Goal: Task Accomplishment & Management: Manage account settings

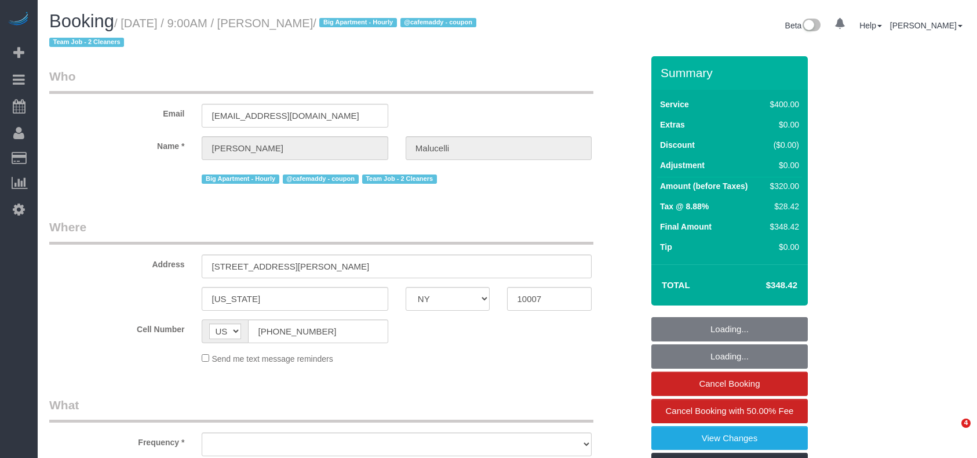
select select "NY"
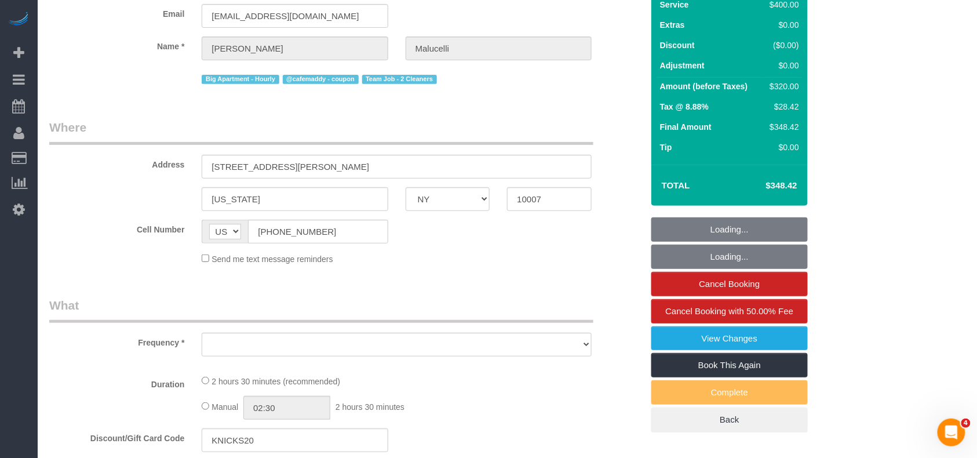
select select "string:stripe-pm_1S2ecx4VGloSiKo7WvMfap5Y"
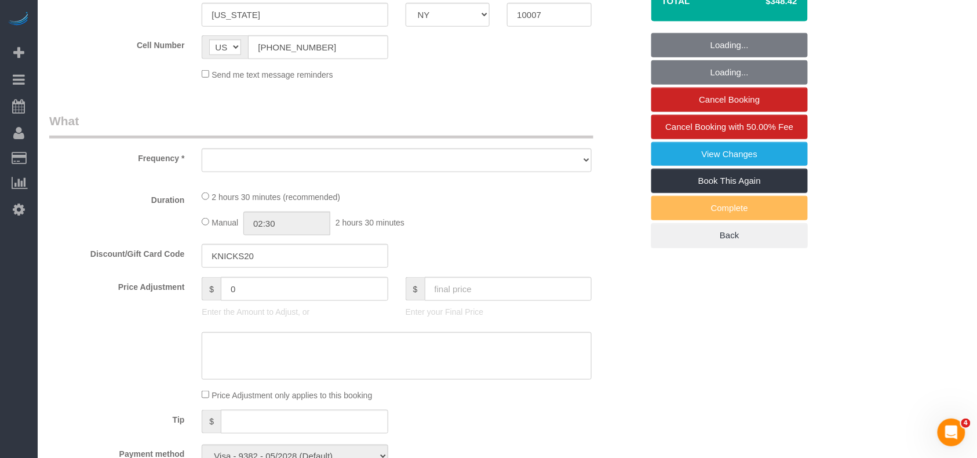
scroll to position [309, 0]
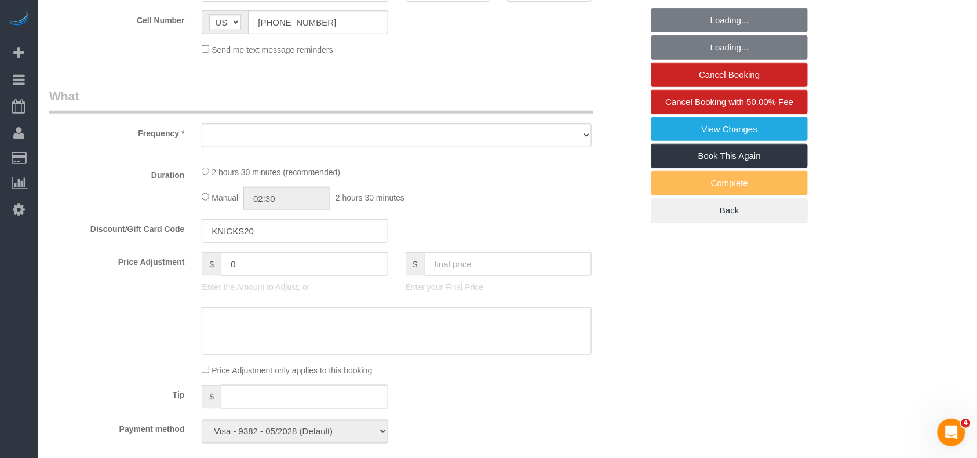
select select "object:744"
select select "150"
select select "spot1"
select select "number:57"
select select "number:72"
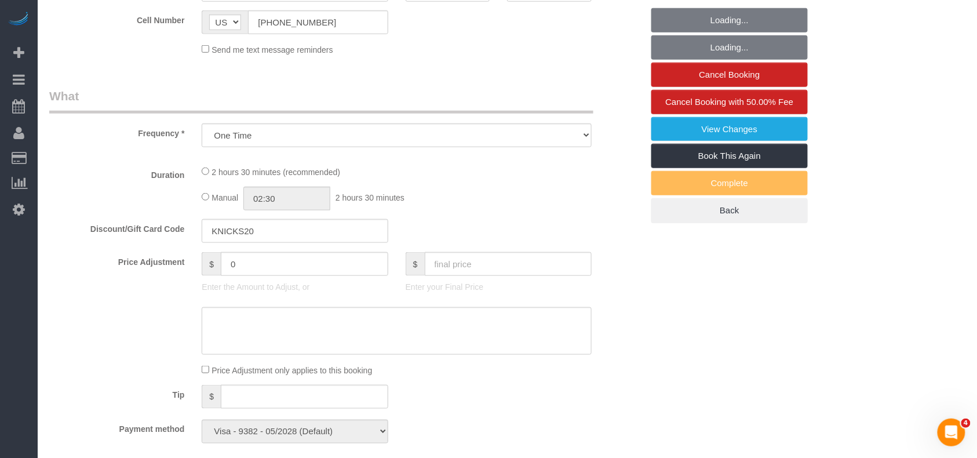
select select "number:15"
select select "number:5"
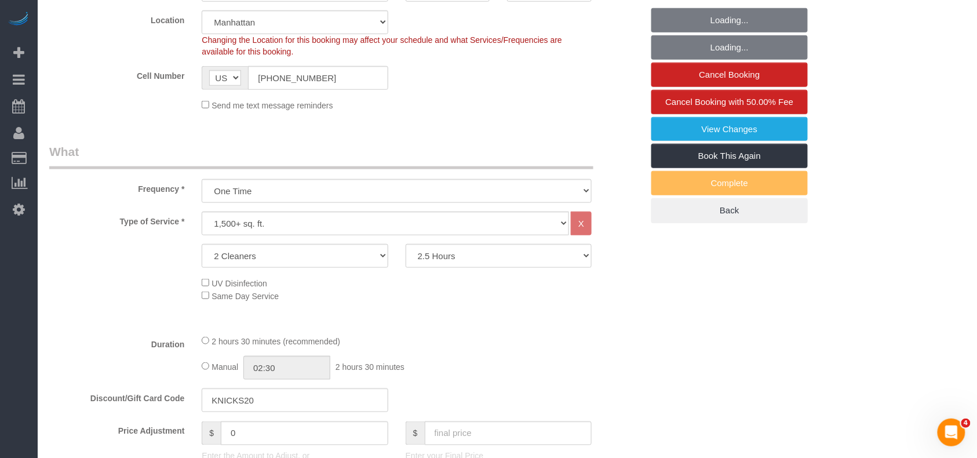
select select "object:1381"
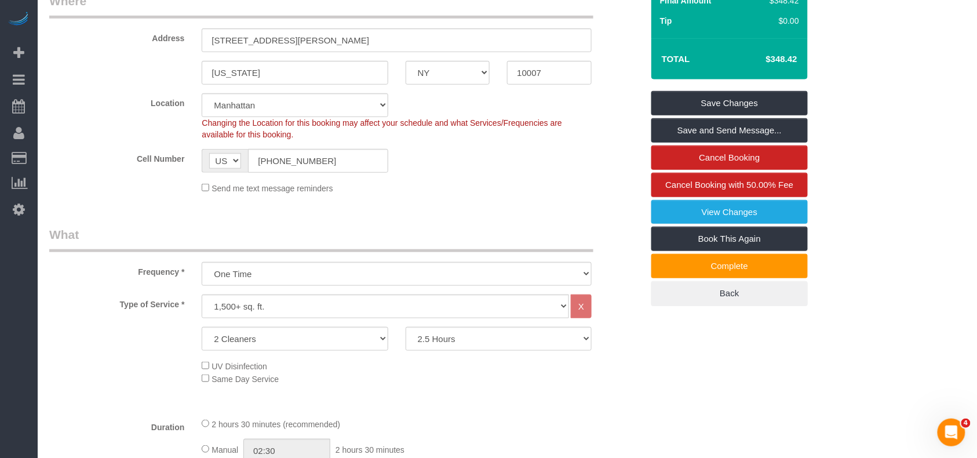
scroll to position [0, 0]
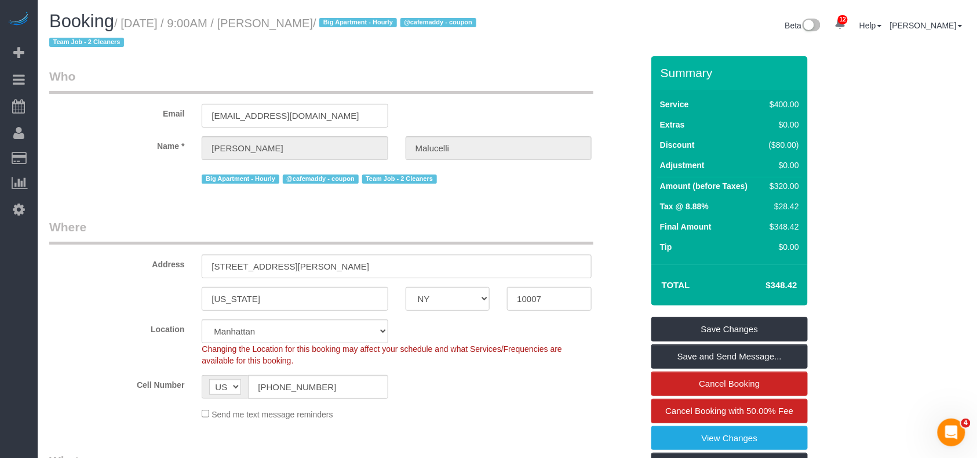
click at [352, 22] on small "/ September 05, 2025 / 9:00AM / Rodrigo Malucelli / Big Apartment - Hourly @caf…" at bounding box center [264, 33] width 430 height 32
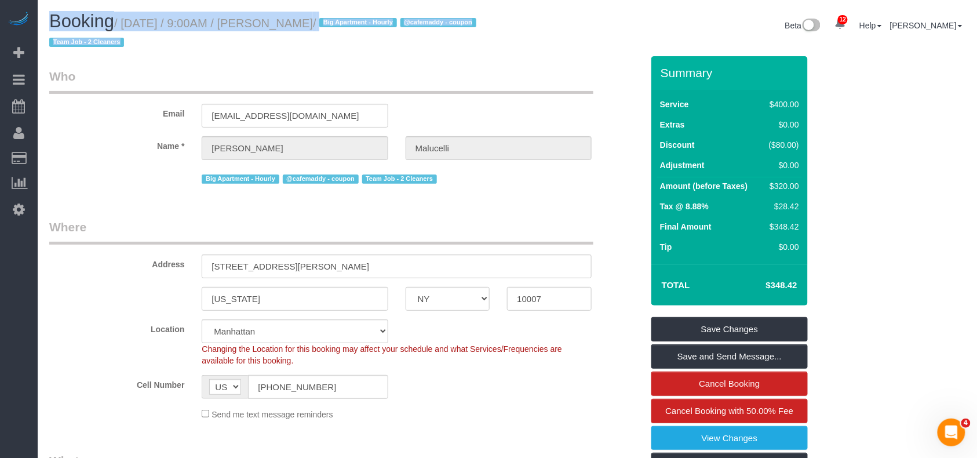
click at [352, 22] on small "/ September 05, 2025 / 9:00AM / Rodrigo Malucelli / Big Apartment - Hourly @caf…" at bounding box center [264, 33] width 430 height 32
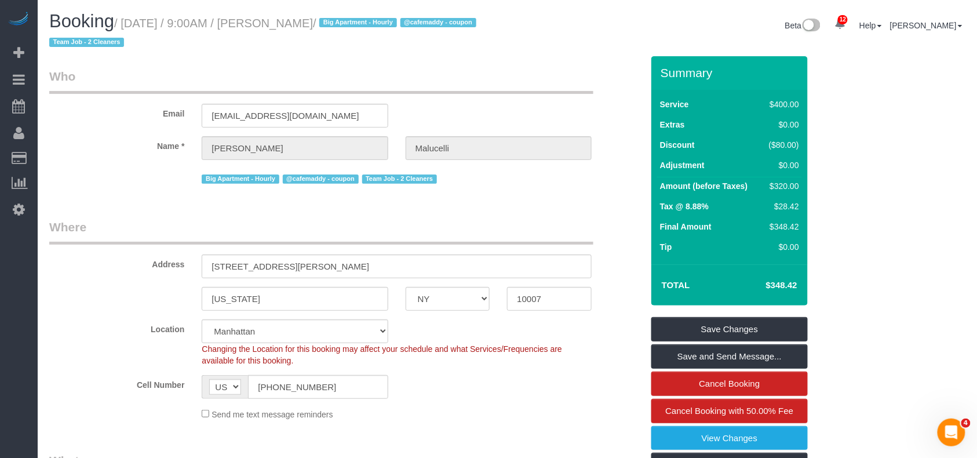
click at [352, 22] on small "/ September 05, 2025 / 9:00AM / Rodrigo Malucelli / Big Apartment - Hourly @caf…" at bounding box center [264, 33] width 430 height 32
click at [375, 48] on h1 "Booking / September 05, 2025 / 9:00AM / Rodrigo Malucelli / Big Apartment - Hou…" at bounding box center [274, 31] width 450 height 39
drag, startPoint x: 381, startPoint y: 25, endPoint x: 126, endPoint y: 24, distance: 254.9
click at [126, 24] on small "/ September 05, 2025 / 9:00AM / Rodrigo Malucelli / Big Apartment - Hourly @caf…" at bounding box center [264, 33] width 430 height 32
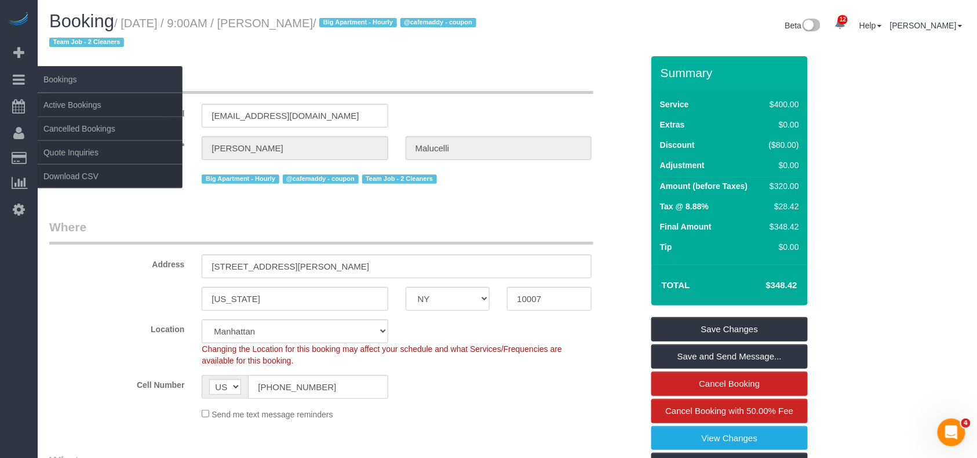
copy small "September 05, 2025 / 9:00AM / Rodrigo Malucelli"
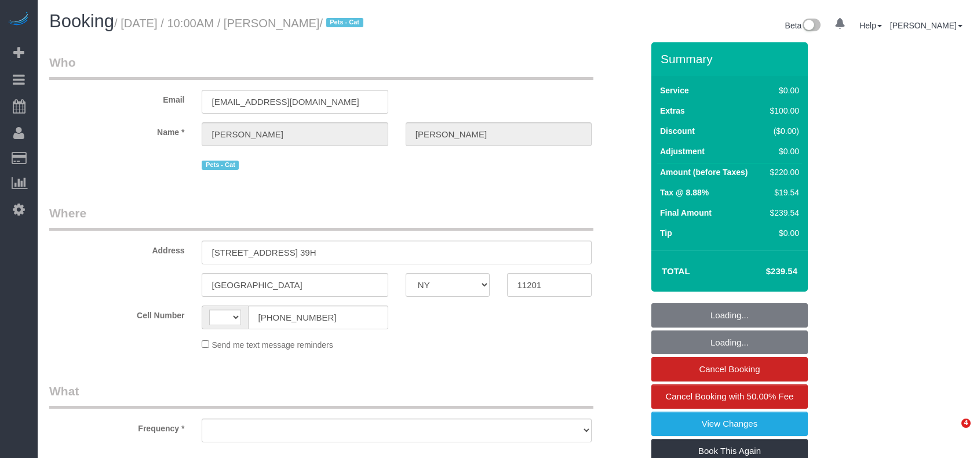
select select "NY"
select select "number:89"
select select "number:74"
select select "number:14"
select select "number:6"
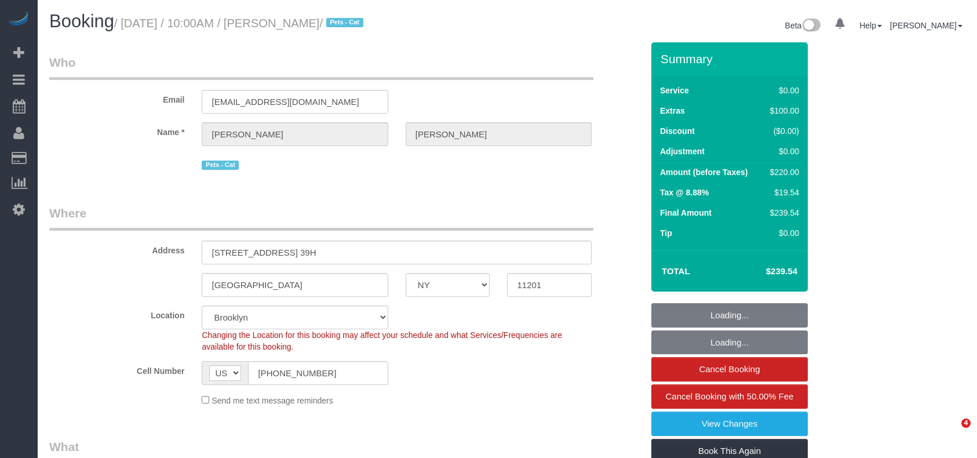
select select "string:[GEOGRAPHIC_DATA]"
select select "object:884"
select select "string:stripe-pm_1RRJXB4VGloSiKo7ygoYfvdN"
select select "spot1"
select select "object:1354"
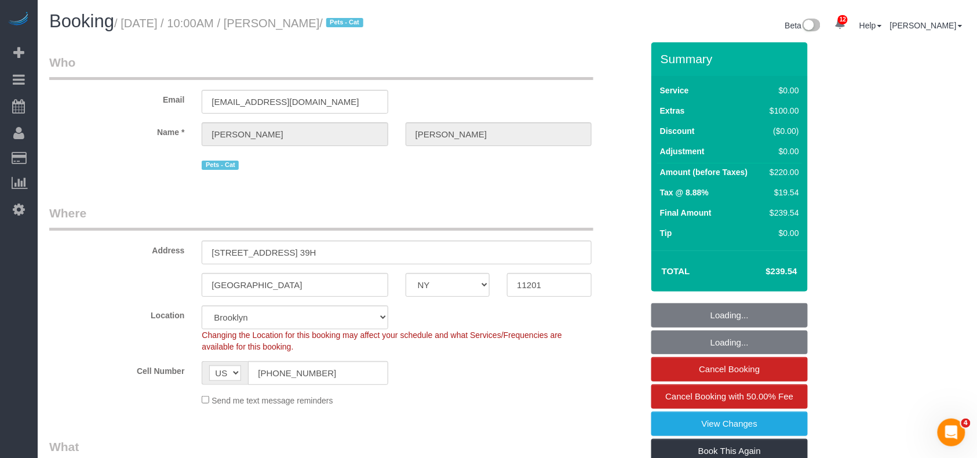
drag, startPoint x: 297, startPoint y: 21, endPoint x: 126, endPoint y: 21, distance: 170.9
click at [126, 21] on small "/ [DATE] / 10:00AM / [PERSON_NAME] / Pets - Cat" at bounding box center [240, 23] width 253 height 13
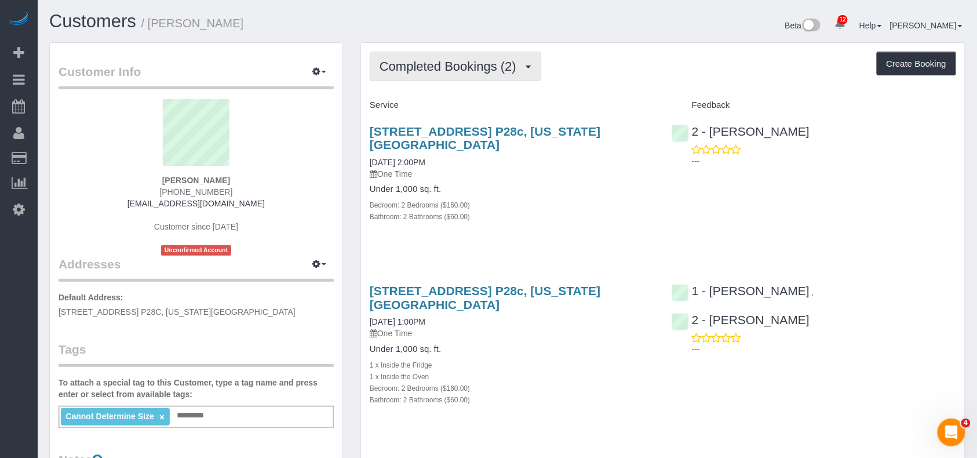
click at [470, 73] on button "Completed Bookings (2)" at bounding box center [455, 67] width 171 height 30
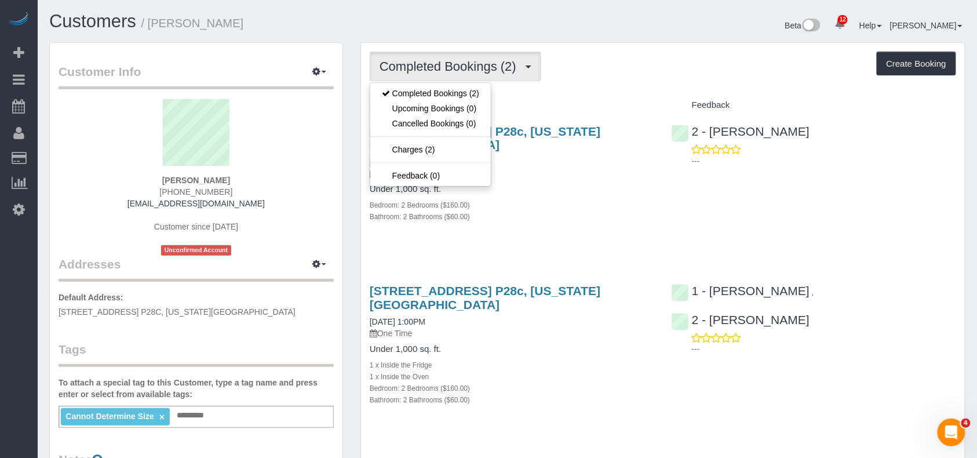
click at [542, 222] on div "Bathroom: 2 Bathrooms ($60.00)" at bounding box center [512, 216] width 284 height 12
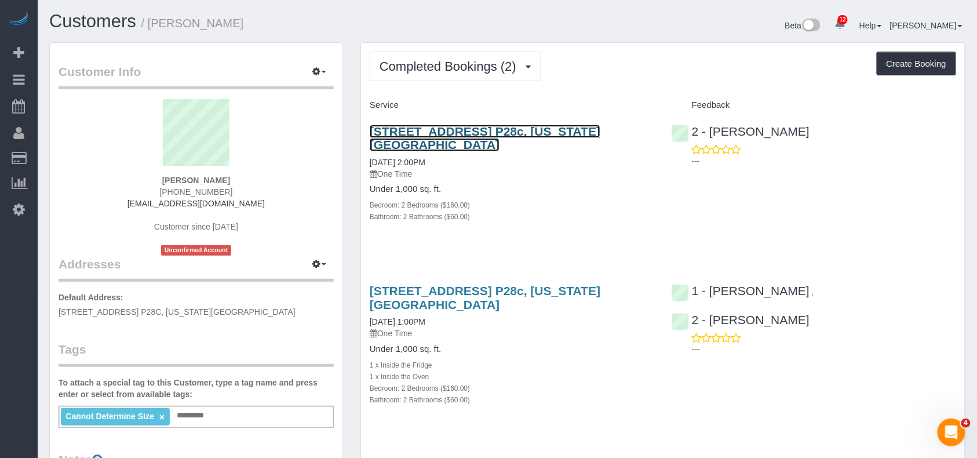
click at [491, 128] on link "75 West End Avenue, Apt. P28c, New York, NY 10023" at bounding box center [485, 138] width 231 height 27
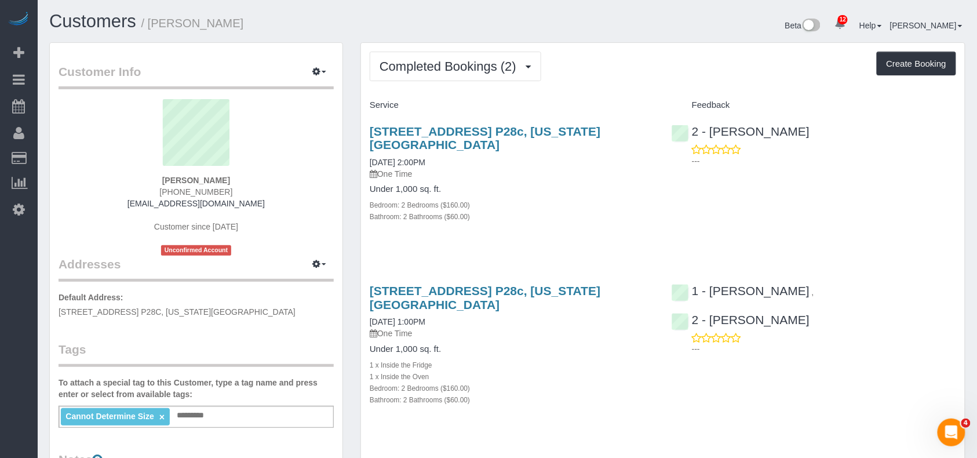
drag, startPoint x: 232, startPoint y: 190, endPoint x: 173, endPoint y: 193, distance: 59.2
click at [173, 193] on div "Avi Fernandes 1 (917) 257-8519 avifernandes222@gmail.com Customer since 2025 Un…" at bounding box center [196, 177] width 275 height 156
copy span "(917) 257-8519"
click at [460, 81] on button "Completed Bookings (2)" at bounding box center [455, 67] width 171 height 30
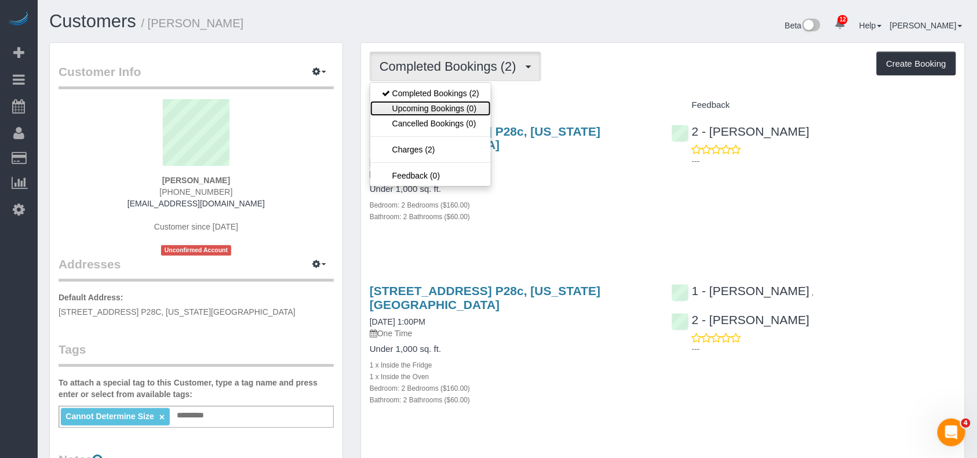
click at [460, 102] on link "Upcoming Bookings (0)" at bounding box center [430, 108] width 120 height 15
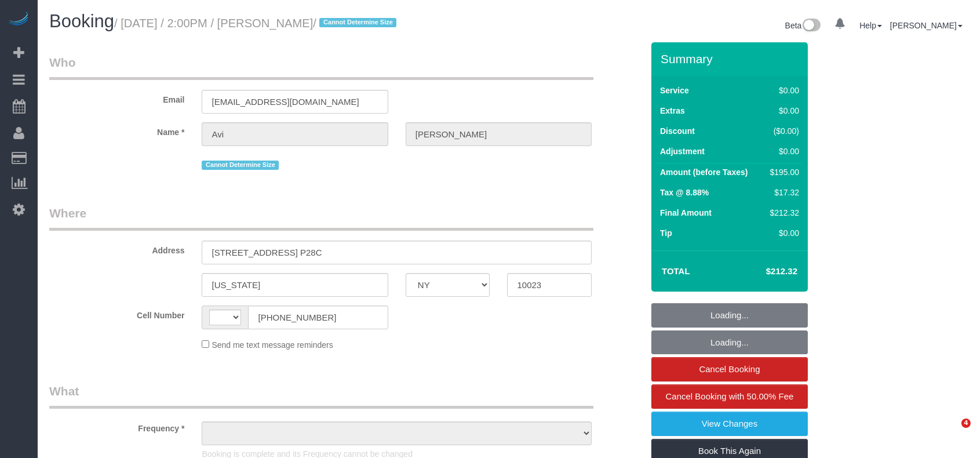
select select "NY"
select select "string:US"
select select "object:737"
select select "2"
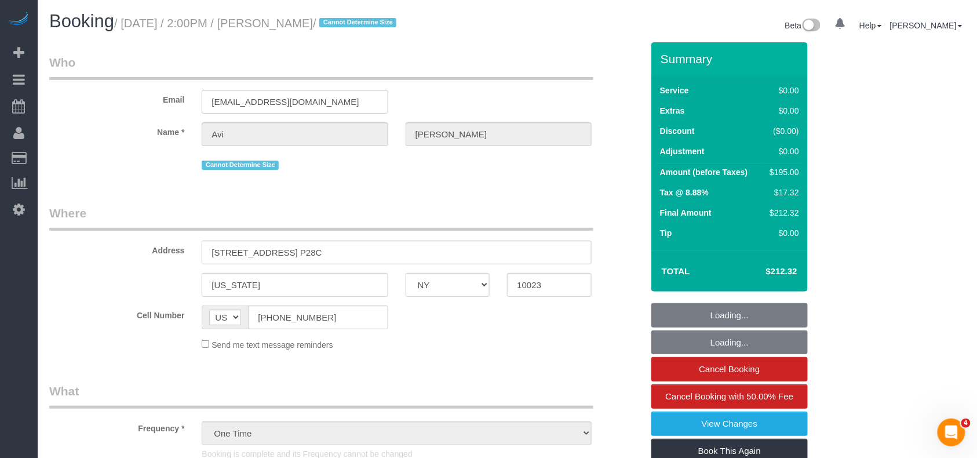
select select "number:61"
select select "number:77"
select select "number:15"
select select "number:5"
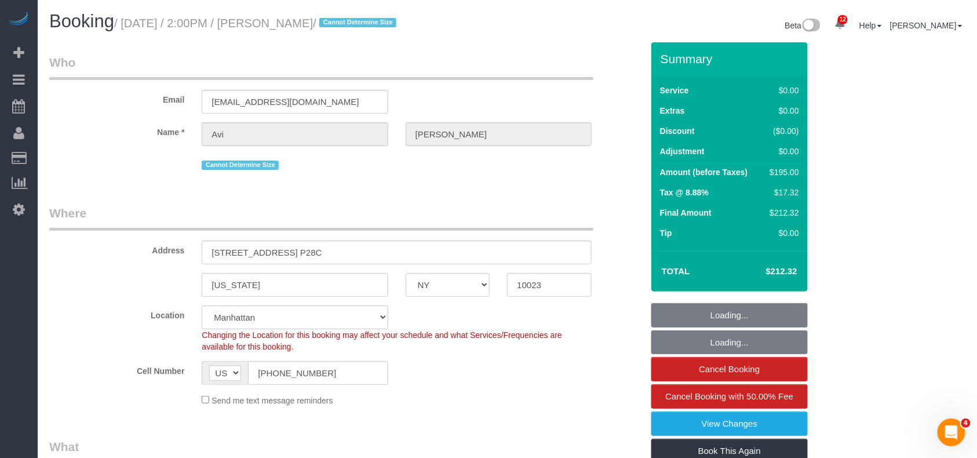
select select "string:stripe-pm_1R1tF14VGloSiKo7U8tSIWlt"
select select "object:998"
select select "spot1"
select select "2"
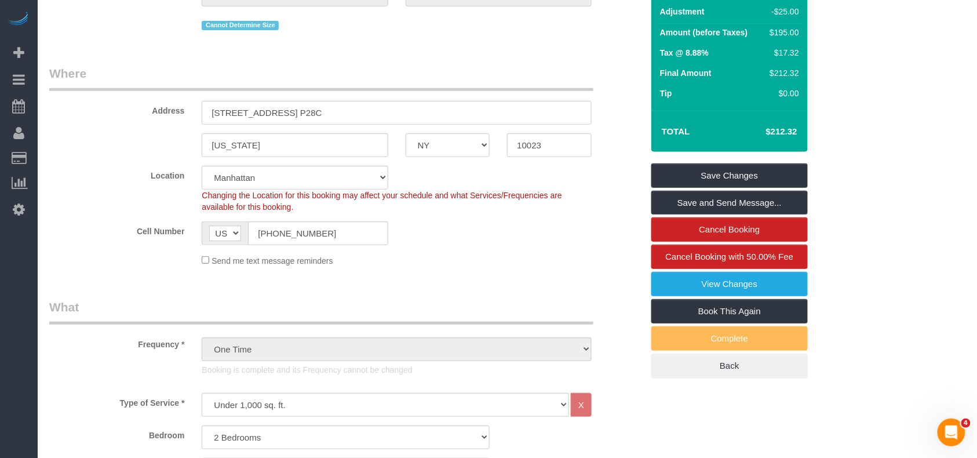
scroll to position [67, 0]
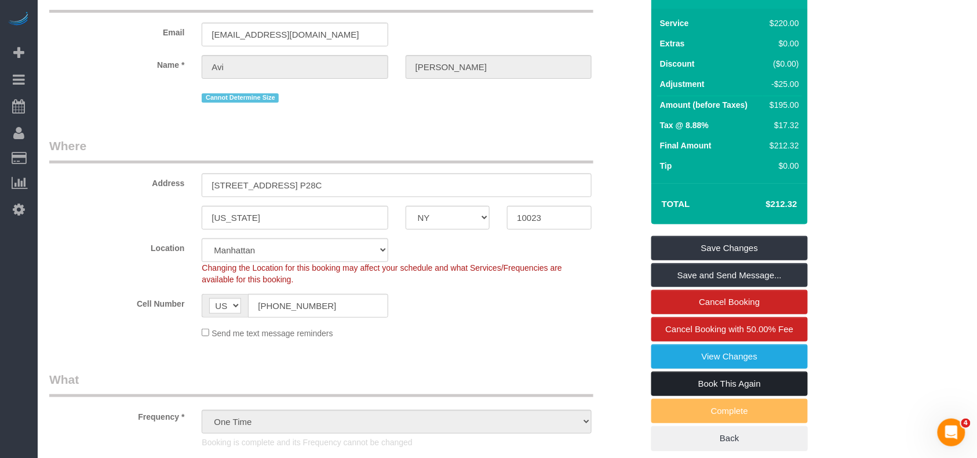
click at [721, 381] on link "Book This Again" at bounding box center [729, 383] width 156 height 24
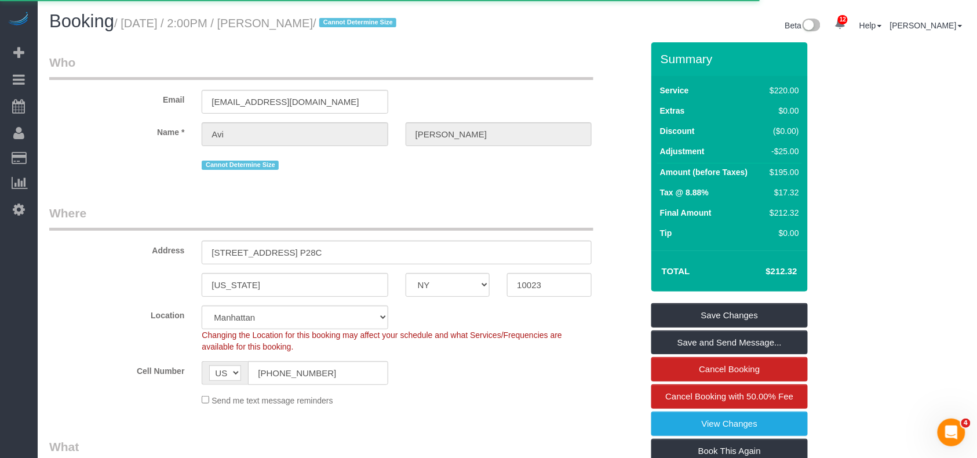
select select "NY"
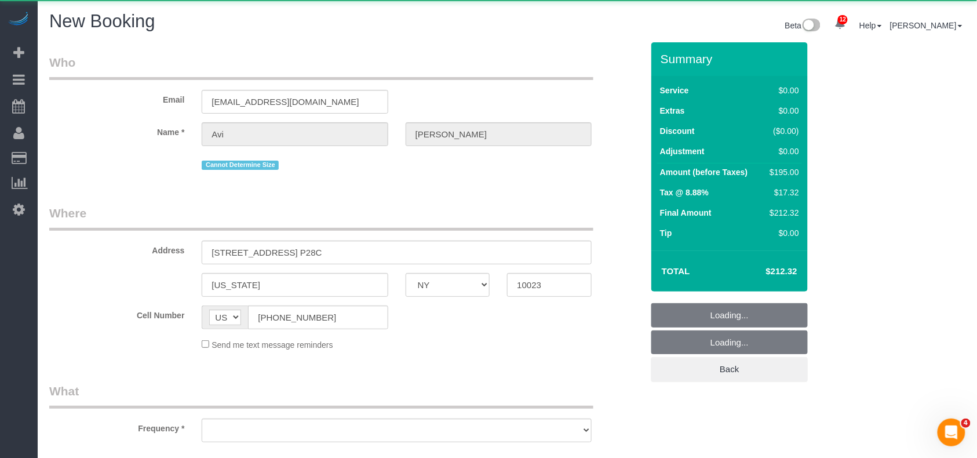
select select "number:61"
select select "number:77"
select select "number:15"
select select "number:5"
select select "object:2230"
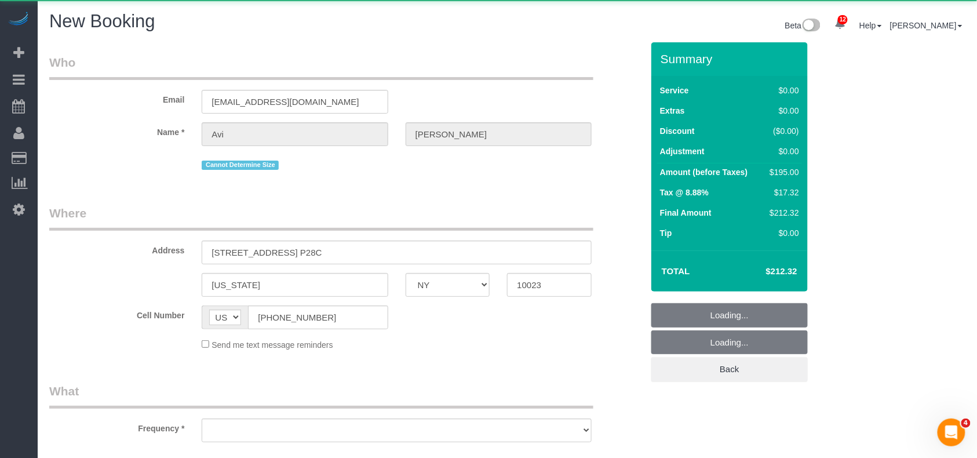
select select "string:stripe-pm_1R1tF14VGloSiKo7U8tSIWlt"
select select "2"
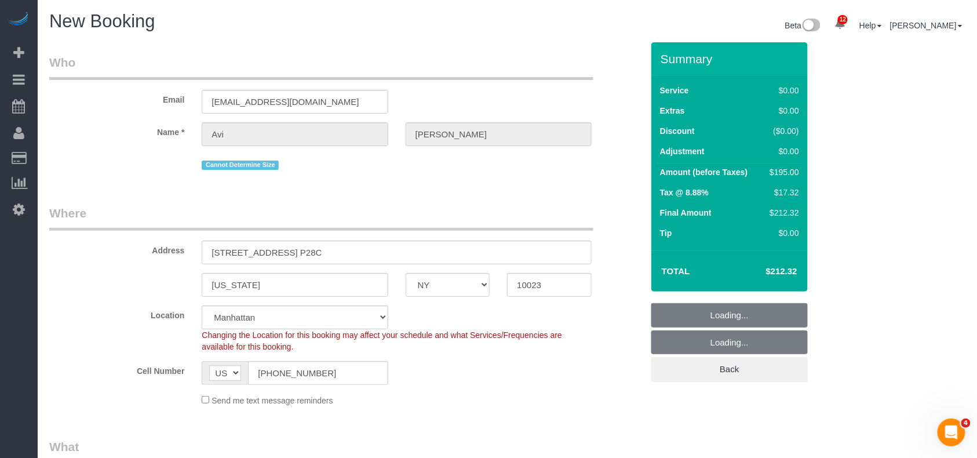
select select "object:2723"
select select "2"
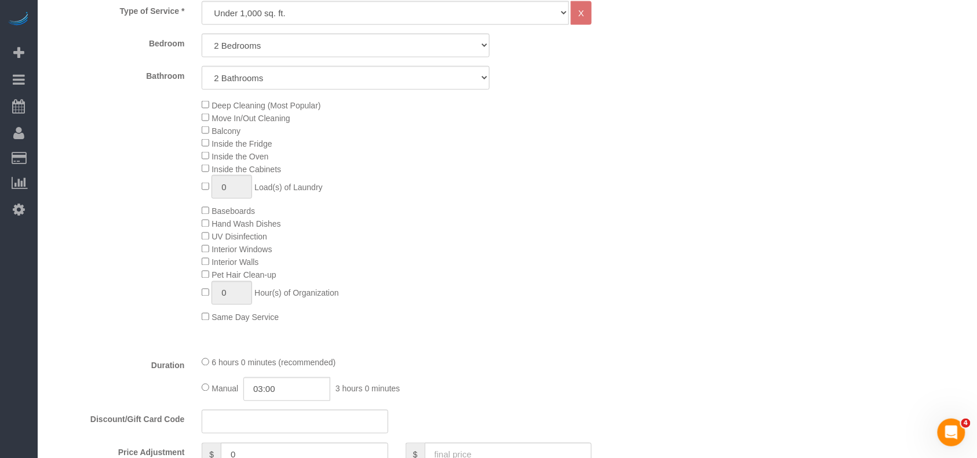
scroll to position [564, 0]
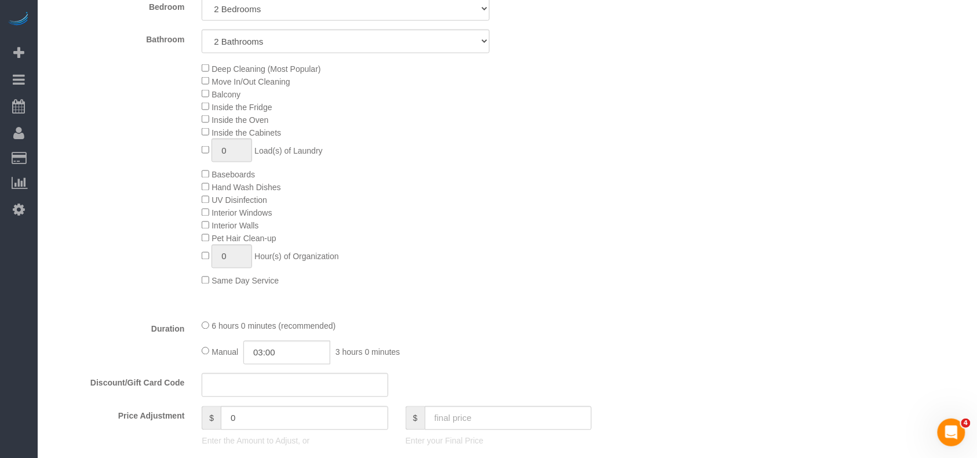
select select "object:2768"
select select "2"
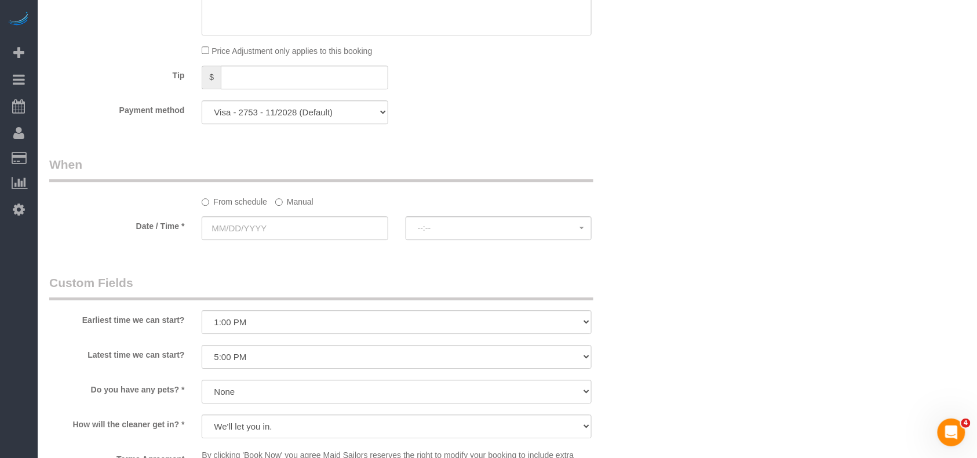
scroll to position [1104, 0]
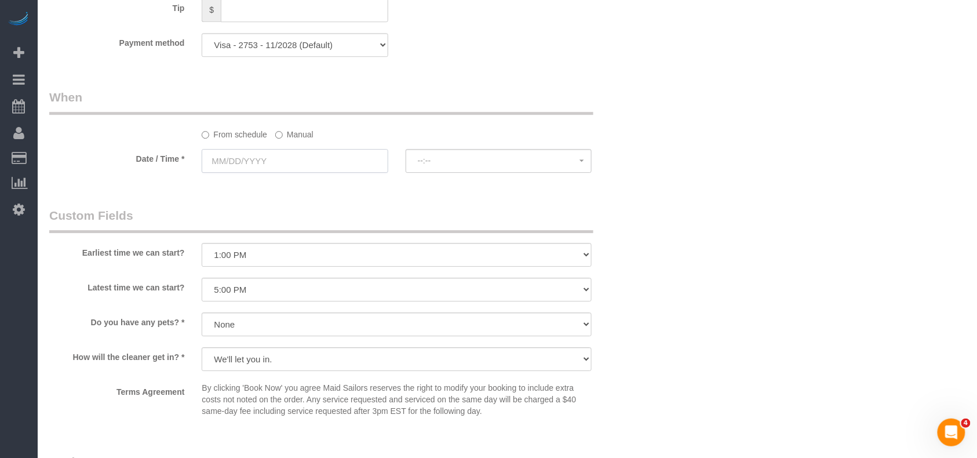
click at [276, 153] on input "text" at bounding box center [295, 161] width 186 height 24
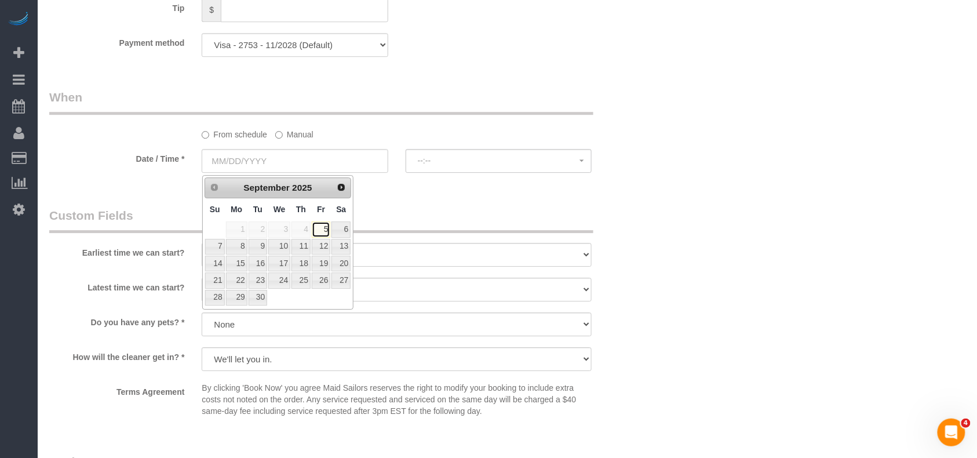
click at [326, 231] on link "5" at bounding box center [321, 229] width 19 height 16
type input "[DATE]"
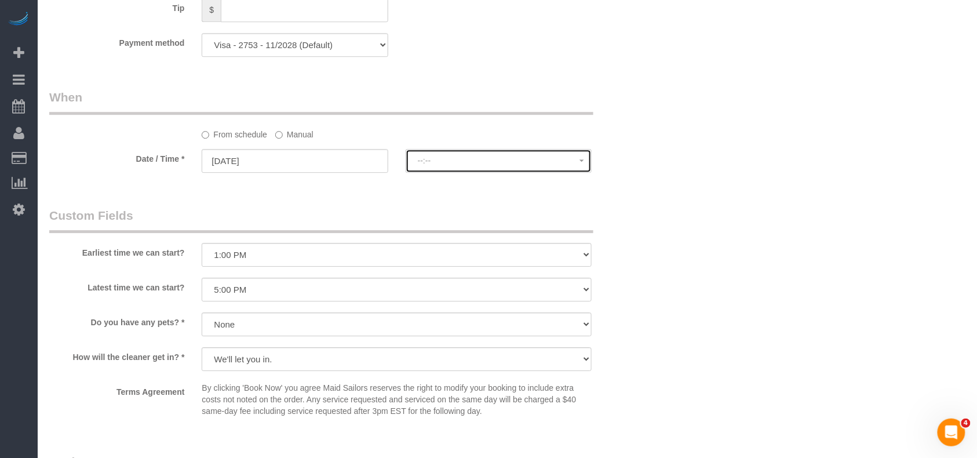
click at [434, 158] on span "--:--" at bounding box center [499, 160] width 162 height 9
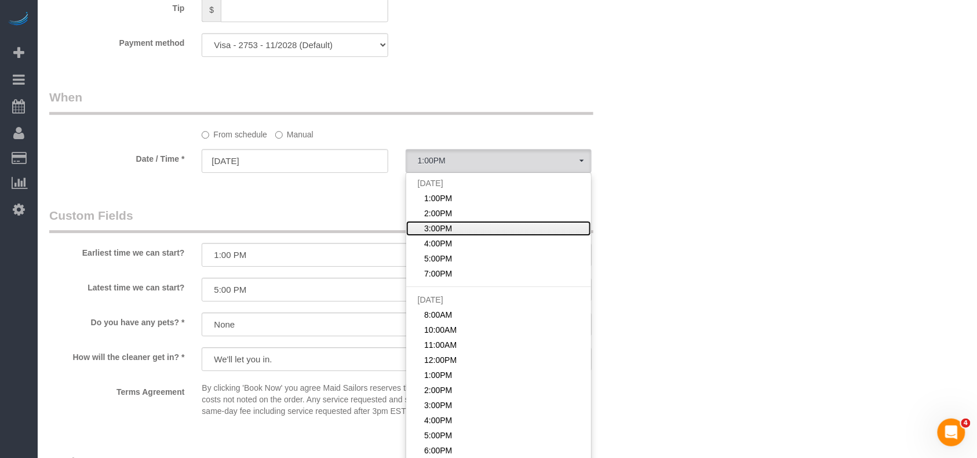
click at [439, 232] on span "3:00PM" at bounding box center [438, 228] width 28 height 12
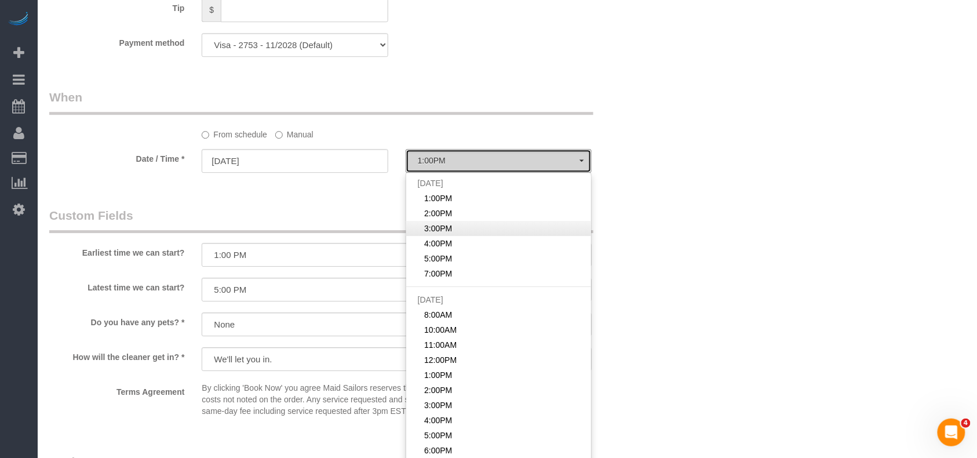
select select "spot13"
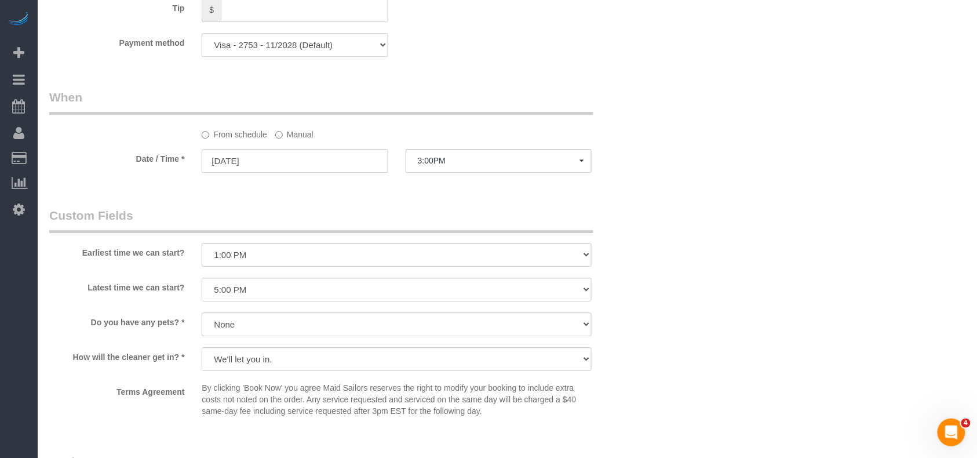
click at [334, 211] on legend "Custom Fields" at bounding box center [321, 220] width 544 height 26
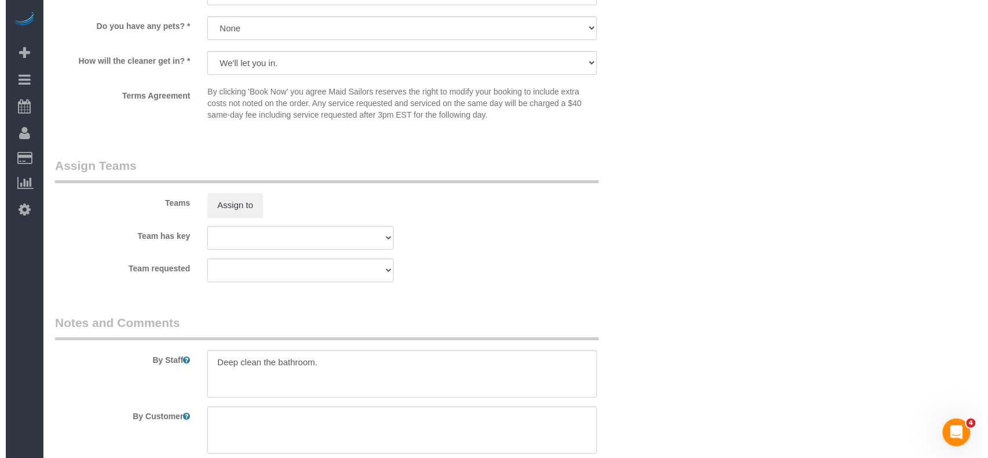
scroll to position [1413, 0]
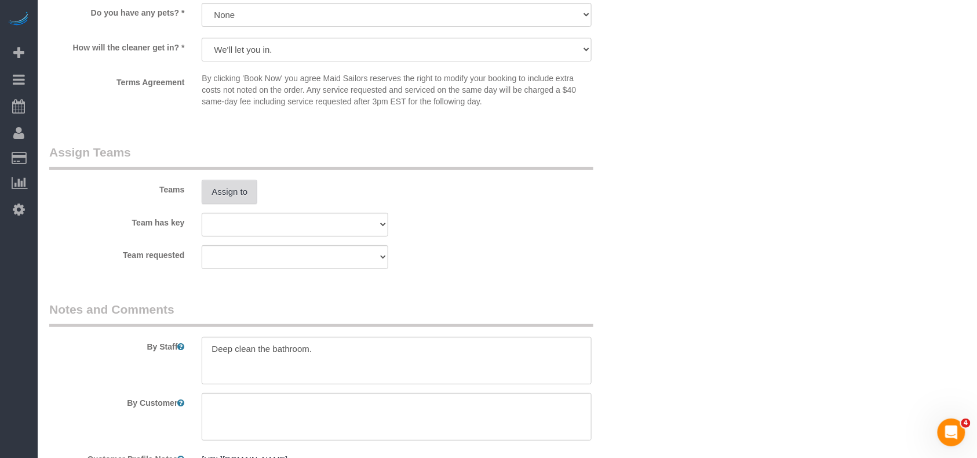
click at [212, 203] on button "Assign to" at bounding box center [230, 192] width 56 height 24
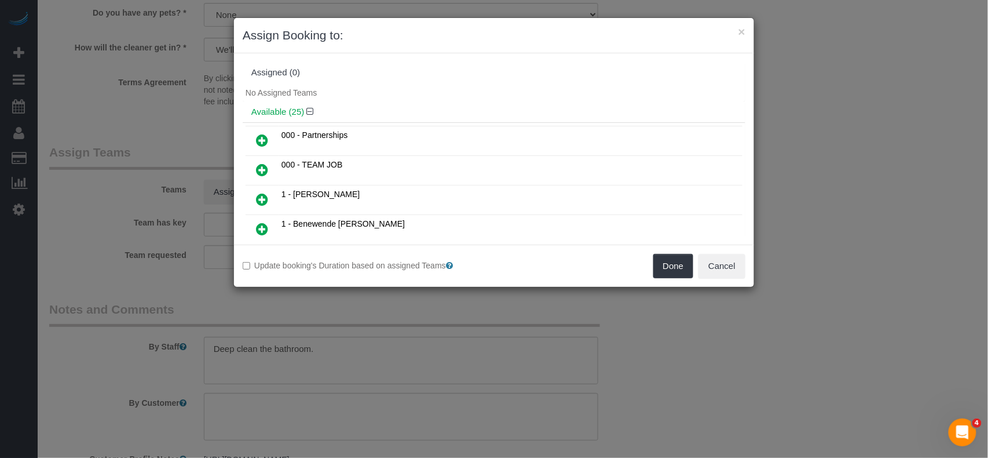
scroll to position [77, 0]
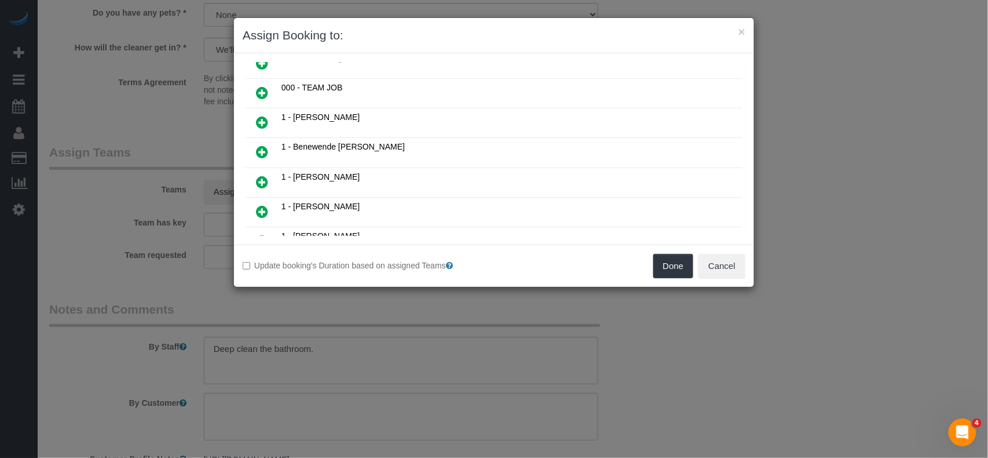
click at [262, 183] on icon at bounding box center [262, 182] width 12 height 14
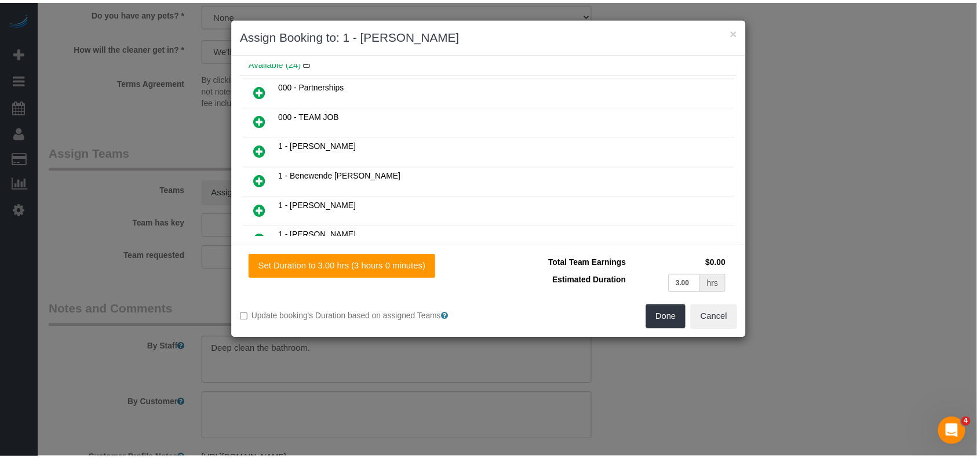
scroll to position [105, 0]
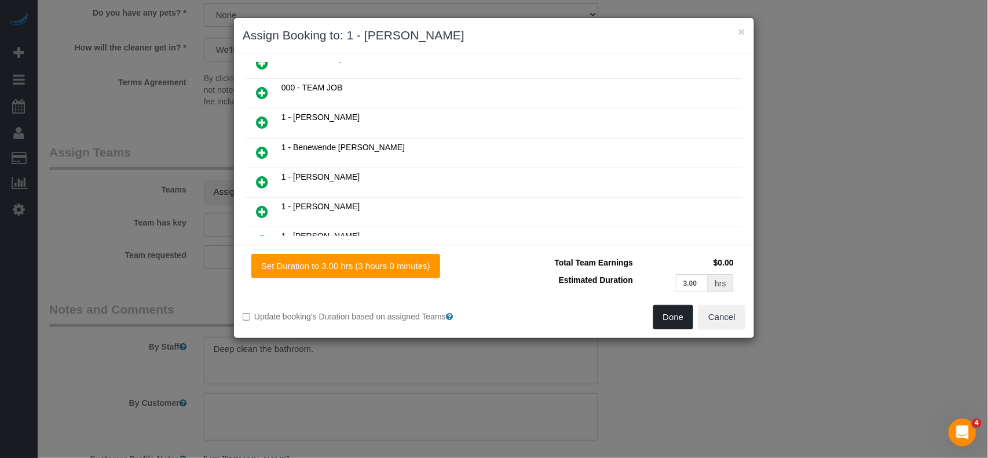
click at [666, 311] on button "Done" at bounding box center [673, 317] width 41 height 24
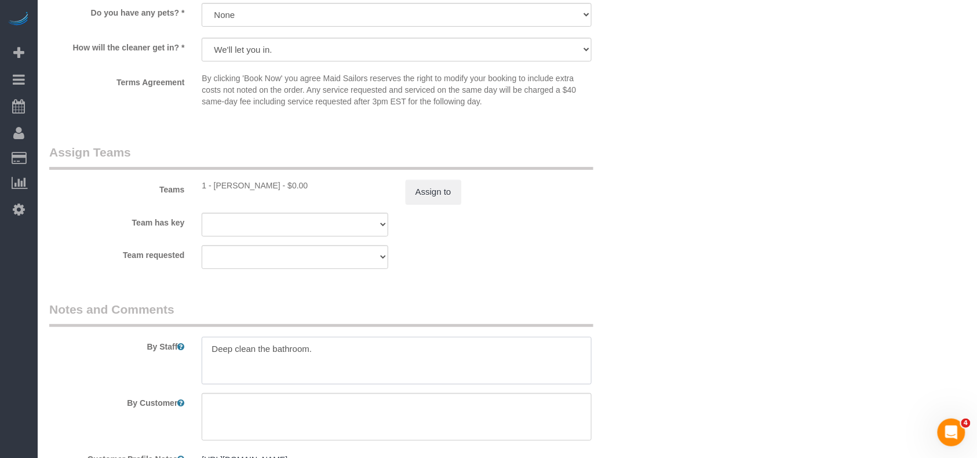
drag, startPoint x: 318, startPoint y: 348, endPoint x: 140, endPoint y: 348, distance: 178.4
click at [140, 348] on div "By Staff" at bounding box center [346, 342] width 611 height 83
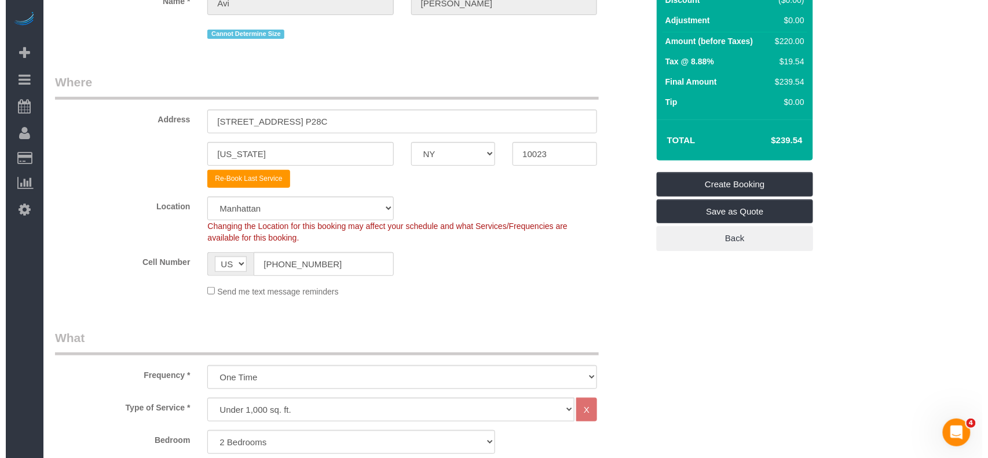
scroll to position [0, 0]
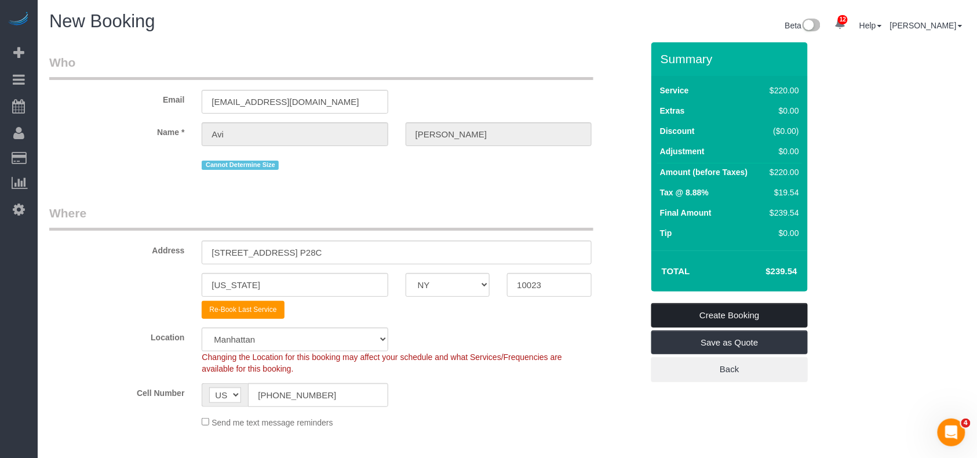
click at [703, 312] on link "Create Booking" at bounding box center [729, 315] width 156 height 24
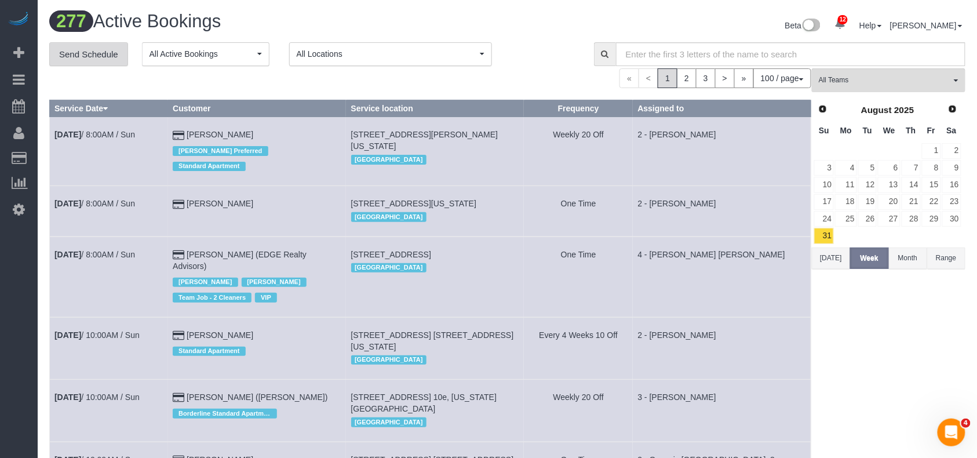
click at [88, 60] on link "Send Schedule" at bounding box center [88, 54] width 79 height 24
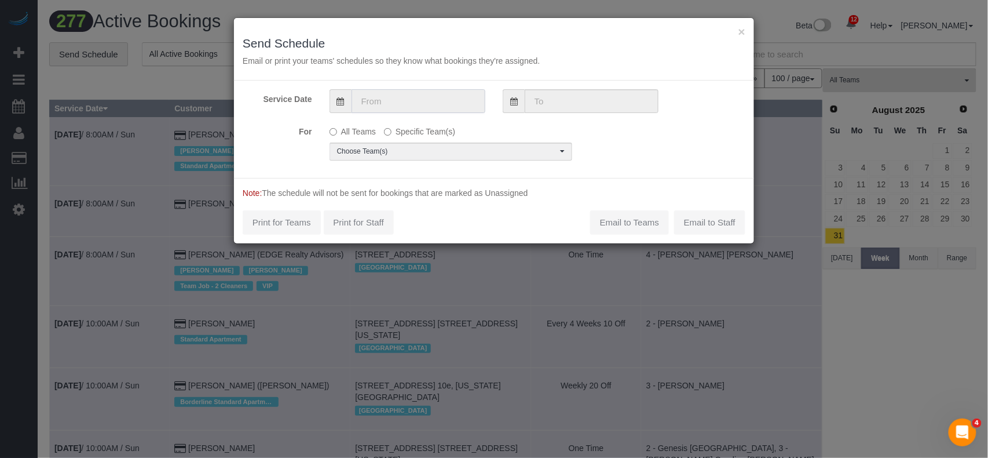
click at [396, 108] on input "text" at bounding box center [419, 101] width 134 height 24
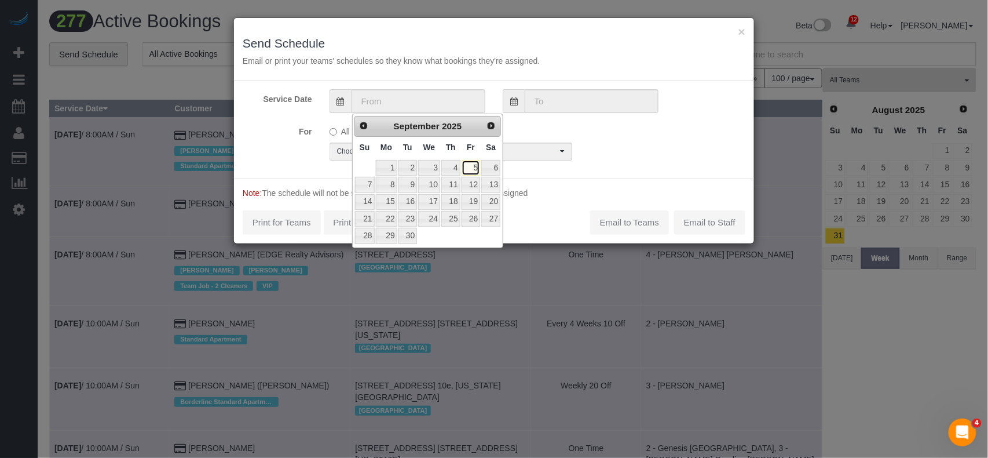
click at [474, 172] on link "5" at bounding box center [471, 168] width 19 height 16
type input "09/05/2025"
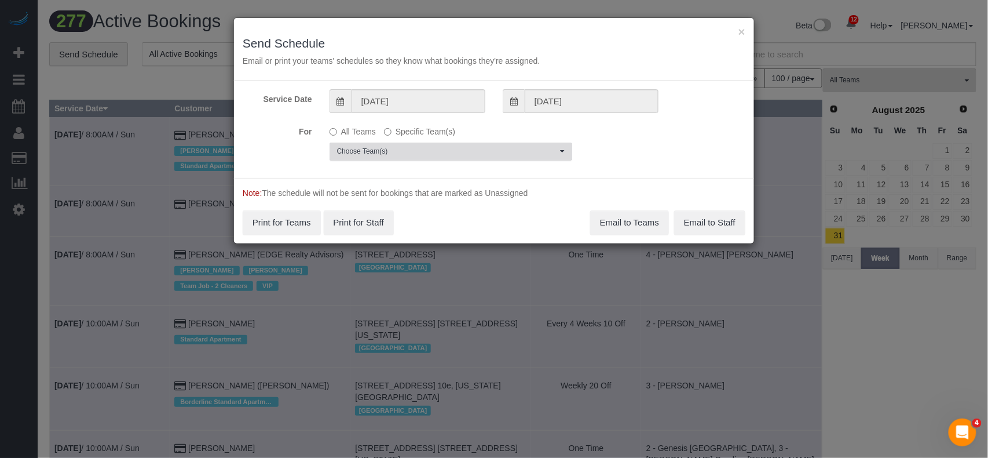
click at [407, 155] on span "Choose Team(s)" at bounding box center [447, 152] width 220 height 10
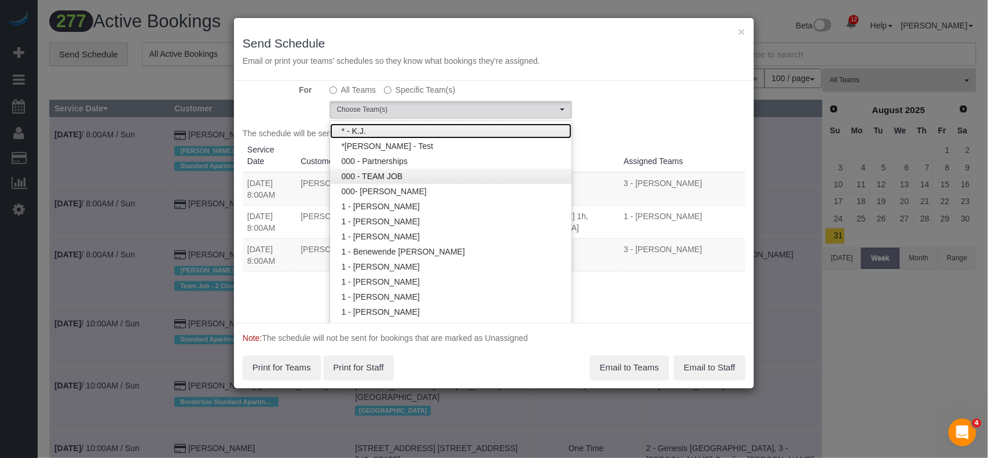
scroll to position [79, 0]
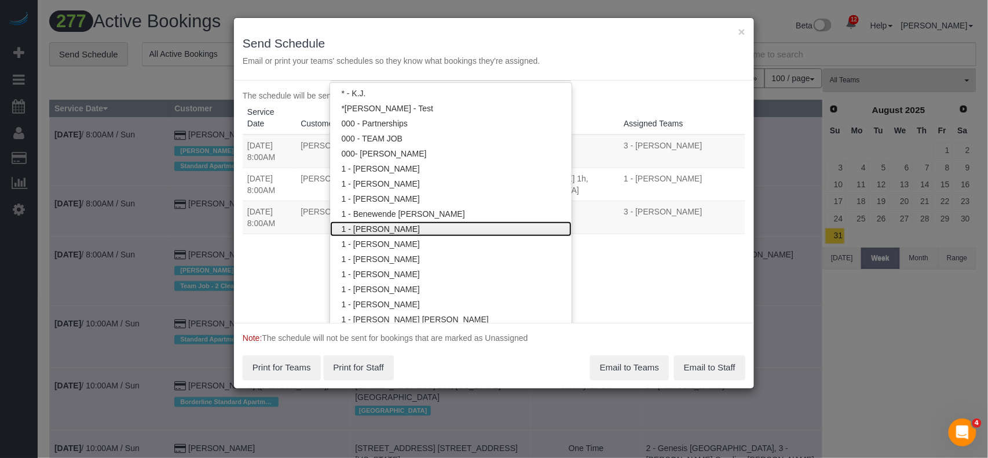
click at [394, 228] on link "1 - [PERSON_NAME]" at bounding box center [451, 228] width 242 height 15
click at [612, 82] on div "Service Date 09/05/2025 09/05/2025 For All Teams Specific Team(s) 1 - Berdina P…" at bounding box center [494, 202] width 520 height 242
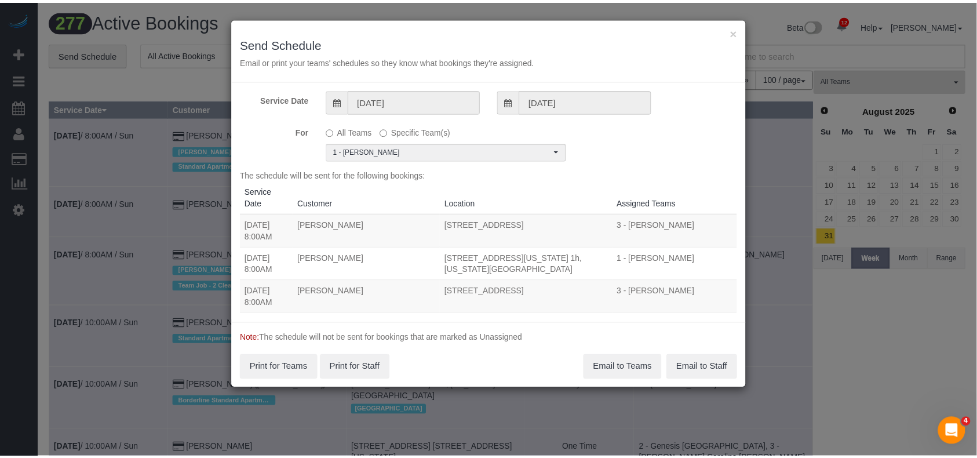
scroll to position [0, 0]
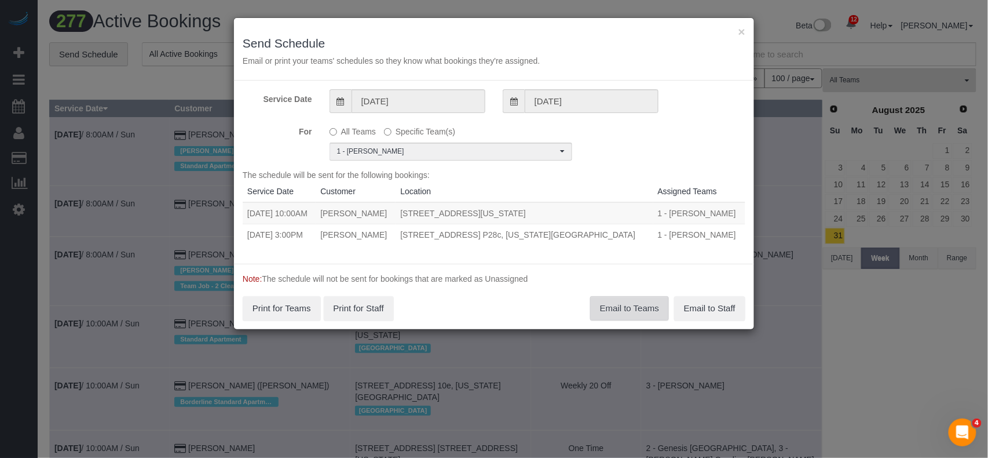
click at [614, 308] on button "Email to Teams" at bounding box center [629, 308] width 79 height 24
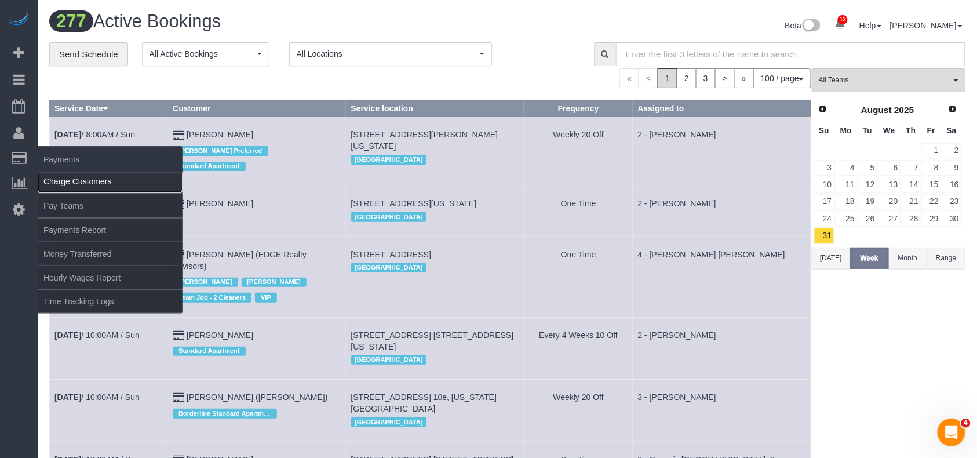
click at [71, 177] on link "Charge Customers" at bounding box center [110, 181] width 145 height 23
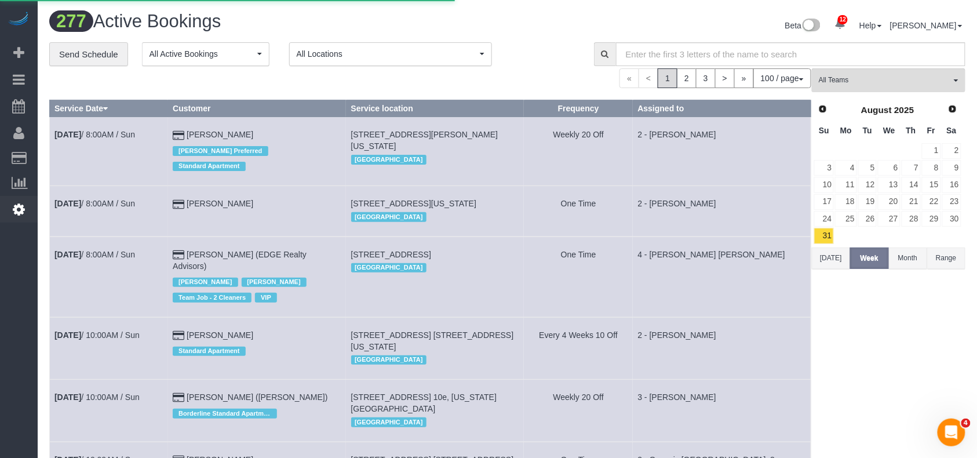
select select
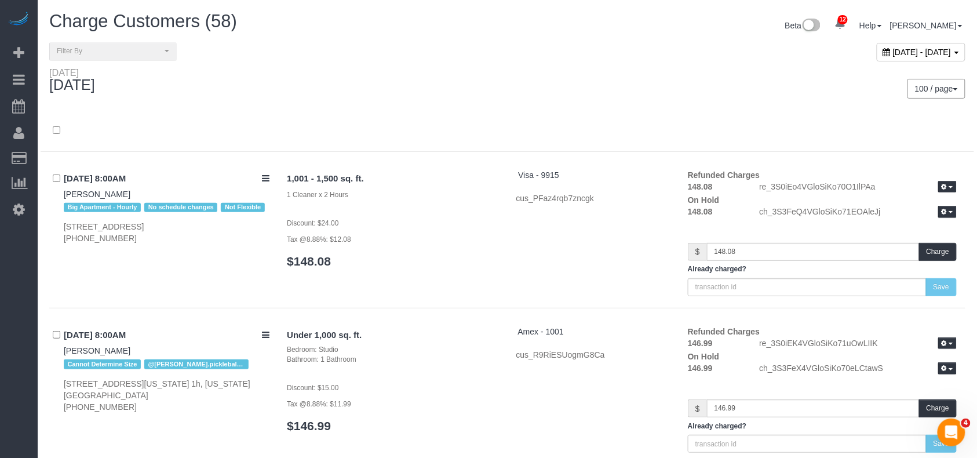
click at [476, 100] on div "Friday September 05, 2025 100 / page 10 / page 20 / page 30 / page 40 / page 50…" at bounding box center [507, 88] width 933 height 43
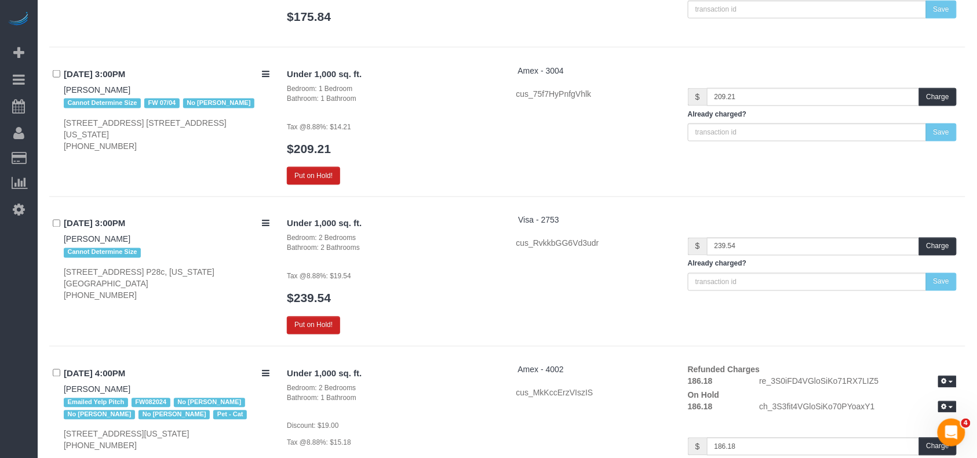
click at [331, 304] on div "Under 1,000 sq. ft. Bedroom: 2 Bedrooms Bathroom: 2 Bathrooms Tax @8.88%: $19.5…" at bounding box center [392, 274] width 229 height 120
click at [330, 316] on button "Put on Hold!" at bounding box center [313, 325] width 53 height 18
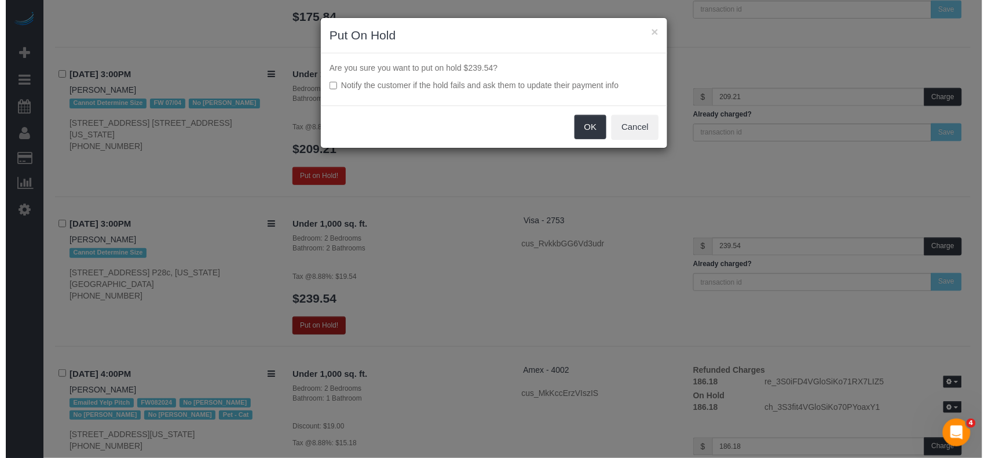
scroll to position [6380, 0]
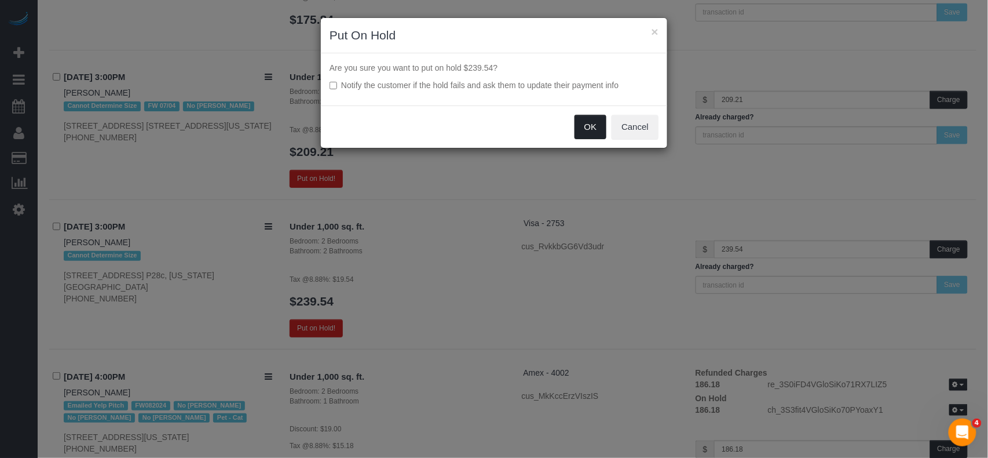
click at [593, 126] on button "OK" at bounding box center [591, 127] width 32 height 24
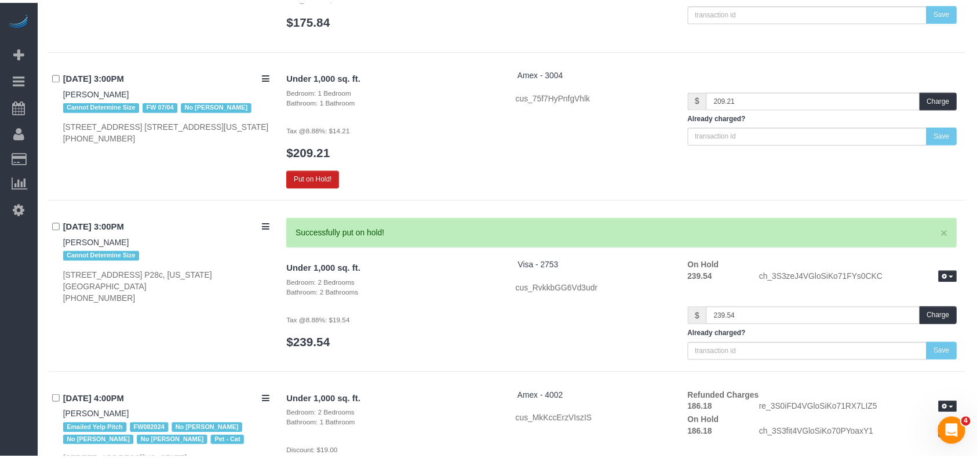
scroll to position [6394, 0]
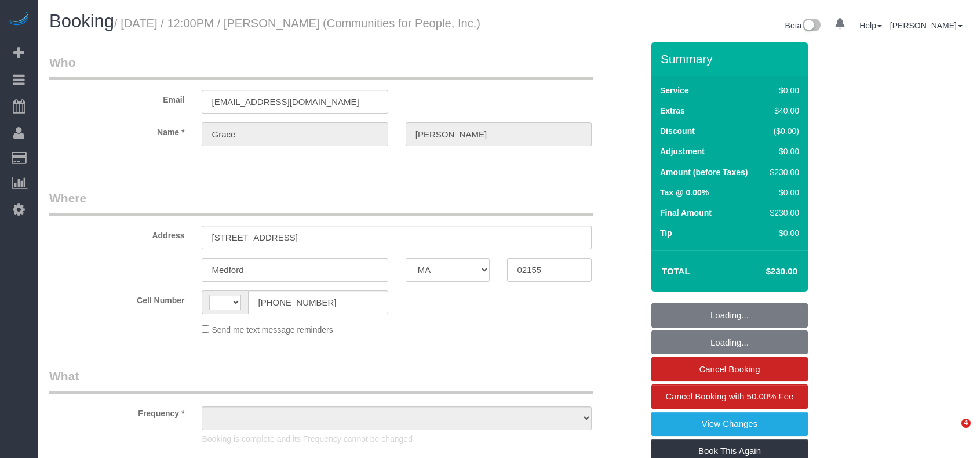
select select "MA"
select select "string:[GEOGRAPHIC_DATA]"
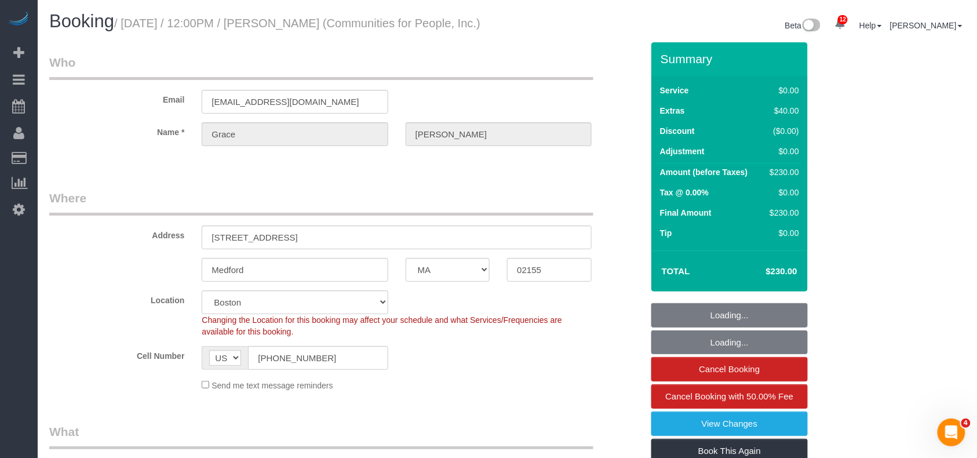
select select "object:833"
select select "string:stripe-pm_1S3NpY4VGloSiKo77weqbv92"
select select "number:59"
select select "number:75"
select select "number:15"
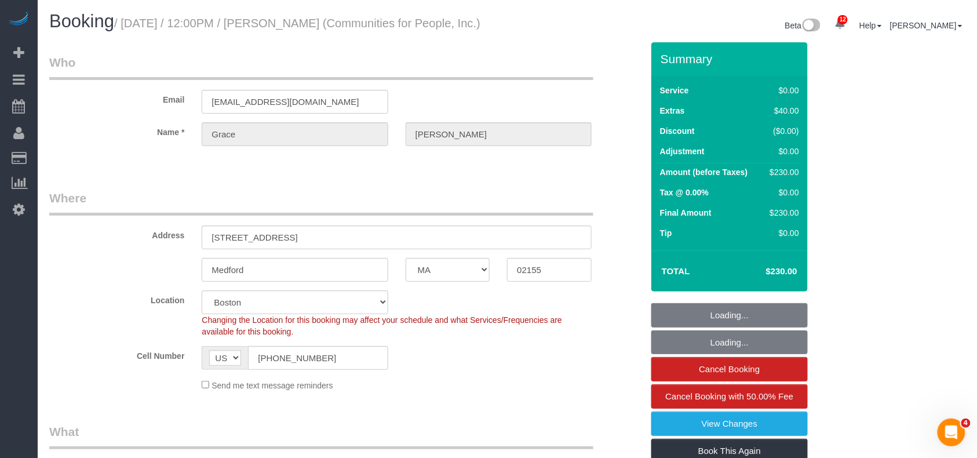
select select "number:5"
select select "2"
select select "object:1078"
select select "spot1"
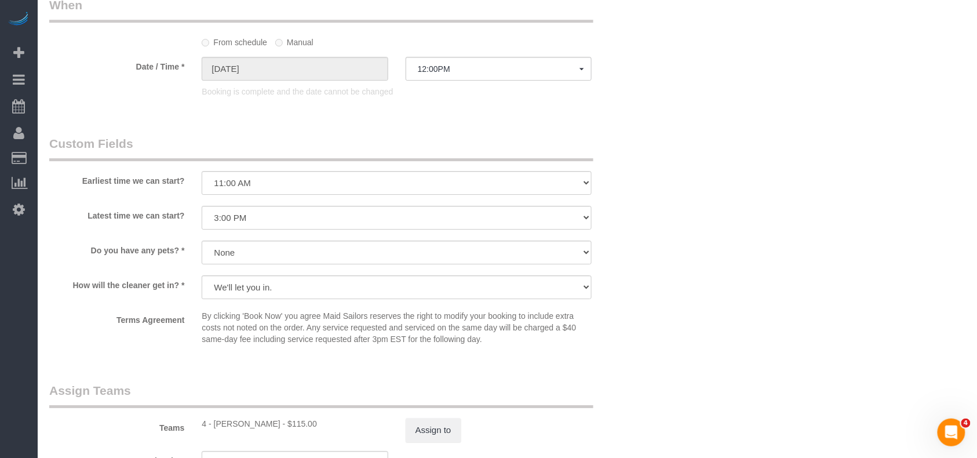
scroll to position [1129, 0]
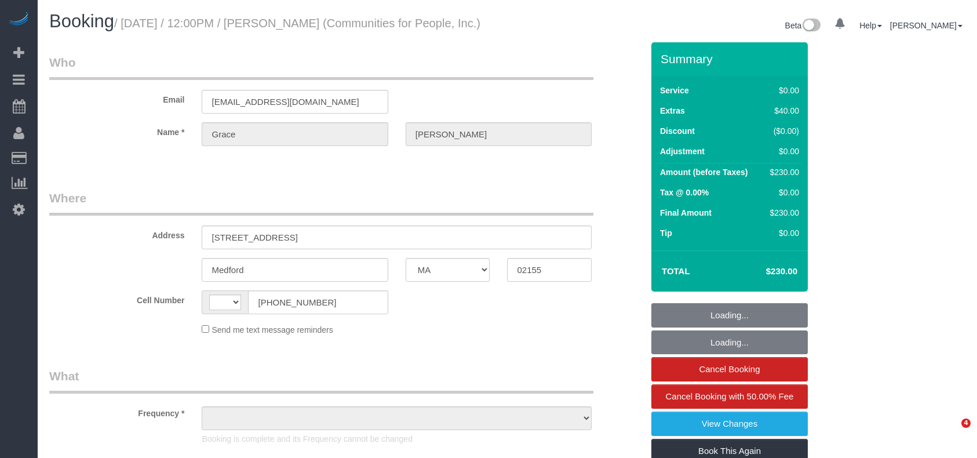
select select "MA"
select select "string:[GEOGRAPHIC_DATA]"
select select "spot1"
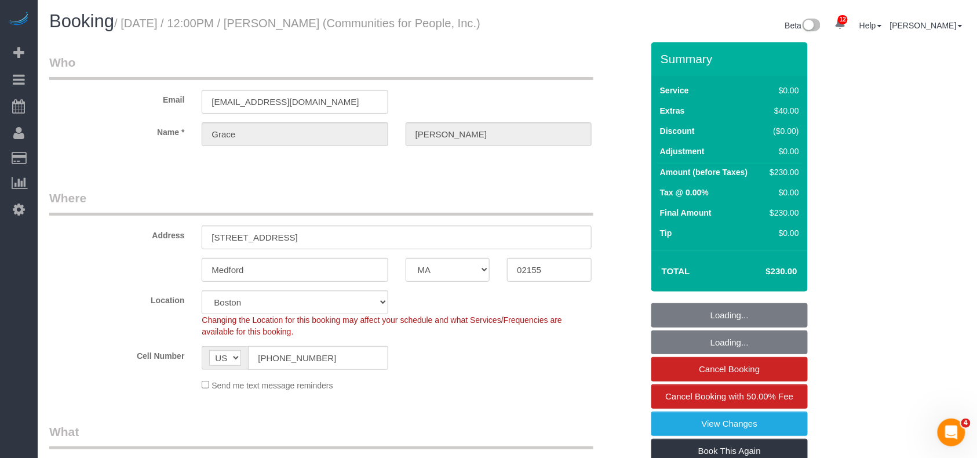
select select "object:735"
select select "2"
select select "number:59"
select select "number:75"
select select "number:15"
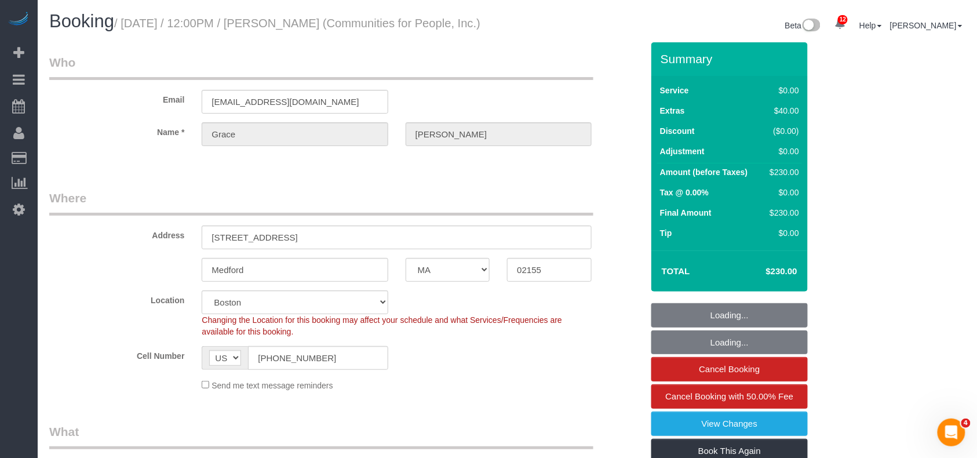
select select "number:5"
select select "string:stripe-pm_1S3NpY4VGloSiKo77weqbv92"
select select
select select "object:1042"
select select "spot29"
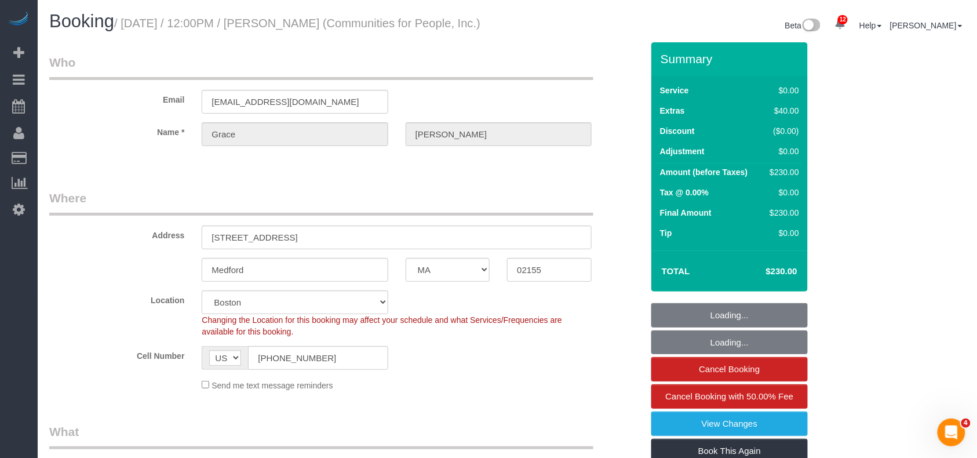
select select "2"
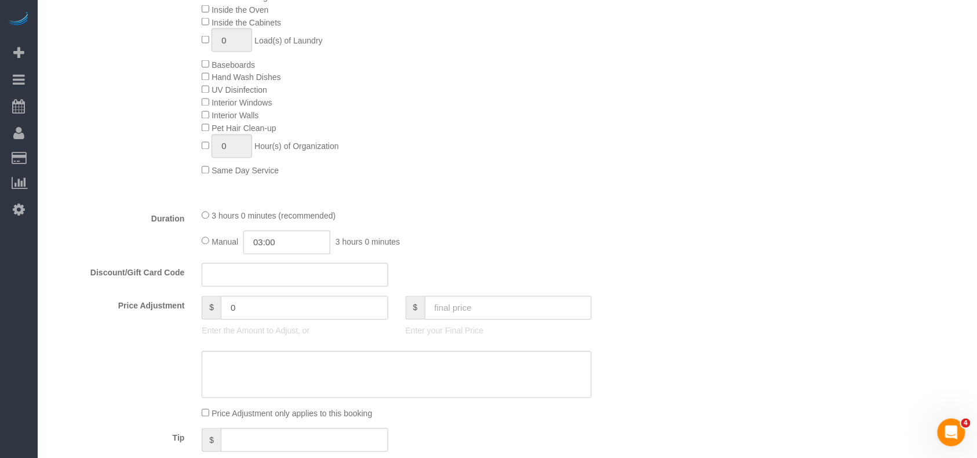
scroll to position [695, 0]
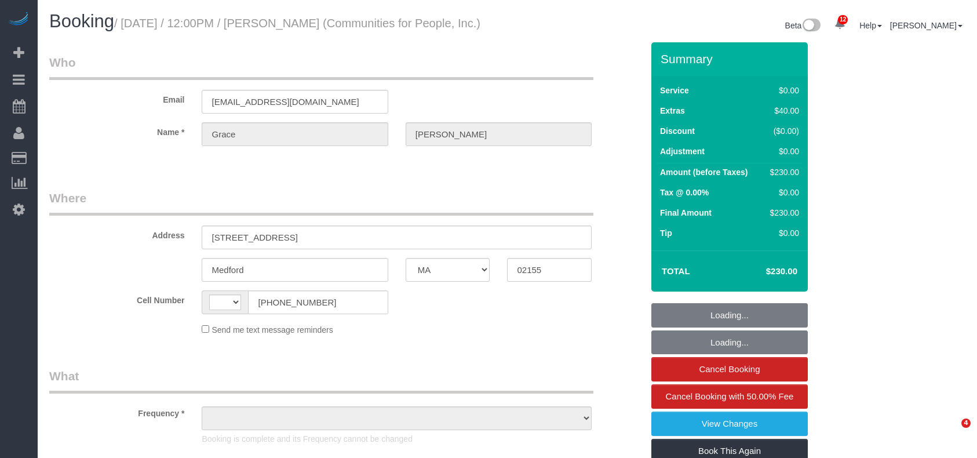
select select "MA"
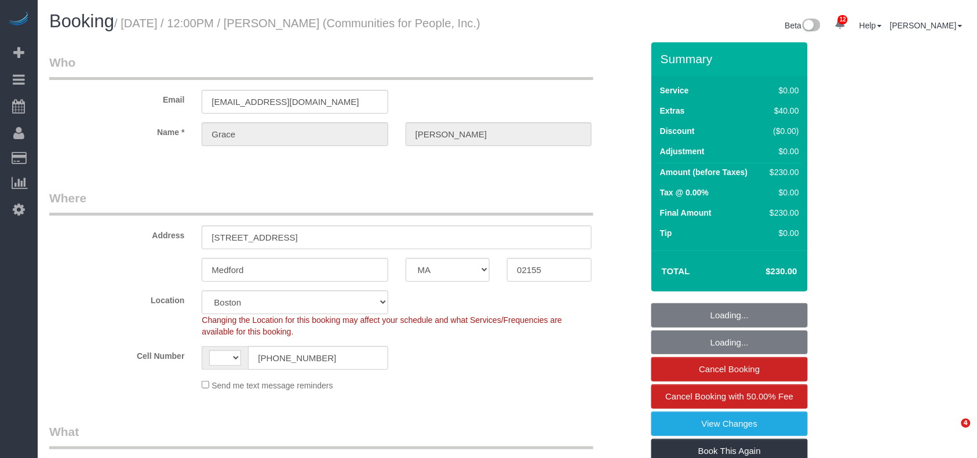
select select "string:stripe-pm_1S3NpY4VGloSiKo77weqbv92"
select select "2"
select select "string:[GEOGRAPHIC_DATA]"
select select "object:833"
select select "spot1"
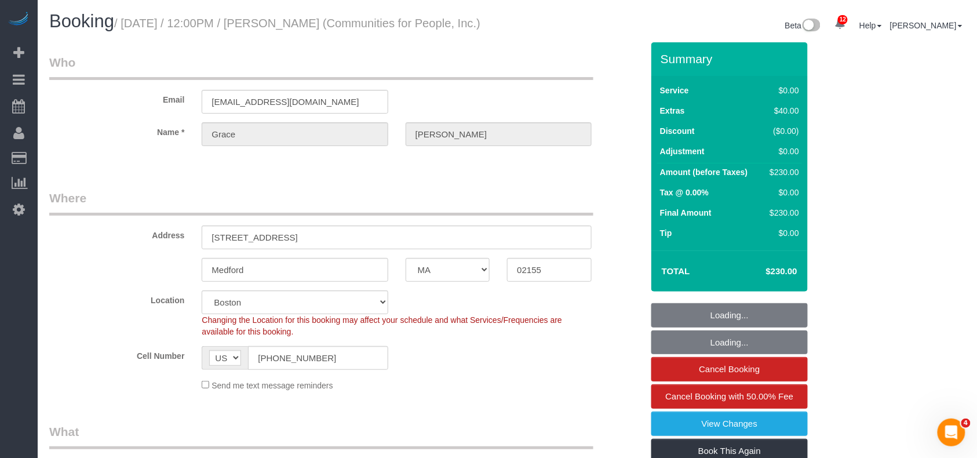
select select "number:59"
select select "number:75"
select select "number:15"
select select "number:5"
select select "2"
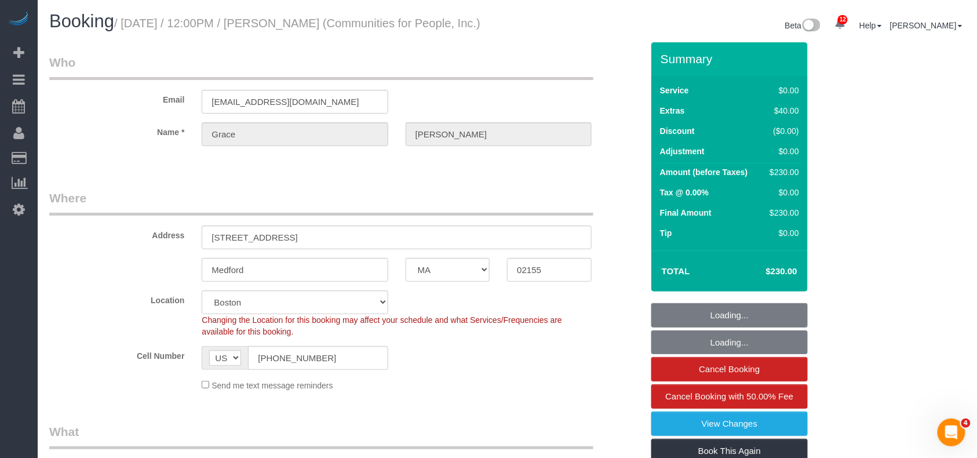
select select "object:1078"
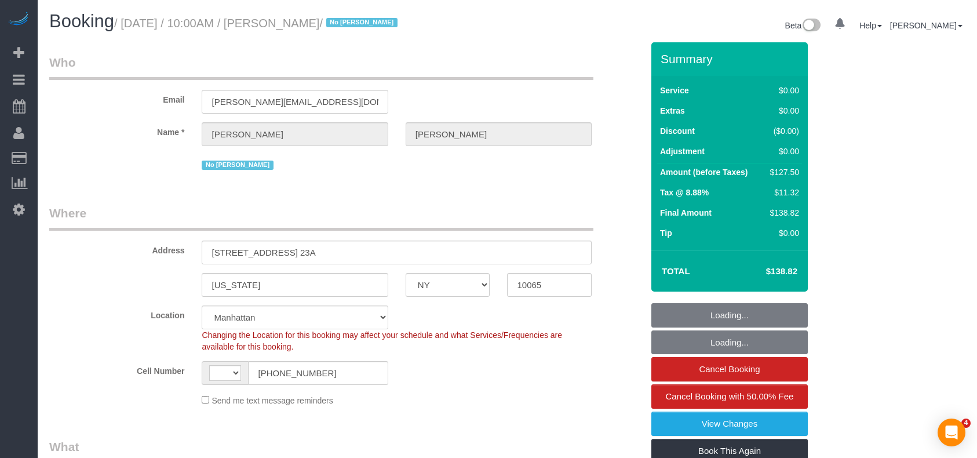
select select "NY"
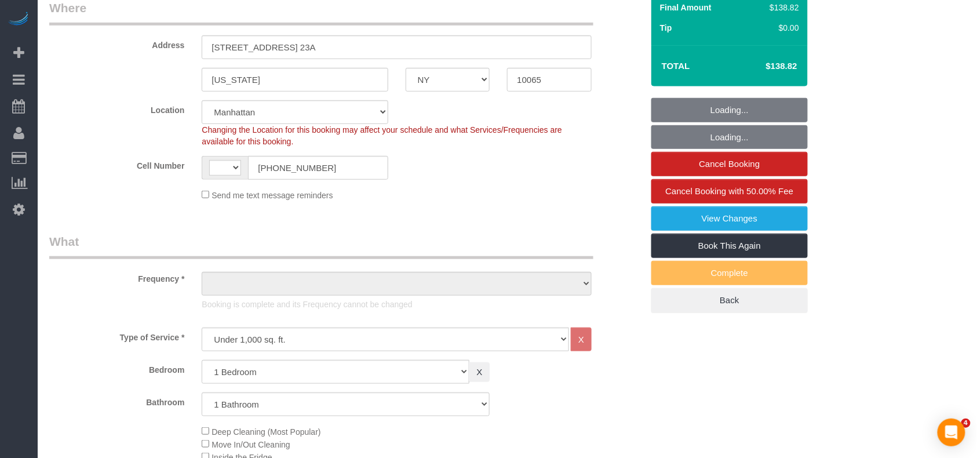
select select "string:US"
select select "object:1048"
select select "1"
select select "spot1"
select select "number:89"
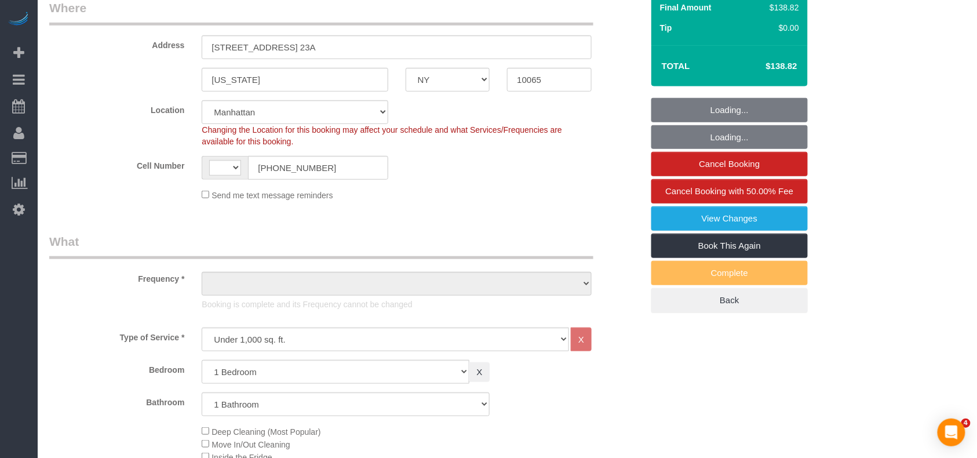
select select "number:90"
select select "number:15"
select select "number:5"
select select "number:21"
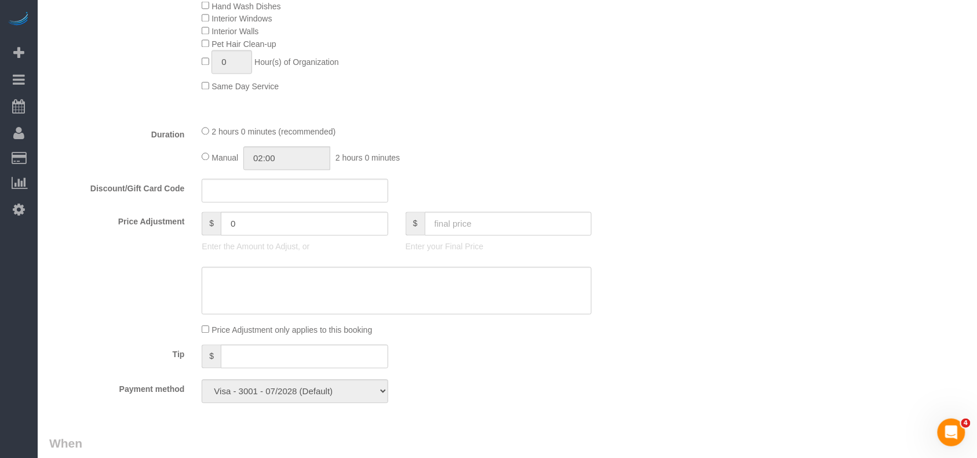
scroll to position [772, 0]
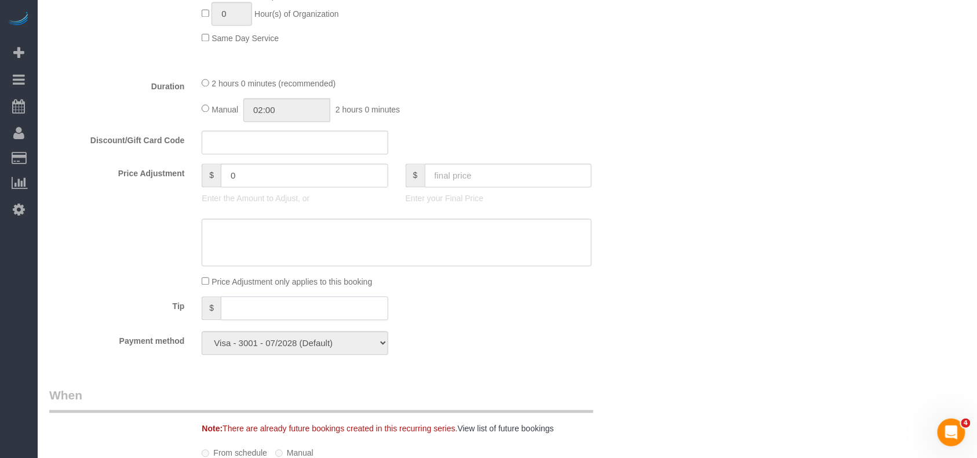
click at [253, 306] on input "text" at bounding box center [304, 308] width 167 height 24
type input "31.87"
click at [575, 332] on div "Payment method Visa - 3001 - 07/2028 (Default) Add Credit Card ─────────────── …" at bounding box center [346, 343] width 611 height 24
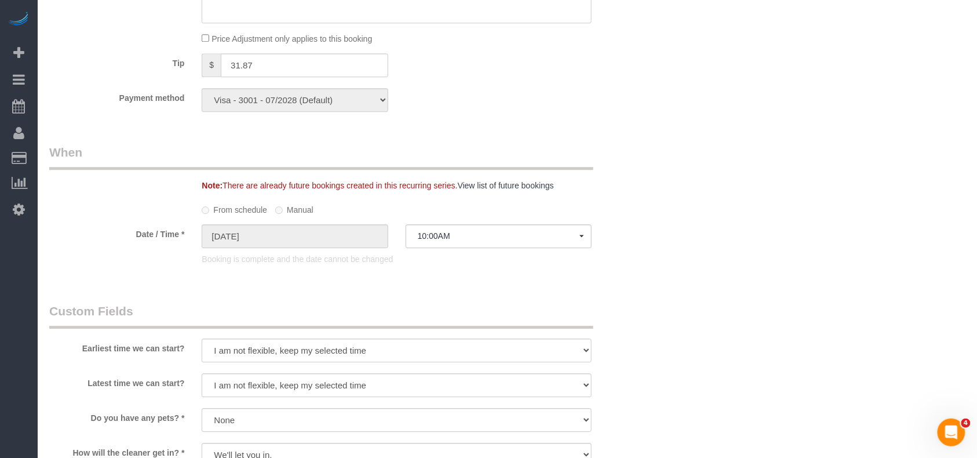
scroll to position [927, 0]
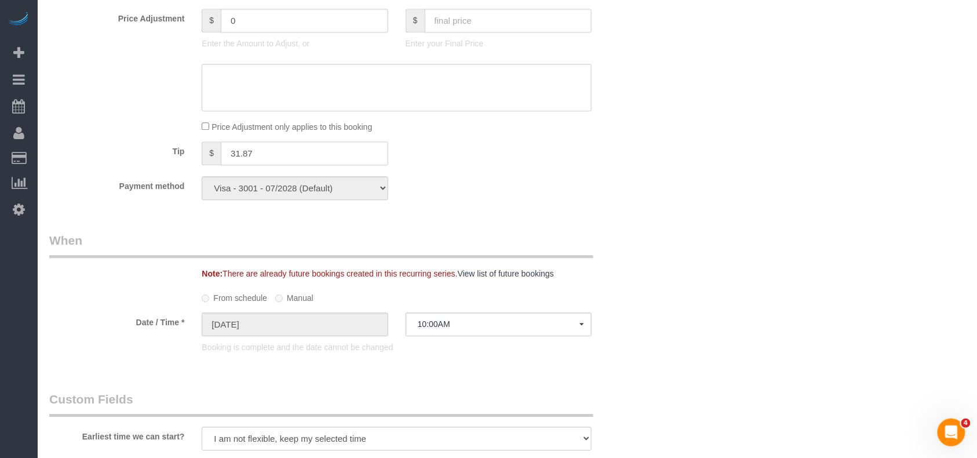
drag, startPoint x: 265, startPoint y: 155, endPoint x: 183, endPoint y: 151, distance: 82.4
click at [184, 152] on div "Tip $ 31.87" at bounding box center [346, 154] width 611 height 26
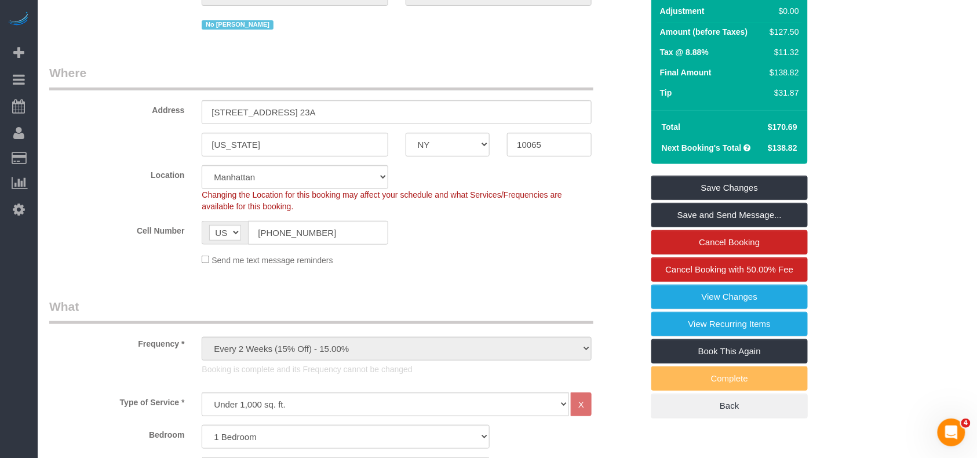
scroll to position [0, 0]
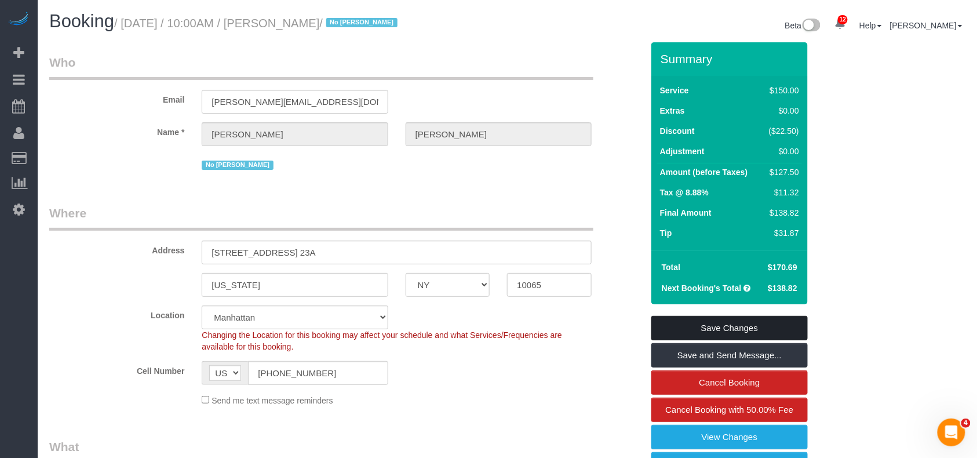
click at [732, 328] on link "Save Changes" at bounding box center [729, 328] width 156 height 24
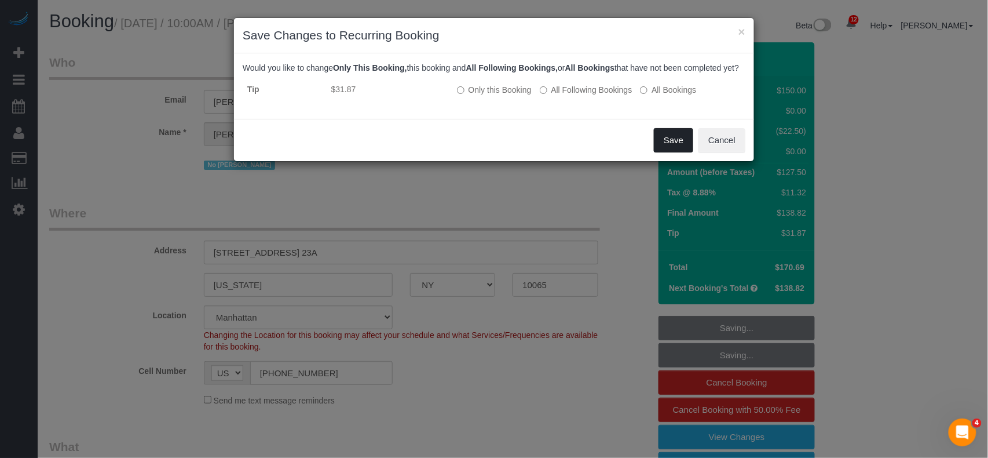
click at [675, 152] on button "Save" at bounding box center [673, 140] width 39 height 24
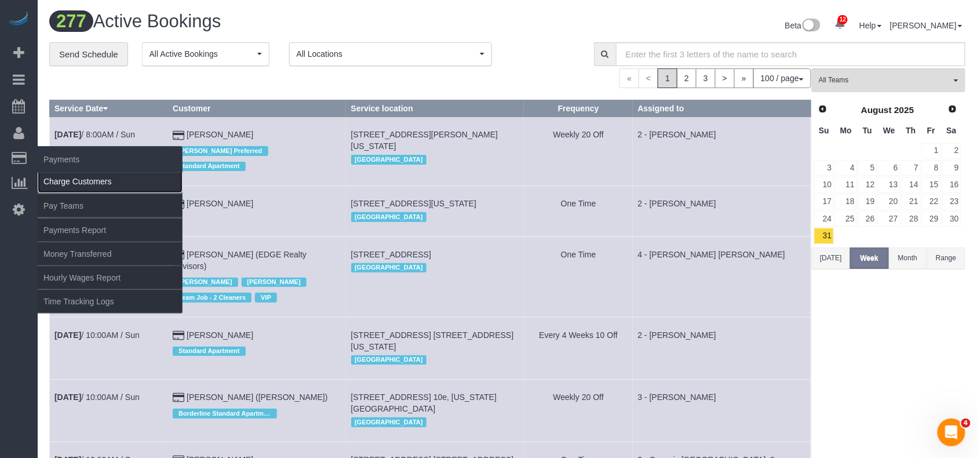
click at [51, 172] on link "Charge Customers" at bounding box center [110, 181] width 145 height 23
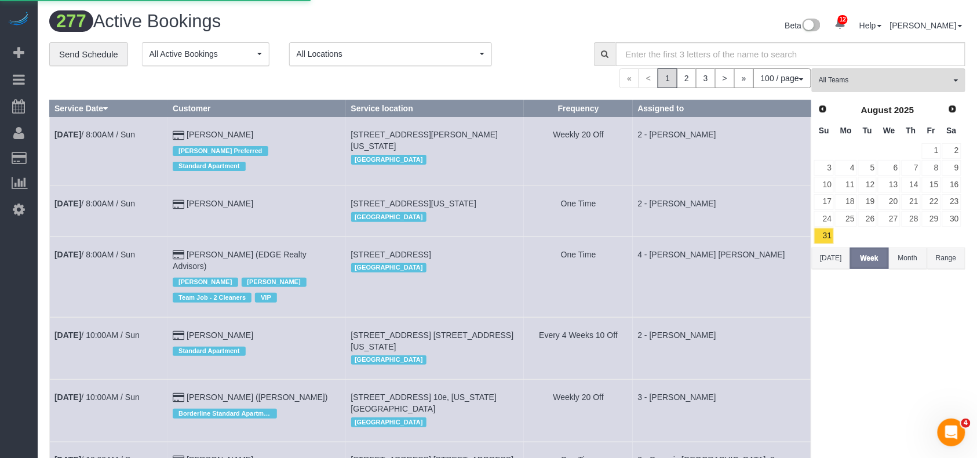
select select
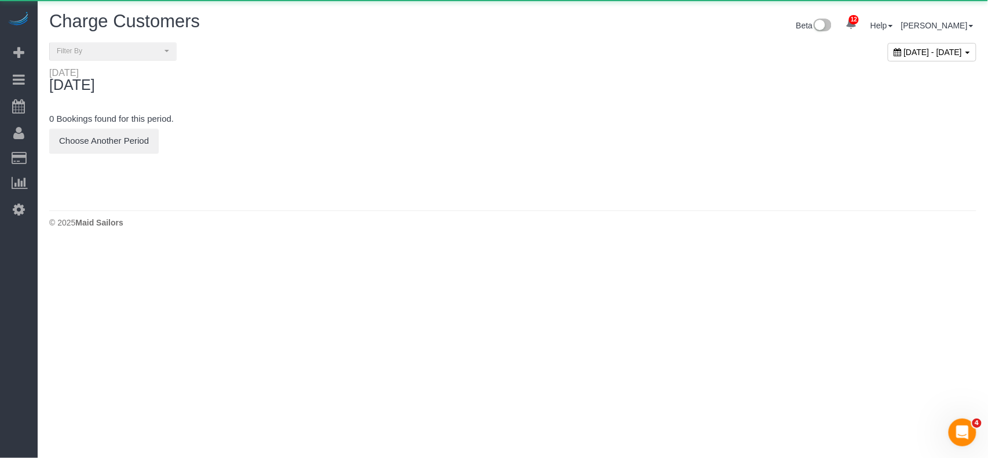
click at [888, 59] on div "September 05, 2025 - September 05, 2025" at bounding box center [932, 52] width 89 height 19
type input "**********"
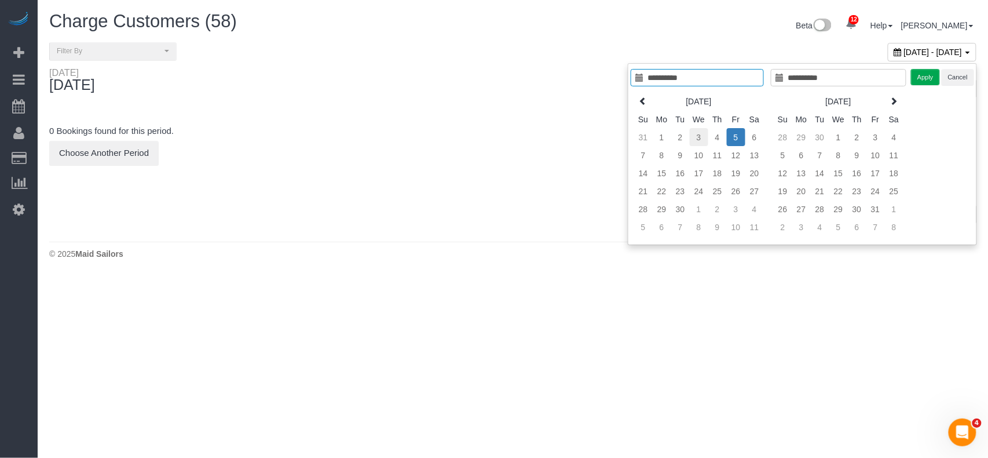
type input "**********"
click at [696, 141] on td "3" at bounding box center [699, 137] width 19 height 18
type input "**********"
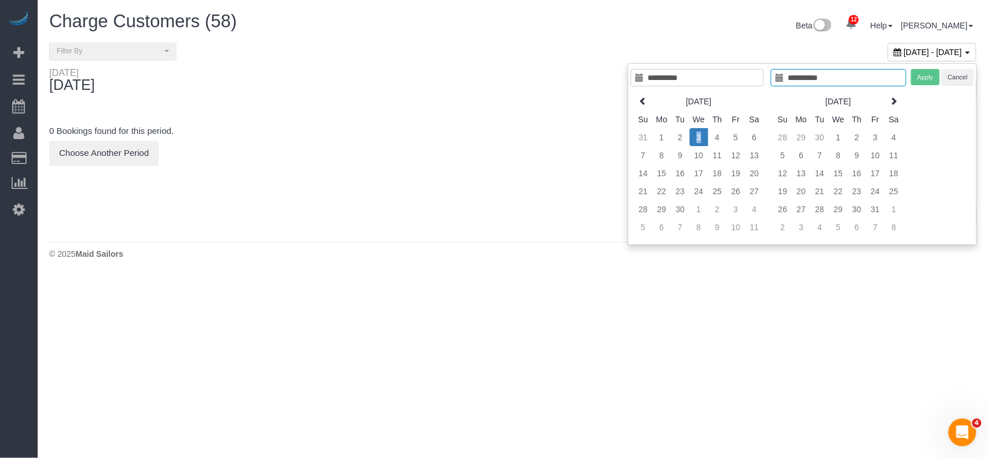
click at [696, 141] on td "3" at bounding box center [699, 137] width 19 height 18
type input "**********"
click at [915, 76] on button "Apply" at bounding box center [925, 77] width 29 height 17
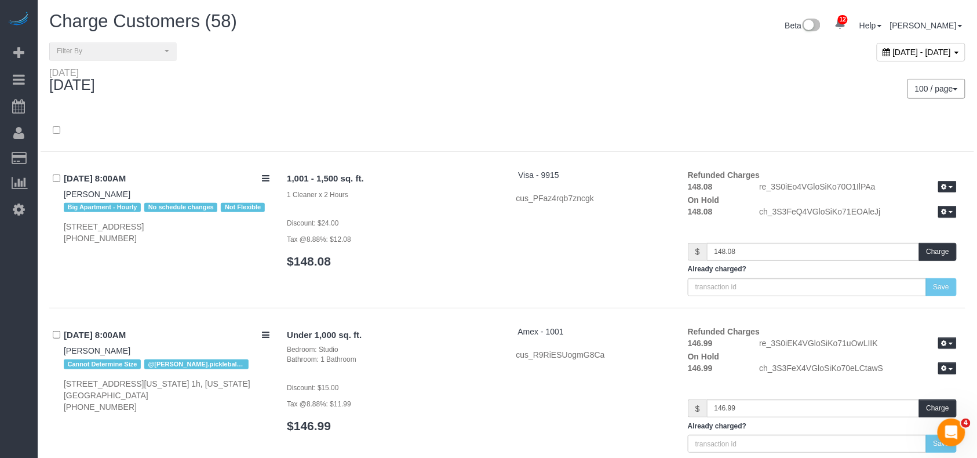
click at [485, 103] on div "Wednesday September 03, 2025 100 / page 10 / page 20 / page 30 / page 40 / page…" at bounding box center [507, 88] width 933 height 43
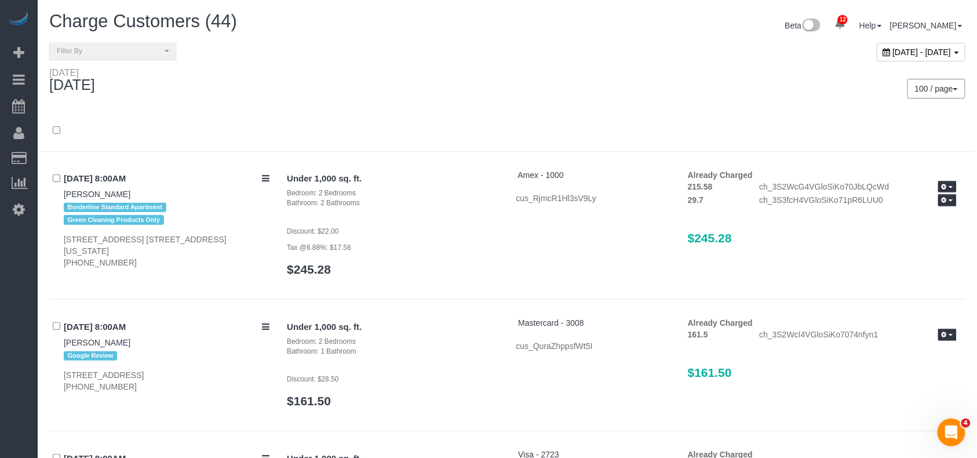
scroll to position [2647, 0]
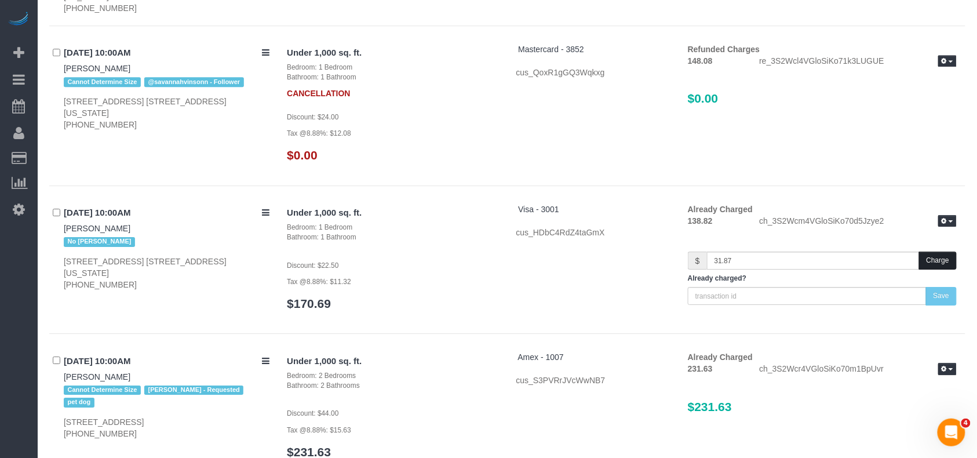
click at [937, 266] on button "Charge" at bounding box center [938, 260] width 38 height 18
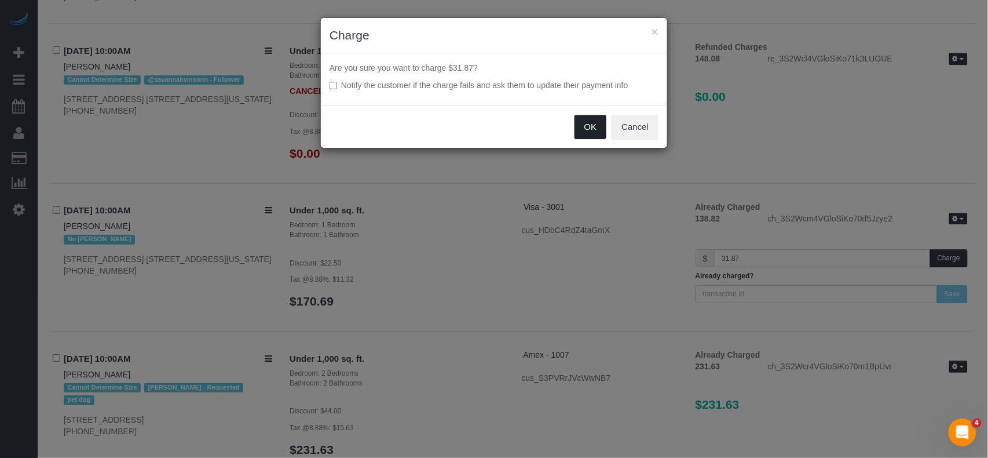
click at [590, 127] on button "OK" at bounding box center [591, 127] width 32 height 24
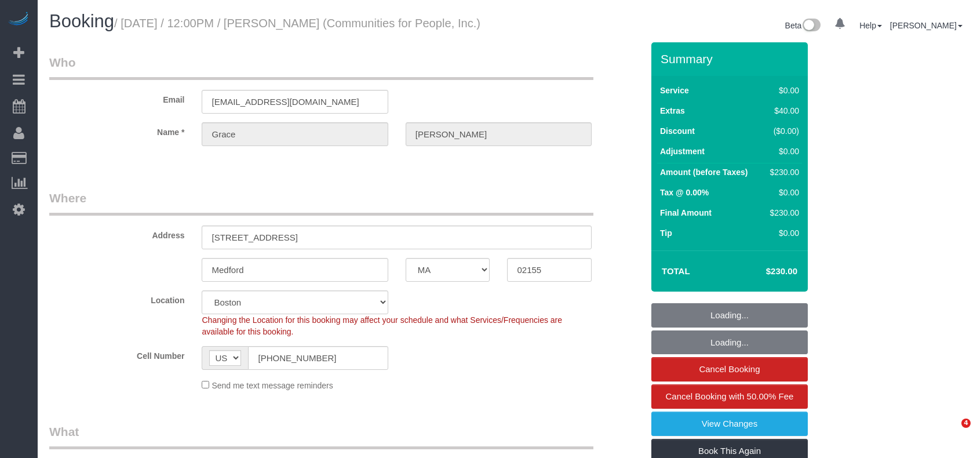
select select "MA"
select select "object:794"
select select "spot1"
select select "number:59"
select select "number:75"
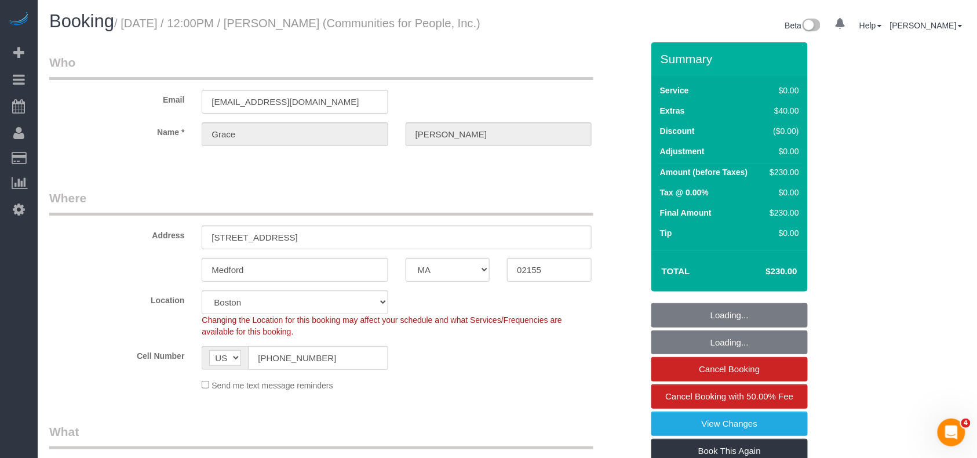
select select "number:15"
select select "number:5"
select select "2"
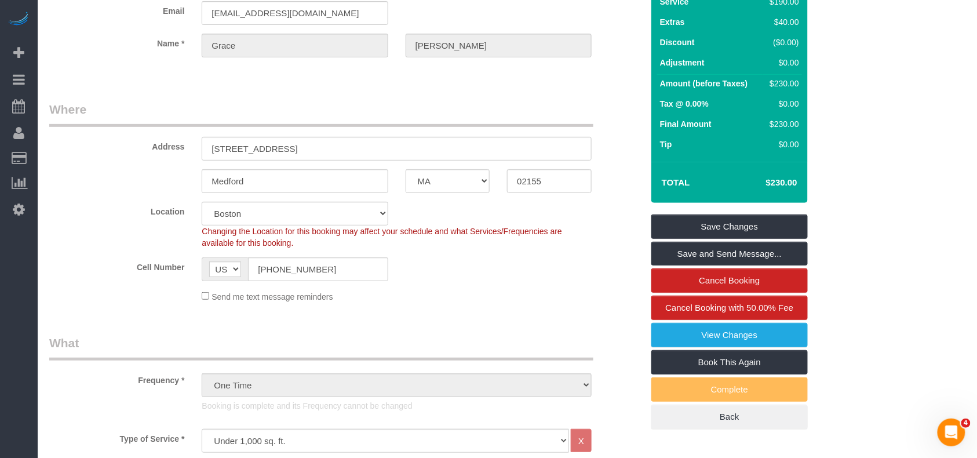
scroll to position [48, 0]
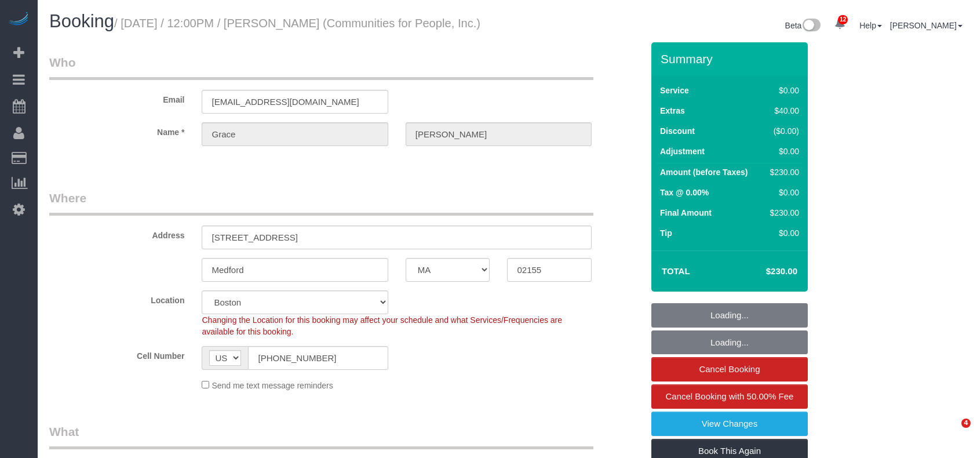
select select "MA"
select select "string:stripe-pm_1S3NpY4VGloSiKo77weqbv92"
select select "spot1"
select select "number:59"
select select "number:75"
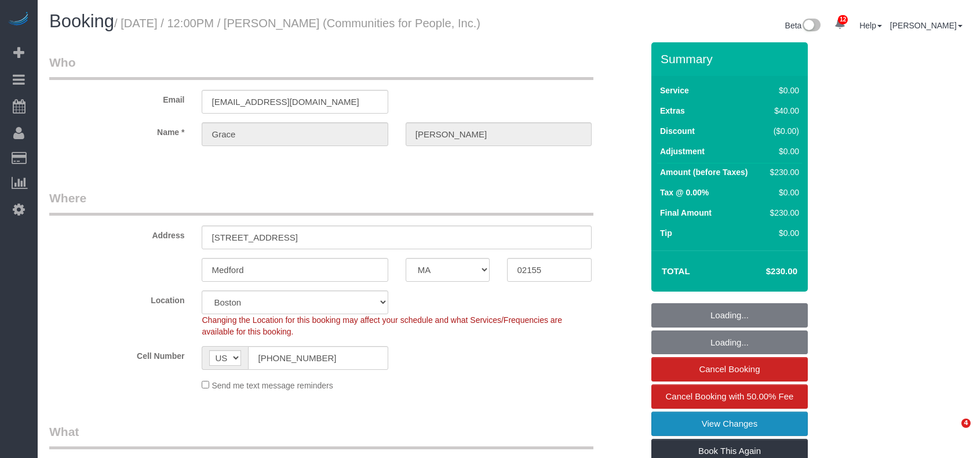
select select "number:15"
select select "number:5"
select select "object:886"
click at [722, 433] on link "View Changes" at bounding box center [729, 423] width 156 height 24
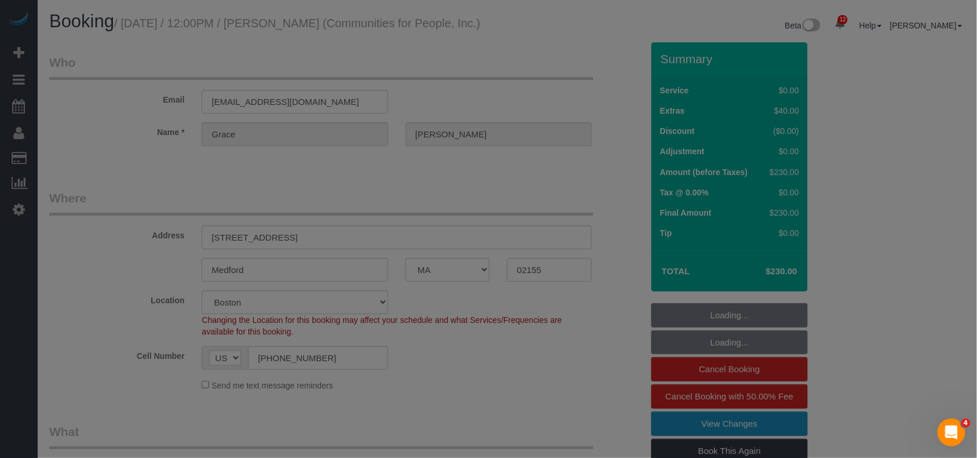
select select "2"
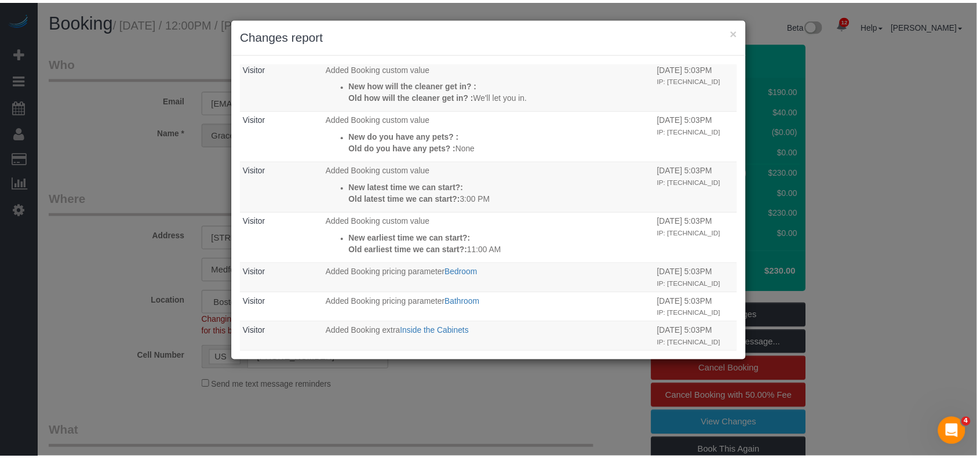
scroll to position [386, 0]
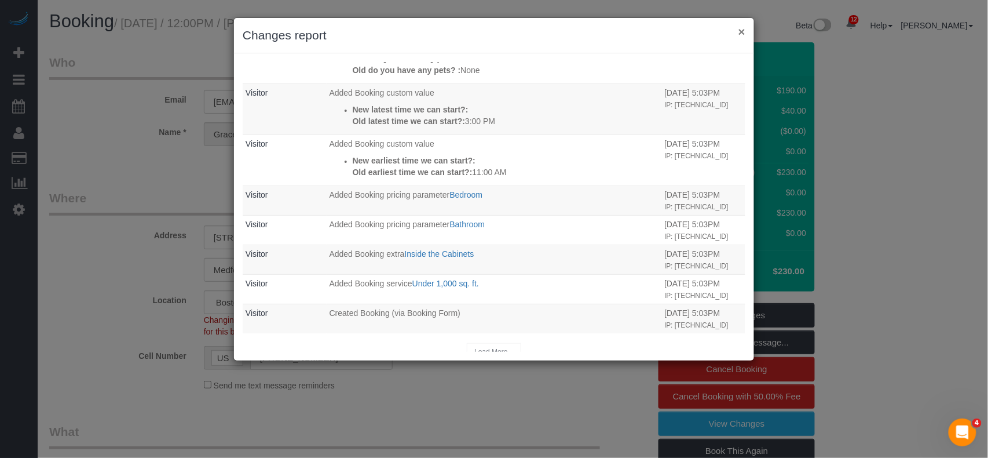
click at [740, 31] on button "×" at bounding box center [742, 31] width 7 height 12
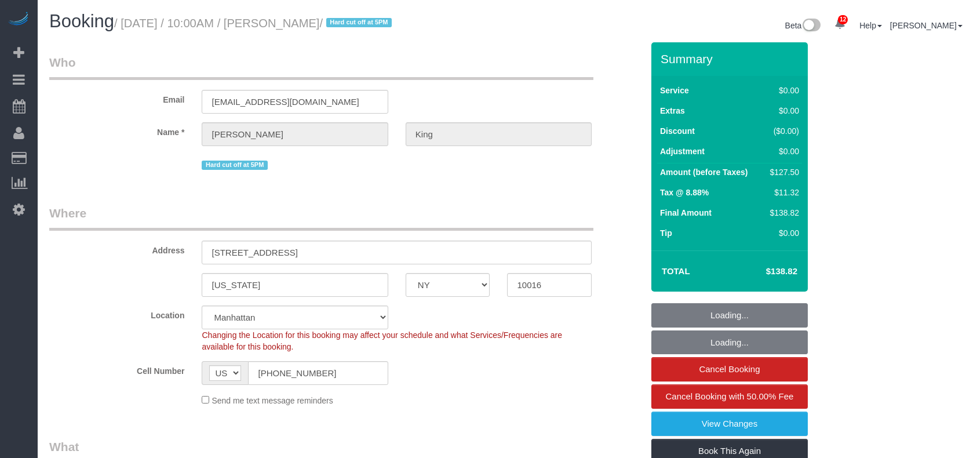
select select "NY"
select select "spot1"
select select "number:58"
select select "number:72"
select select "number:15"
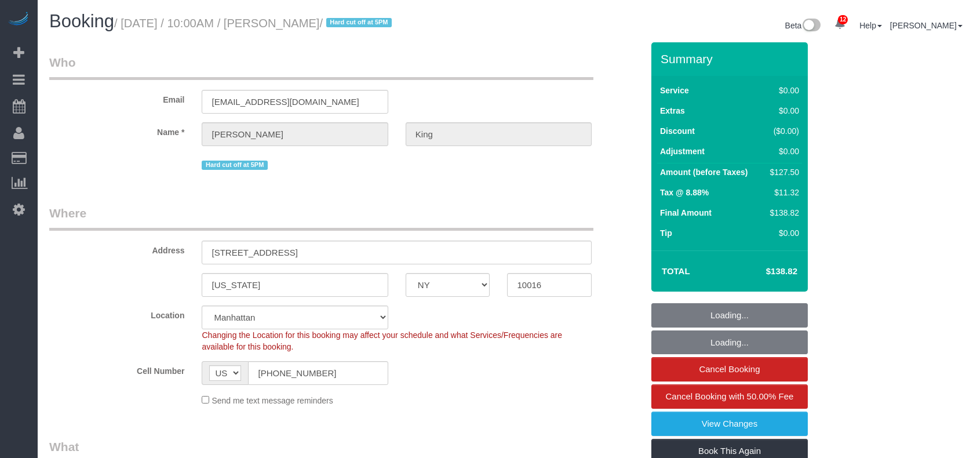
select select "number:5"
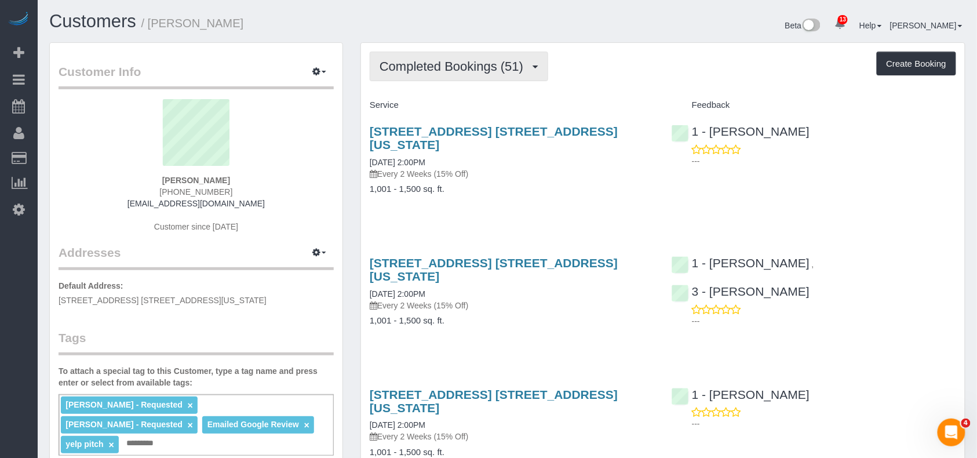
click at [503, 74] on button "Completed Bookings (51)" at bounding box center [459, 67] width 178 height 30
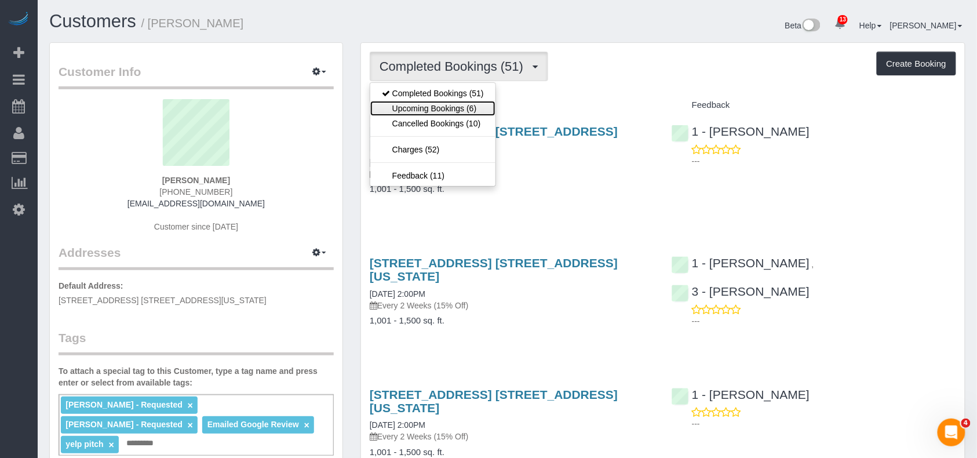
click at [481, 103] on link "Upcoming Bookings (6)" at bounding box center [432, 108] width 125 height 15
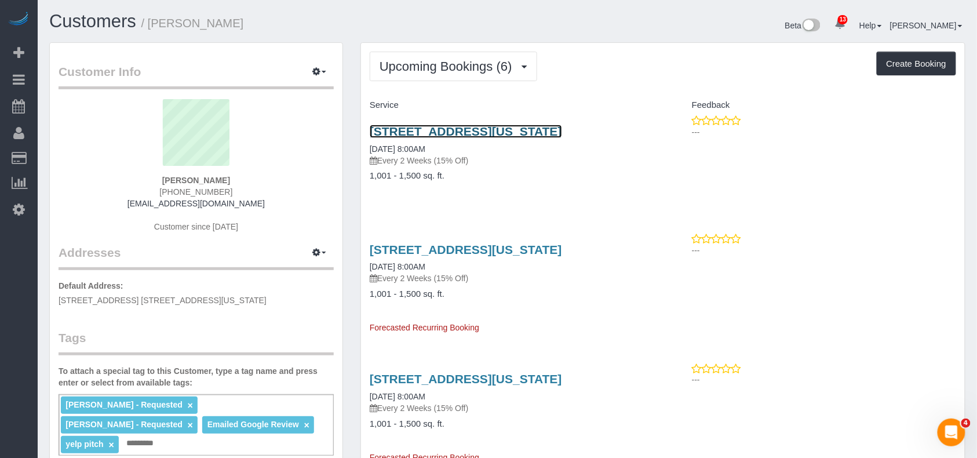
click at [462, 130] on link "225 Cherry St, Apt 17e, New York, NY 10002" at bounding box center [466, 131] width 192 height 13
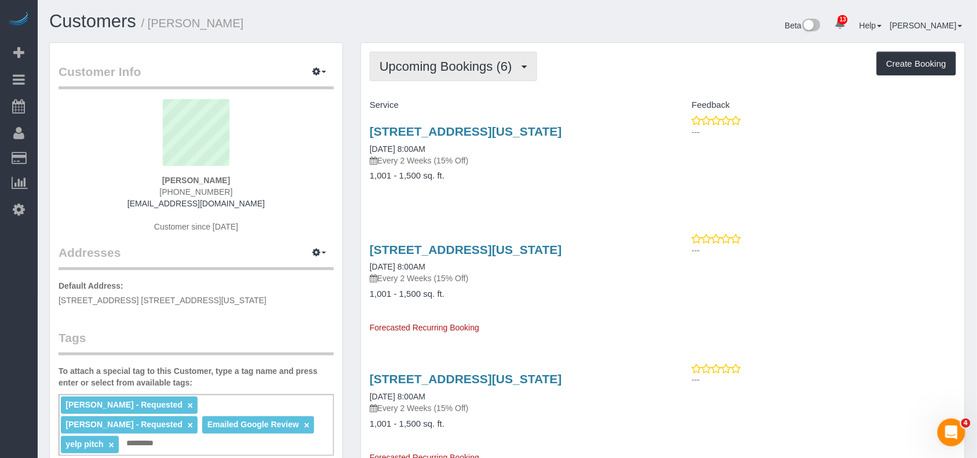
click at [437, 68] on span "Upcoming Bookings (6)" at bounding box center [448, 66] width 138 height 14
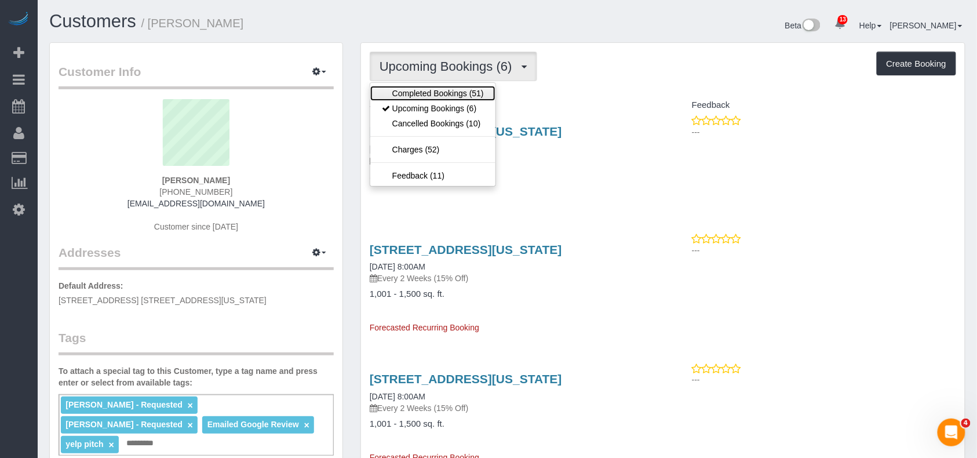
click at [428, 91] on link "Completed Bookings (51)" at bounding box center [432, 93] width 125 height 15
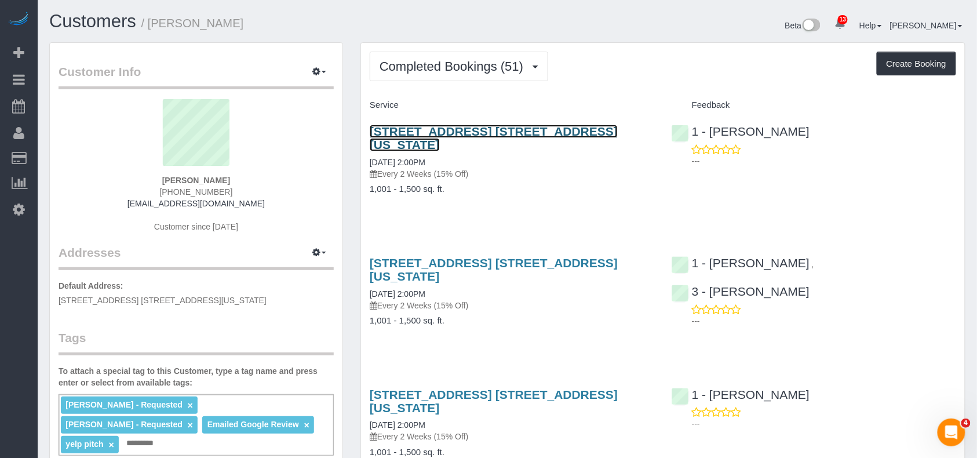
click at [432, 133] on link "325 West 93rd Street, Apt. 5c, New York, NY 10025" at bounding box center [494, 138] width 248 height 27
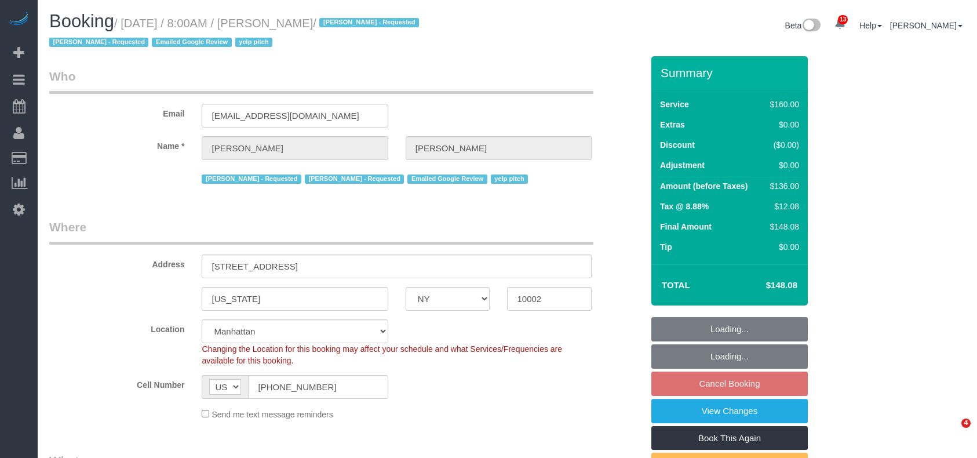
select select "NY"
select select "spot1"
select select "number:58"
select select "number:72"
select select "number:15"
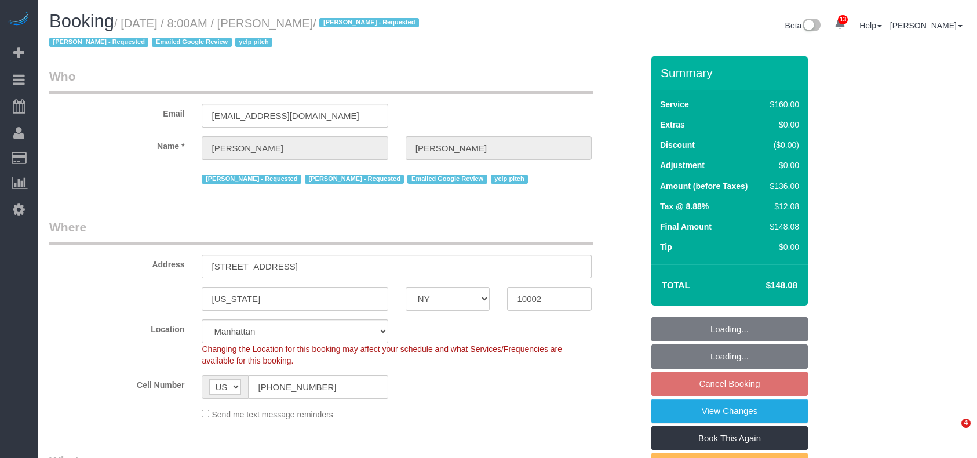
select select "number:5"
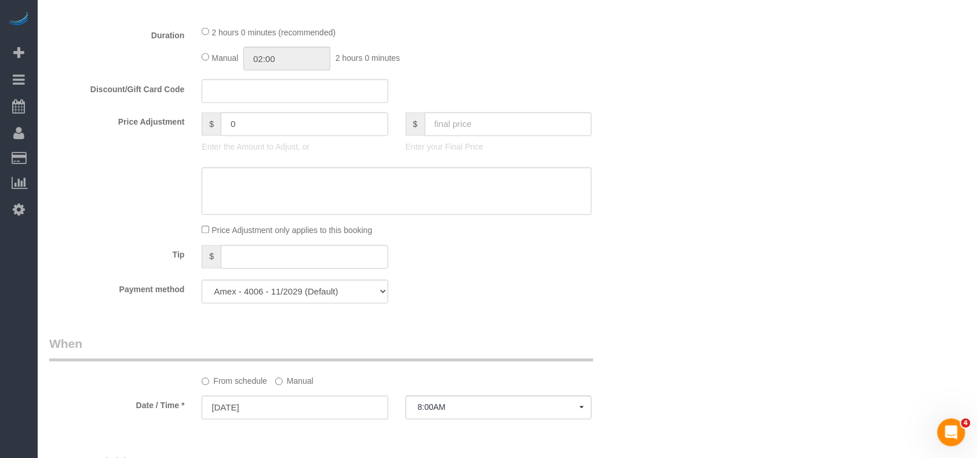
scroll to position [927, 0]
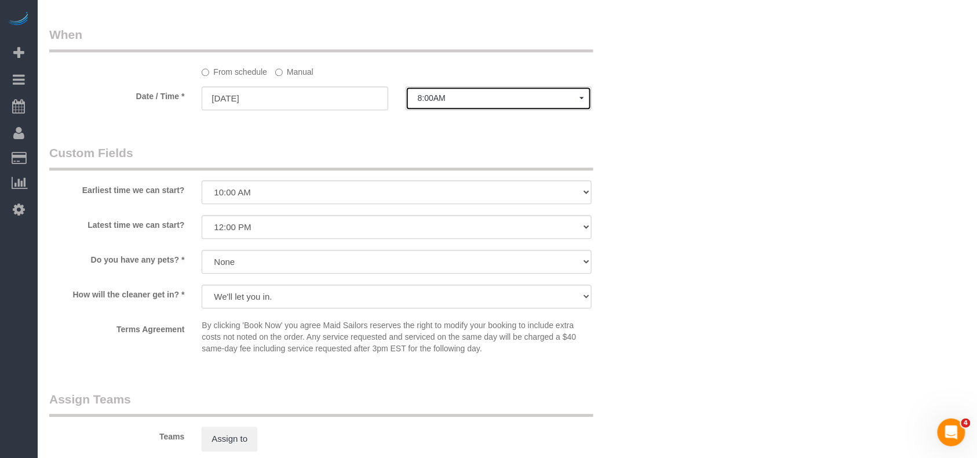
click at [457, 105] on button "8:00AM" at bounding box center [499, 98] width 186 height 24
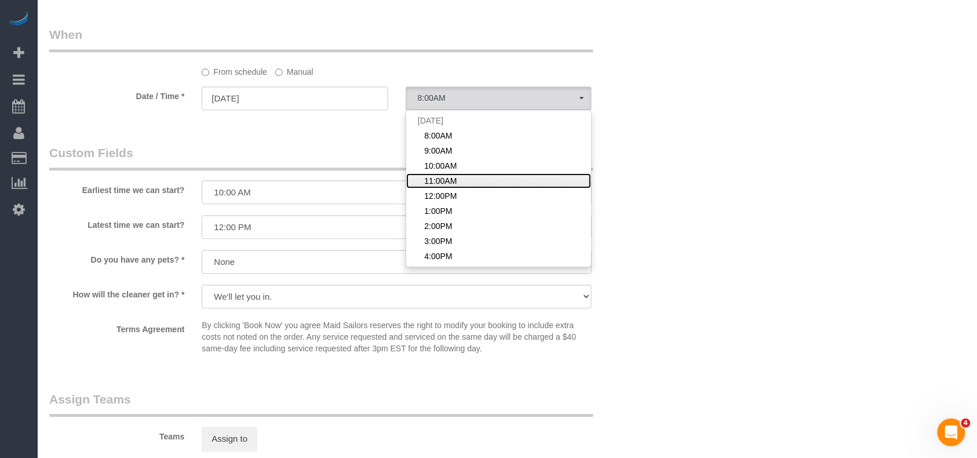
click at [451, 177] on span "11:00AM" at bounding box center [440, 181] width 32 height 12
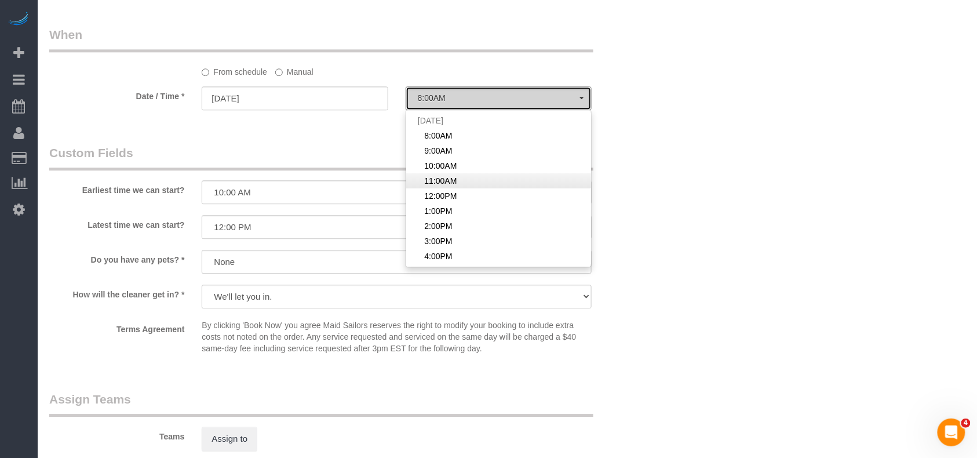
select select "spot4"
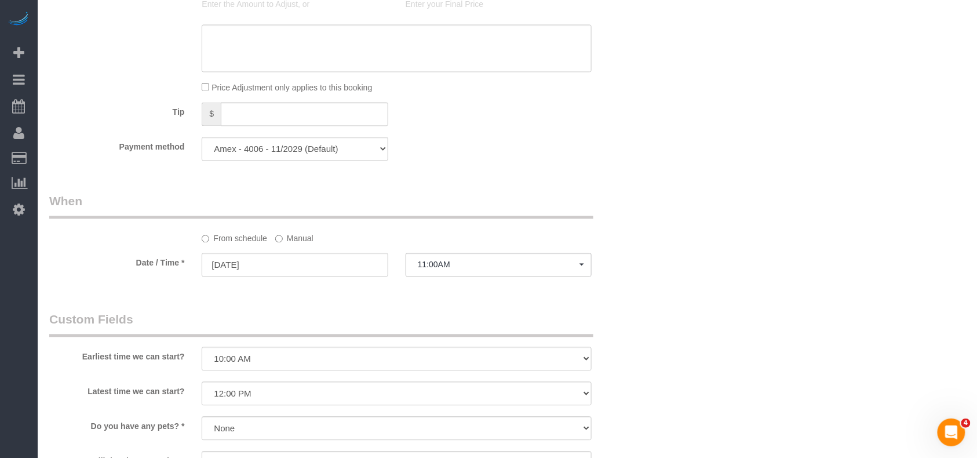
scroll to position [849, 0]
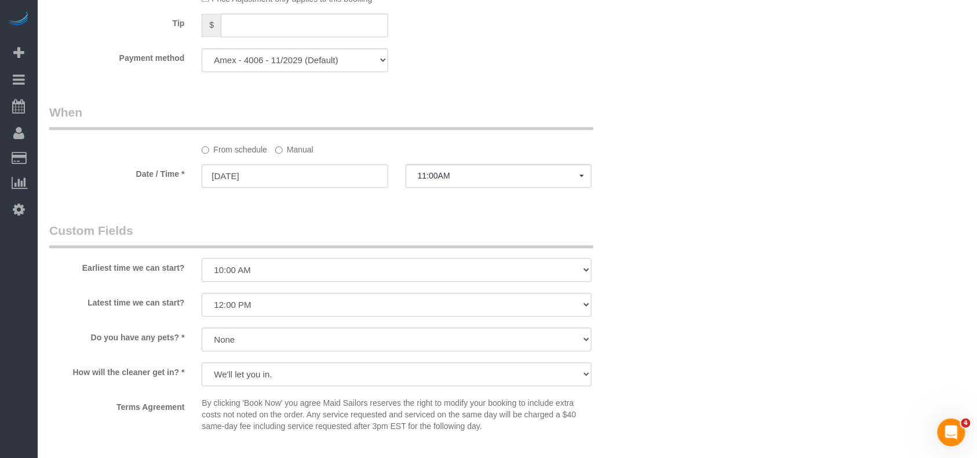
click at [316, 277] on select "I am not flexible, keep my selected time 8:00 AM 9:00 AM 10:00 AM 11:00 AM 12:0…" at bounding box center [397, 270] width 390 height 24
select select "number:59"
click at [202, 258] on select "I am not flexible, keep my selected time 8:00 AM 9:00 AM 10:00 AM 11:00 AM 12:0…" at bounding box center [397, 270] width 390 height 24
click at [818, 226] on div "Who Email knesmith@gmail.com Name * Ken Nesmith Aldery Morris - Requested Ebony…" at bounding box center [507, 60] width 916 height 1707
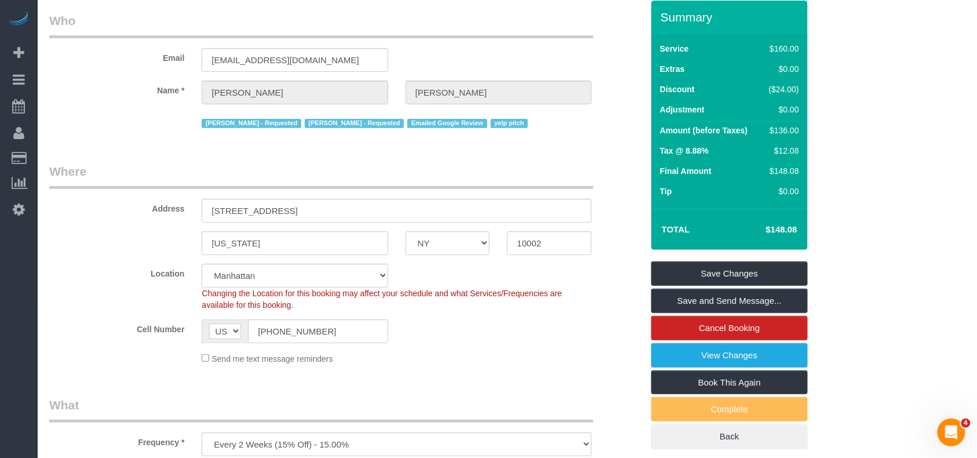
scroll to position [0, 0]
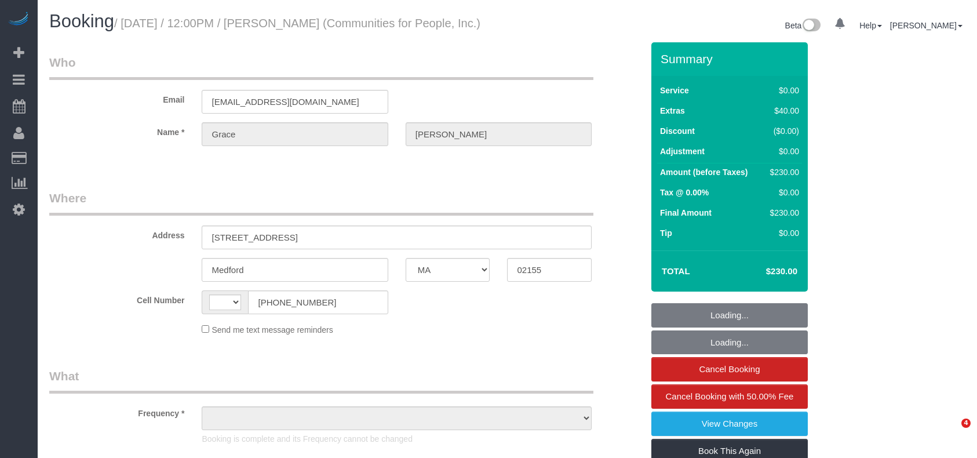
select select "MA"
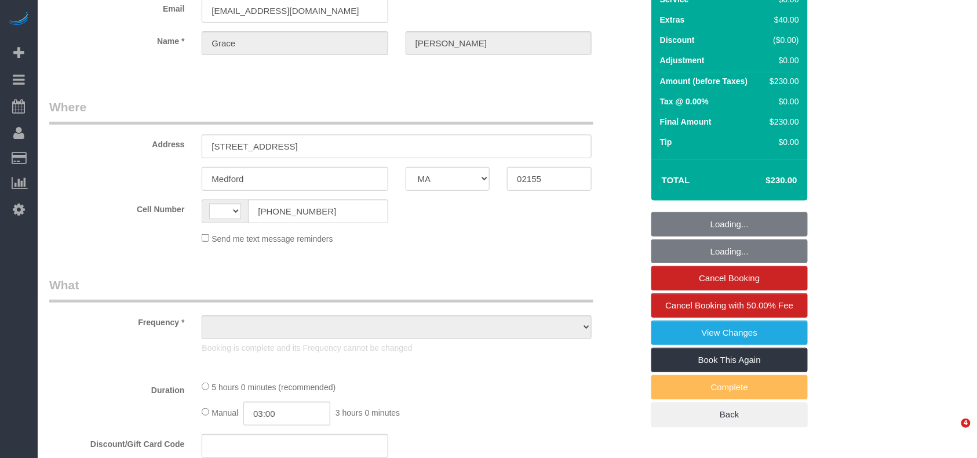
select select "object:451"
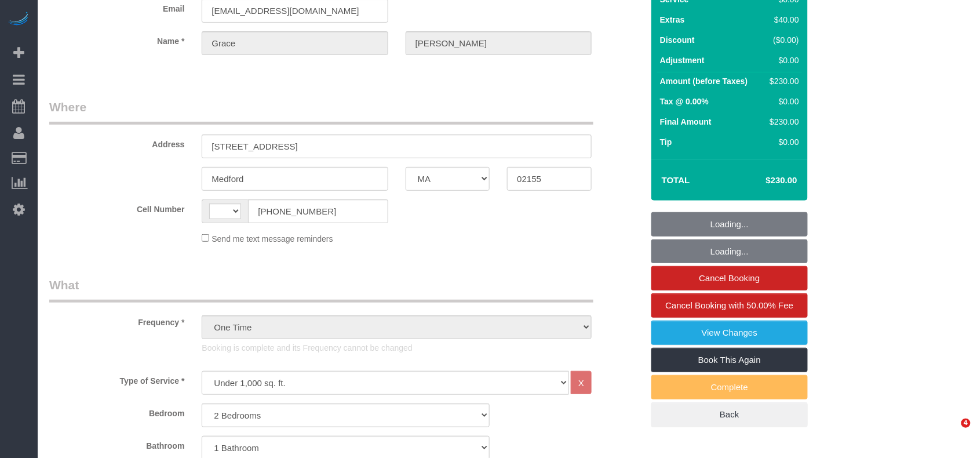
select select "string:[GEOGRAPHIC_DATA]"
select select "spot1"
select select "number:59"
select select "number:75"
select select "number:15"
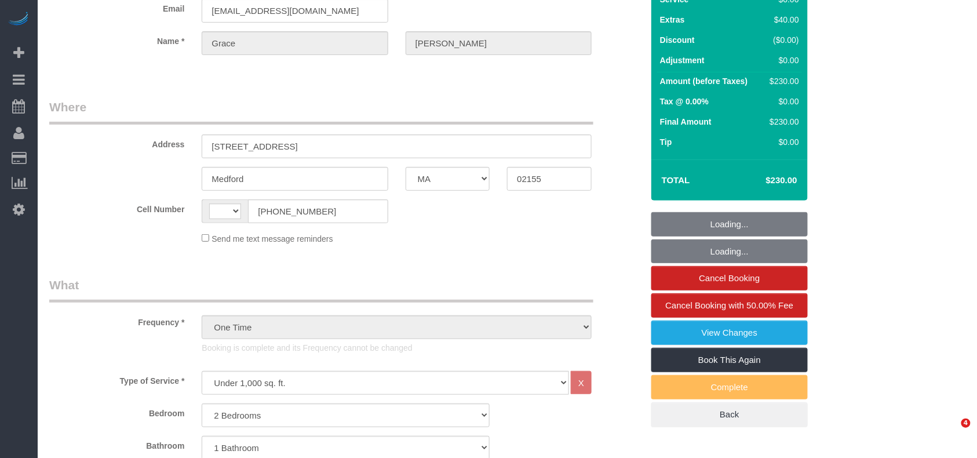
select select "number:5"
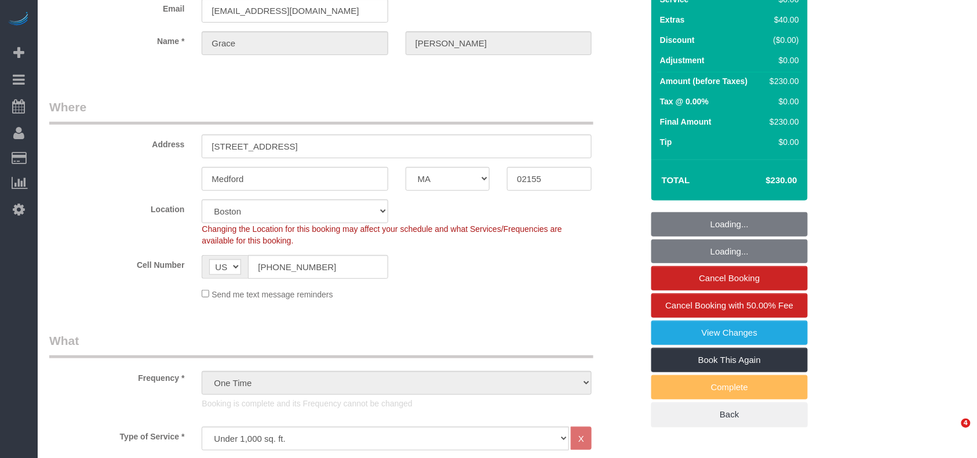
select select "string:stripe-pm_1S3NpY4VGloSiKo77weqbv92"
select select
select select "2"
select select "object:1051"
select select "spot28"
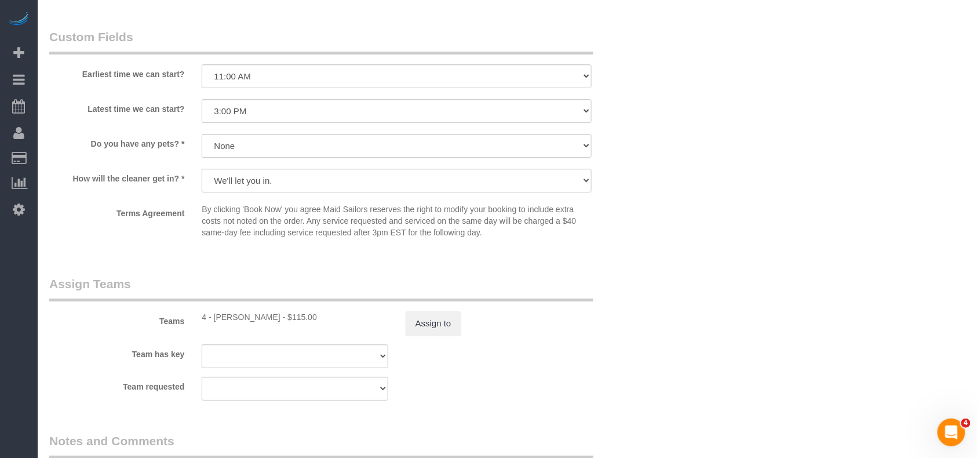
scroll to position [0, 0]
click at [445, 330] on button "Assign to" at bounding box center [434, 323] width 56 height 24
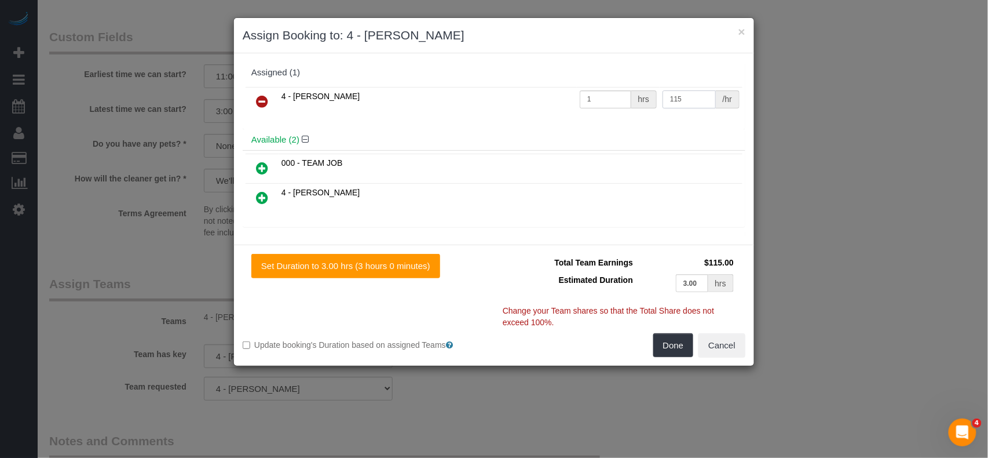
drag, startPoint x: 666, startPoint y: 96, endPoint x: 674, endPoint y: 98, distance: 8.9
click at [674, 98] on input "115" at bounding box center [689, 99] width 53 height 18
type input "150"
click at [680, 353] on button "Done" at bounding box center [673, 345] width 41 height 24
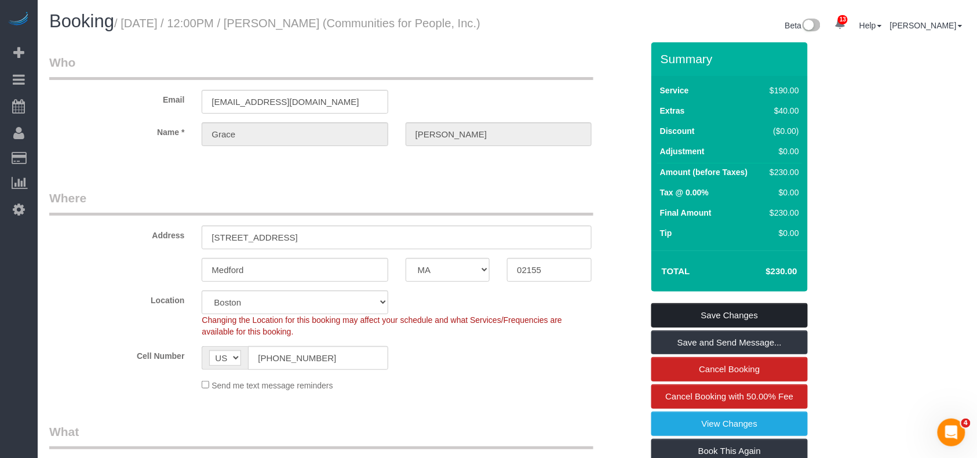
drag, startPoint x: 700, startPoint y: 328, endPoint x: 694, endPoint y: 324, distance: 7.3
click at [700, 327] on link "Save Changes" at bounding box center [729, 315] width 156 height 24
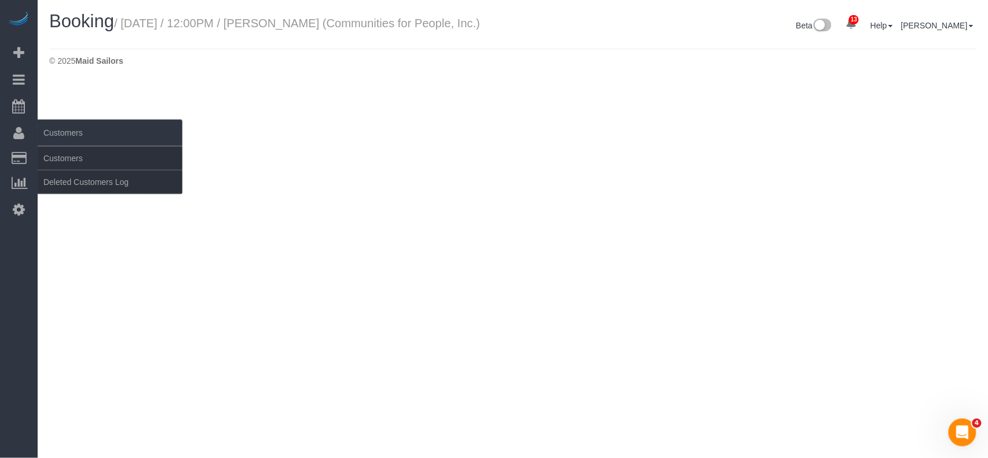
select select "MA"
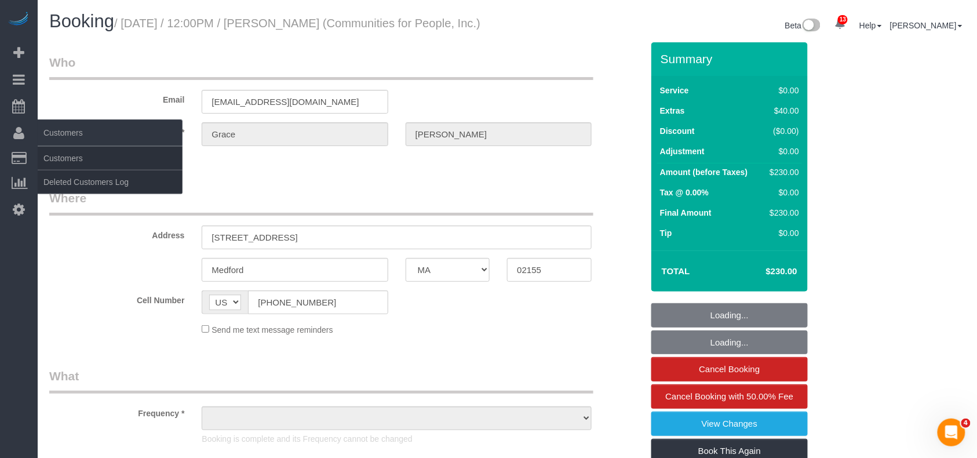
select select "number:59"
select select "number:75"
select select "number:15"
select select "number:5"
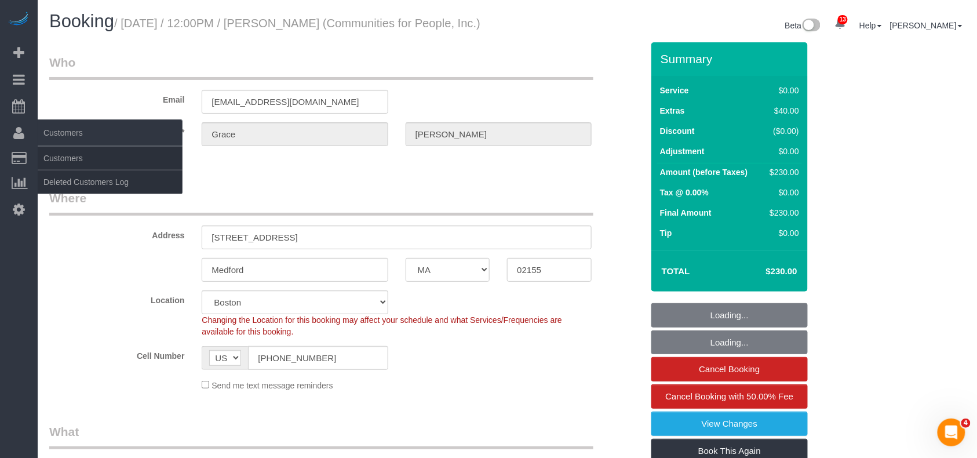
select select "2"
select select "object:4183"
select select "string:stripe-pm_1S3NpY4VGloSiKo77weqbv92"
select select "spot55"
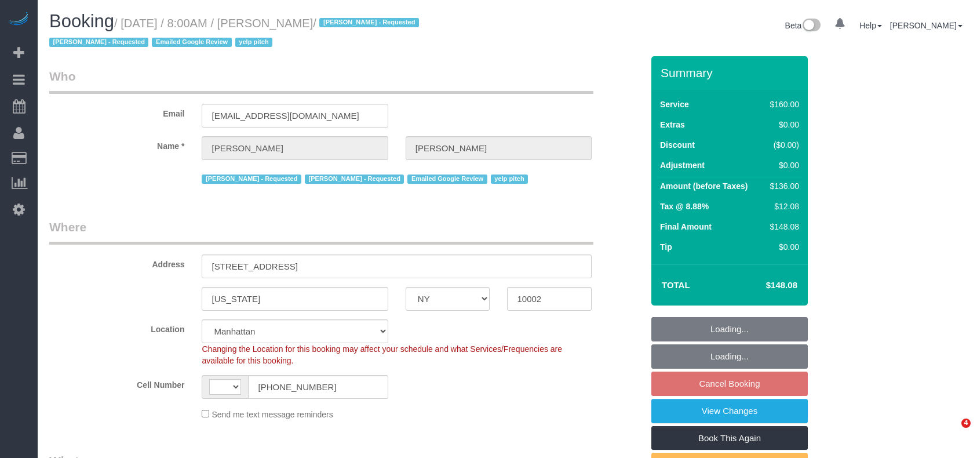
select select "NY"
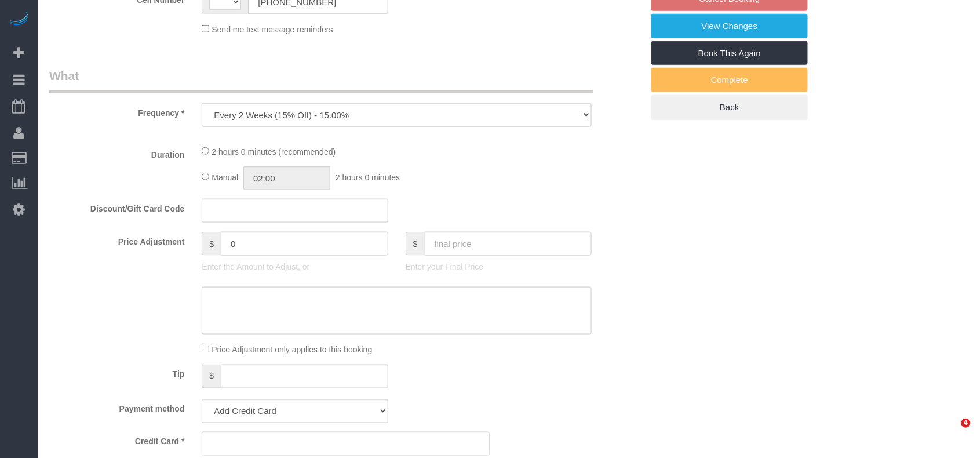
select select "object:502"
select select "string:[GEOGRAPHIC_DATA]"
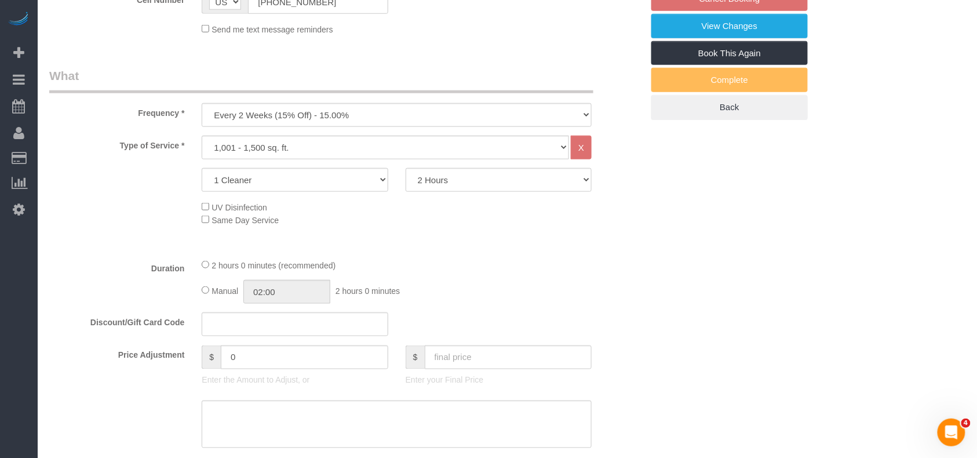
select select "number:58"
select select "number:72"
select select "number:15"
select select "number:5"
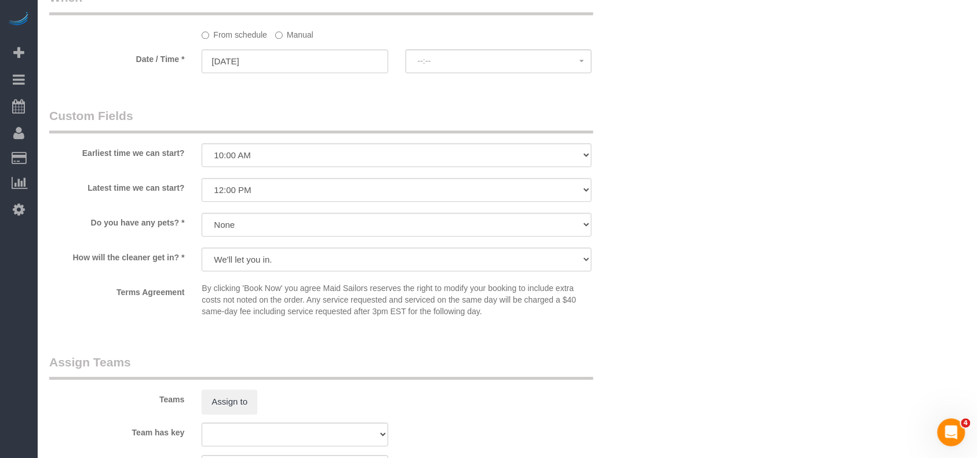
select select "string:stripe-pm_1QRzRA4VGloSiKo7MxeDpcVH"
select select "spot1"
click at [290, 156] on select "I am not flexible, keep my selected time 8:00 AM 9:00 AM 10:00 AM 11:00 AM 12:0…" at bounding box center [397, 155] width 390 height 24
select select "number:59"
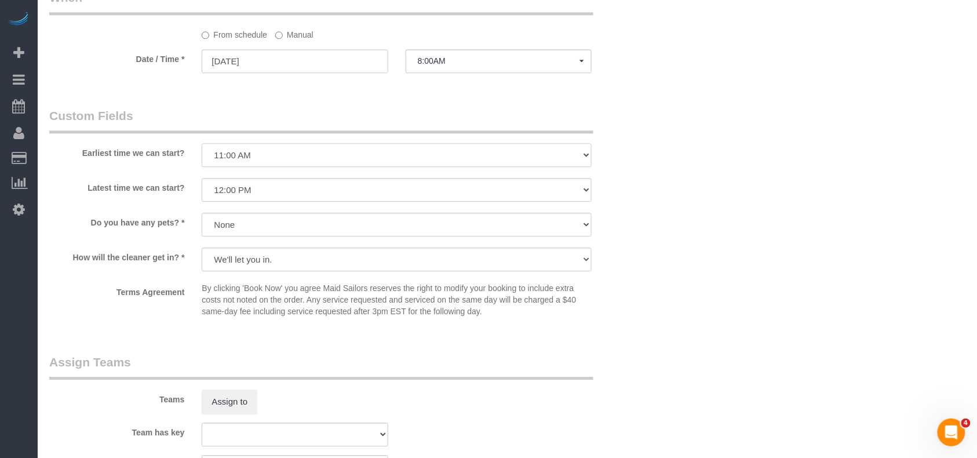
click at [202, 143] on select "I am not flexible, keep my selected time 8:00 AM 9:00 AM 10:00 AM 11:00 AM 12:0…" at bounding box center [397, 155] width 390 height 24
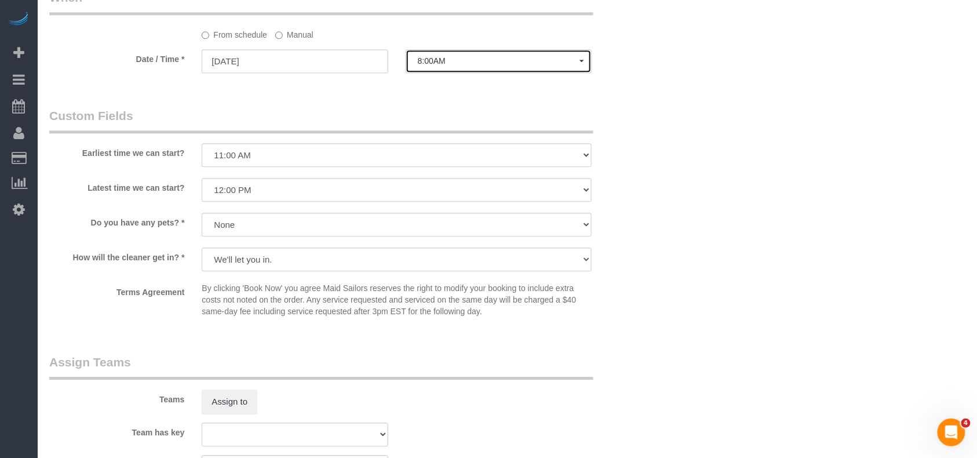
click at [438, 59] on span "8:00AM" at bounding box center [499, 60] width 162 height 9
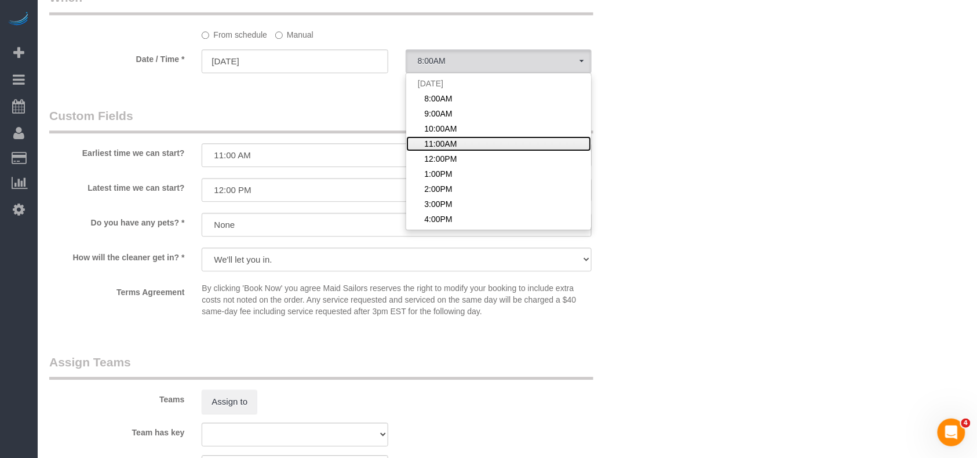
click at [439, 140] on span "11:00AM" at bounding box center [440, 144] width 32 height 12
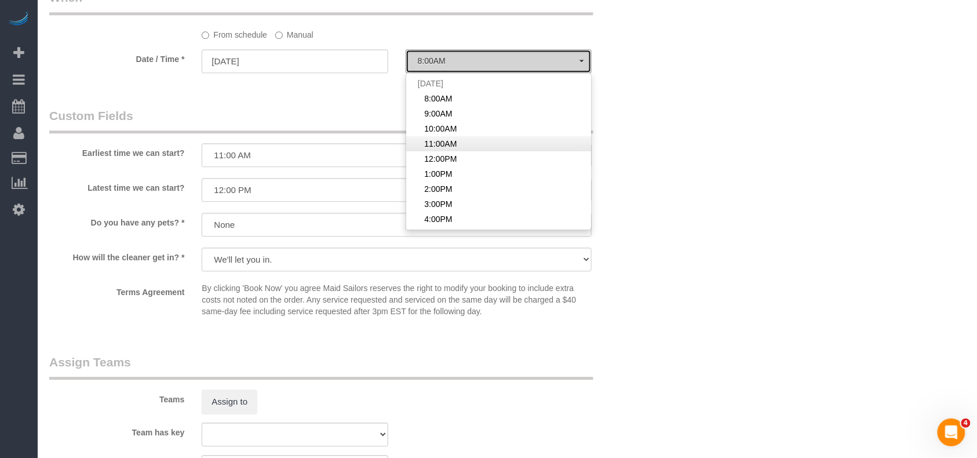
select select "spot4"
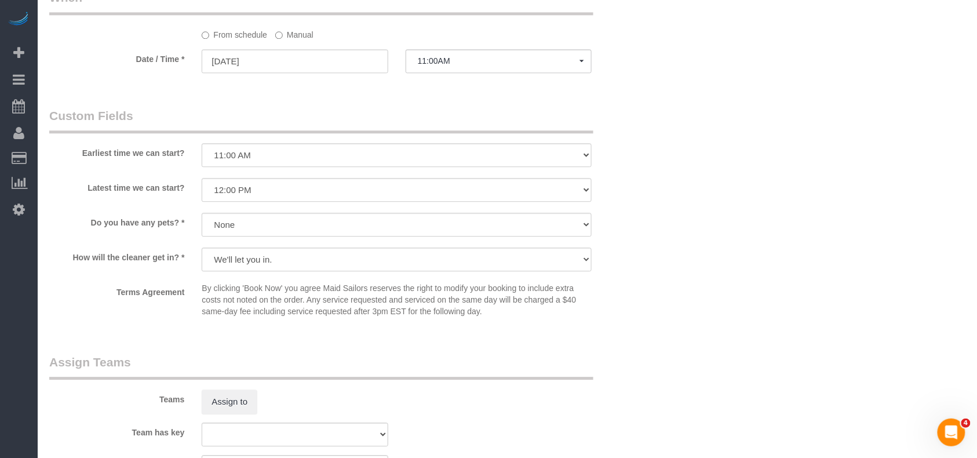
drag, startPoint x: 413, startPoint y: 98, endPoint x: 495, endPoint y: 110, distance: 82.5
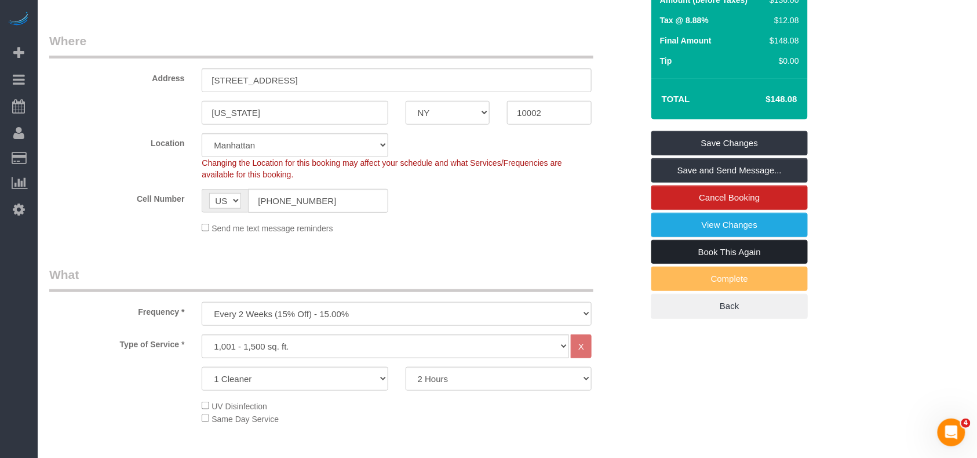
scroll to position [114, 0]
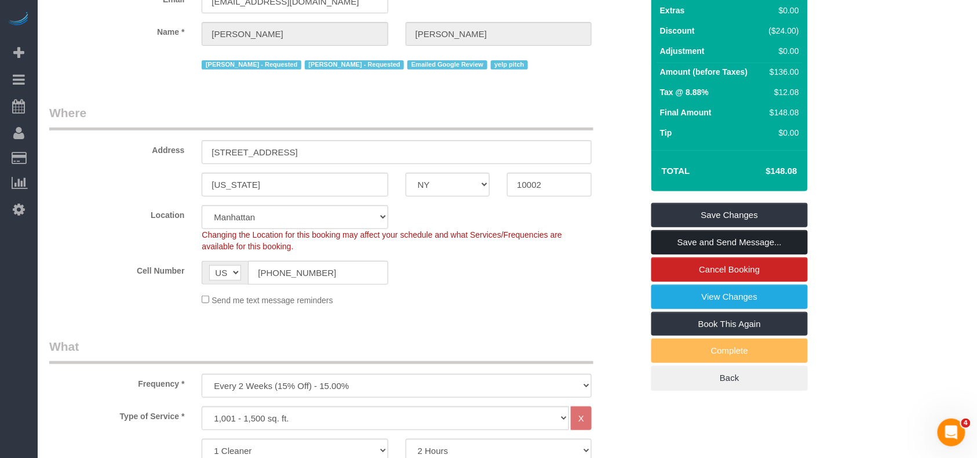
click at [707, 244] on link "Save and Send Message..." at bounding box center [729, 242] width 156 height 24
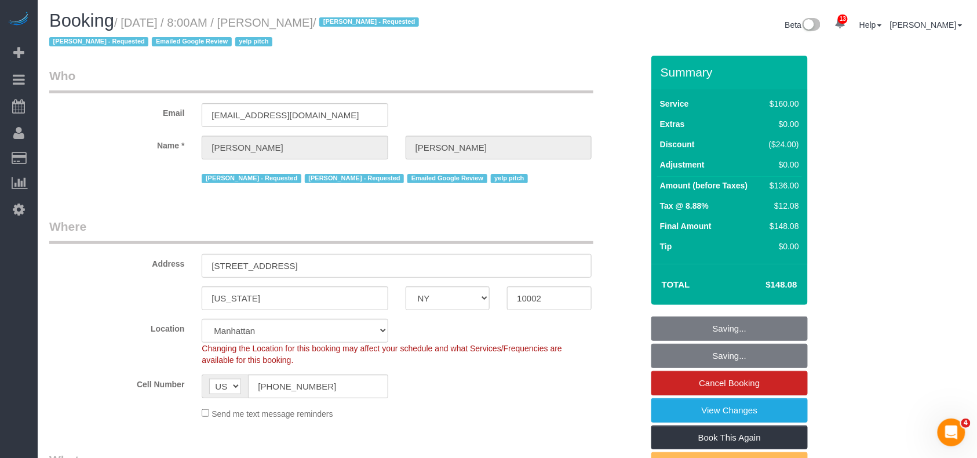
scroll to position [0, 0]
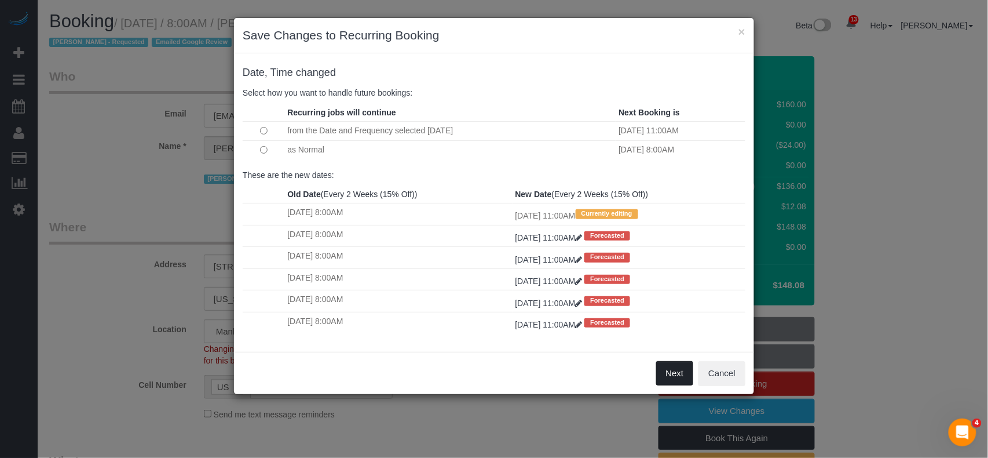
click at [667, 369] on button "Next" at bounding box center [675, 373] width 38 height 24
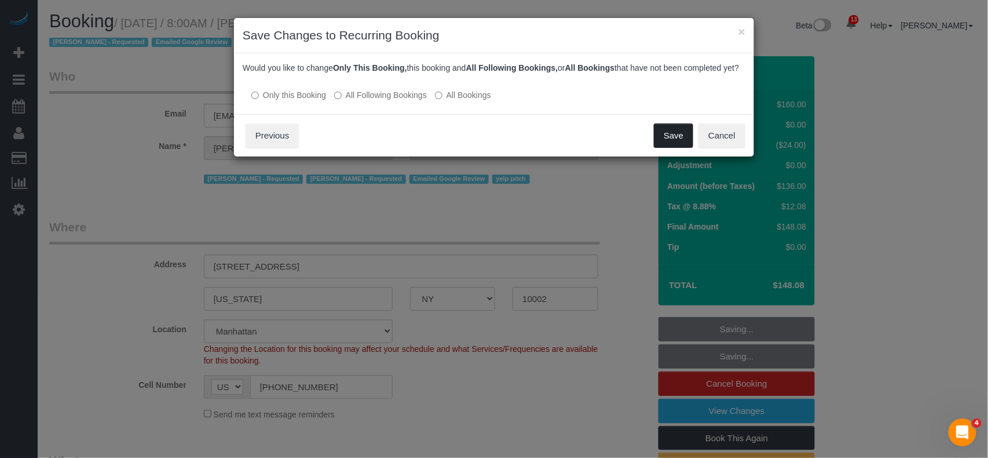
click at [664, 143] on button "Save" at bounding box center [673, 135] width 39 height 24
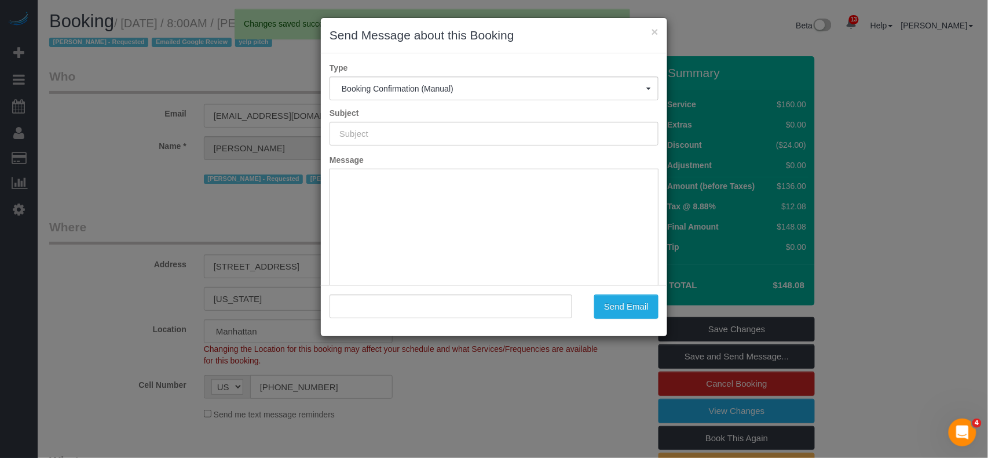
type input "Cleaning Confirmed for 09/12/2025 at 11:00am"
type input ""Ken Nesmith" <knesmith@gmail.com>"
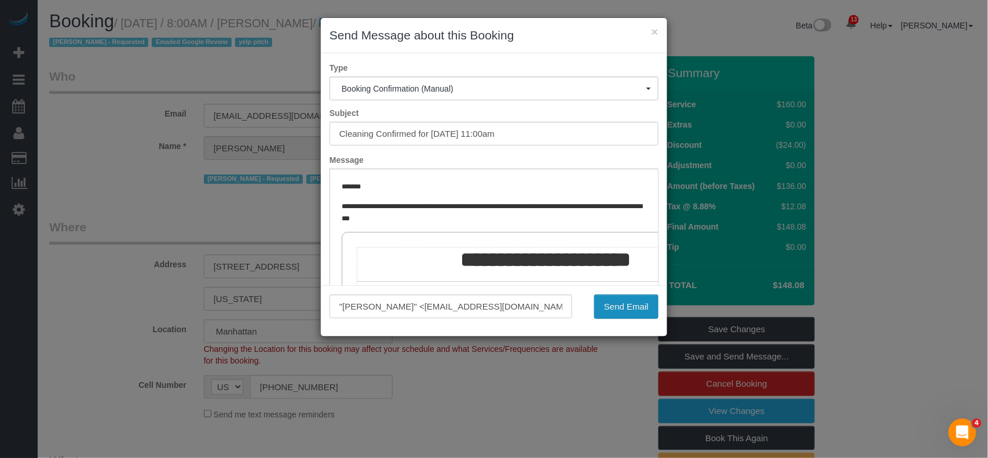
click at [622, 307] on button "Send Email" at bounding box center [626, 306] width 64 height 24
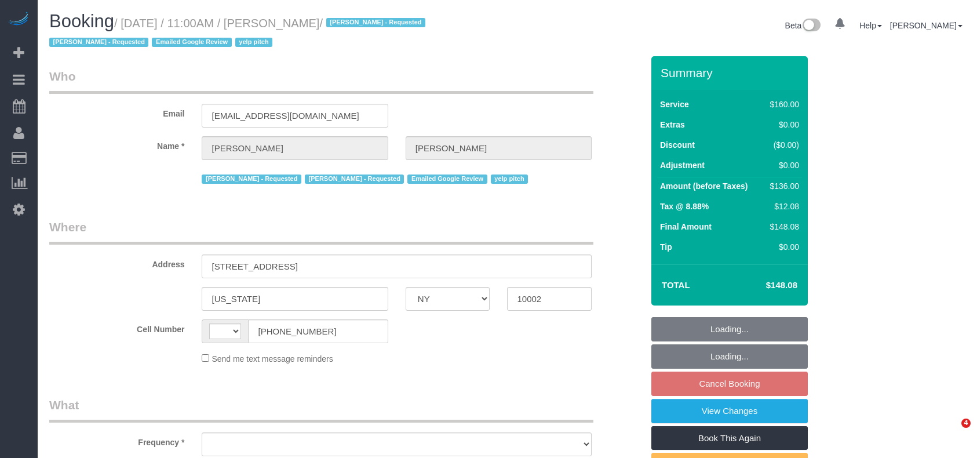
select select "NY"
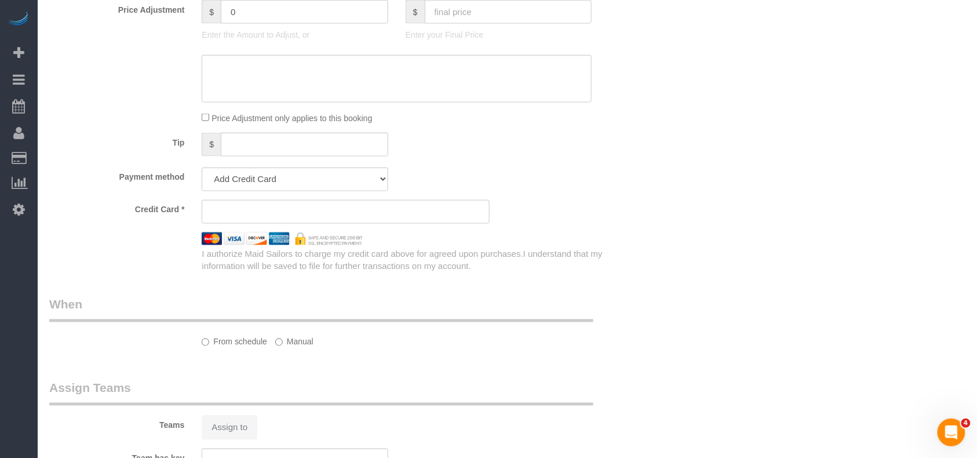
select select "object:496"
select select "string:[GEOGRAPHIC_DATA]"
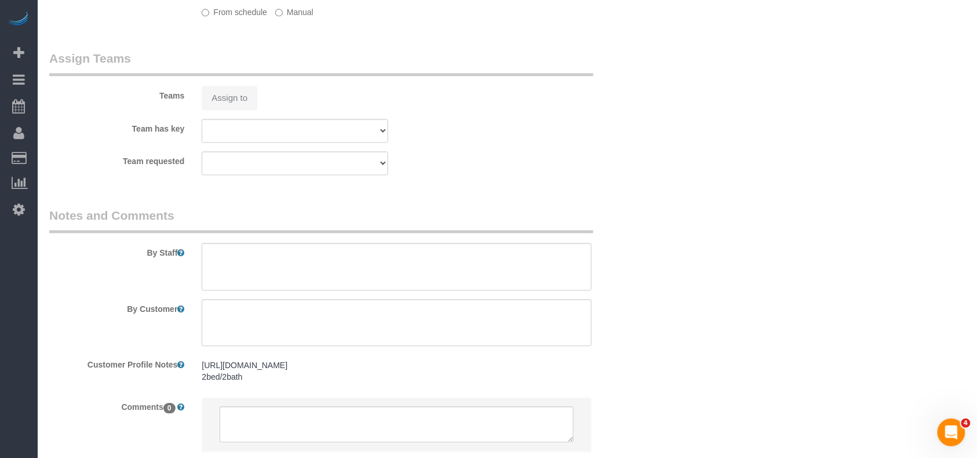
select select "spot4"
select select "number:59"
select select "number:72"
select select "number:15"
select select "number:5"
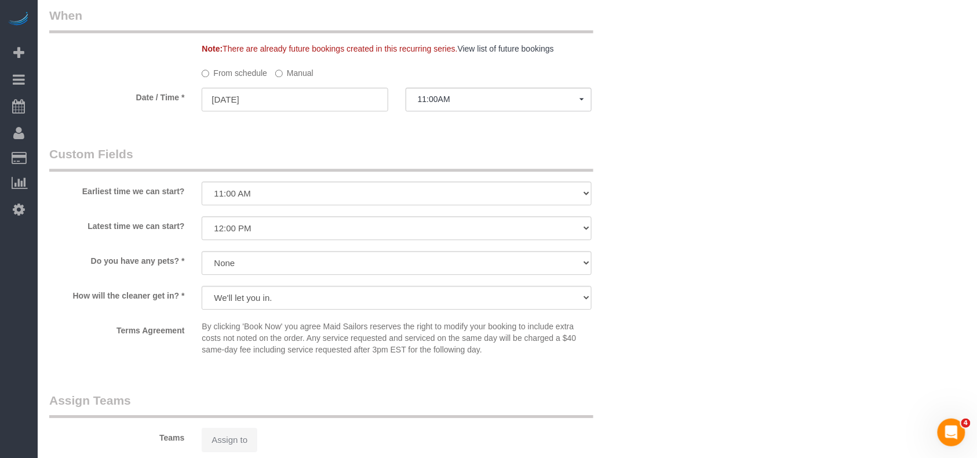
select select "string:stripe-pm_1QRzRA4VGloSiKo7MxeDpcVH"
select select "object:1374"
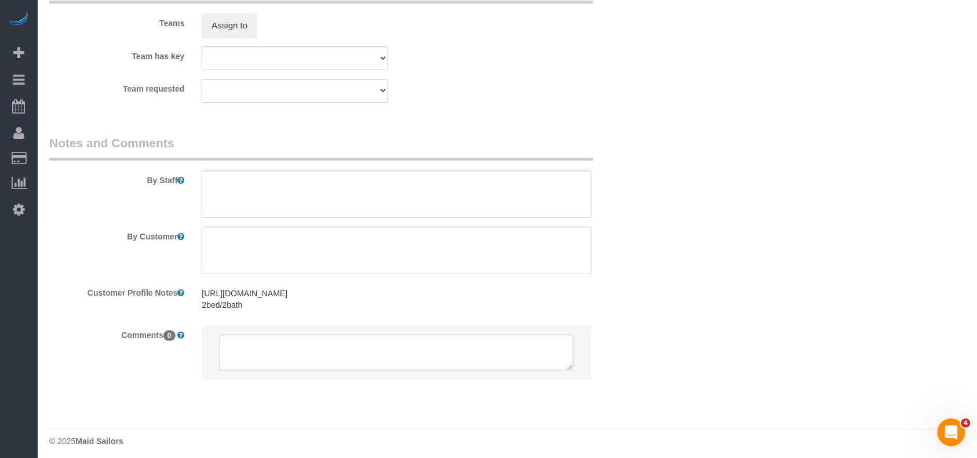
scroll to position [1365, 0]
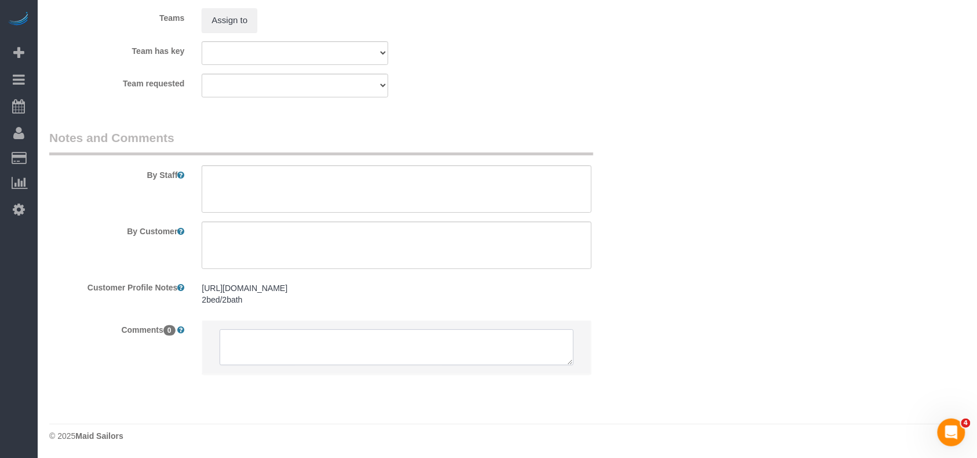
click at [311, 344] on textarea at bounding box center [397, 347] width 354 height 36
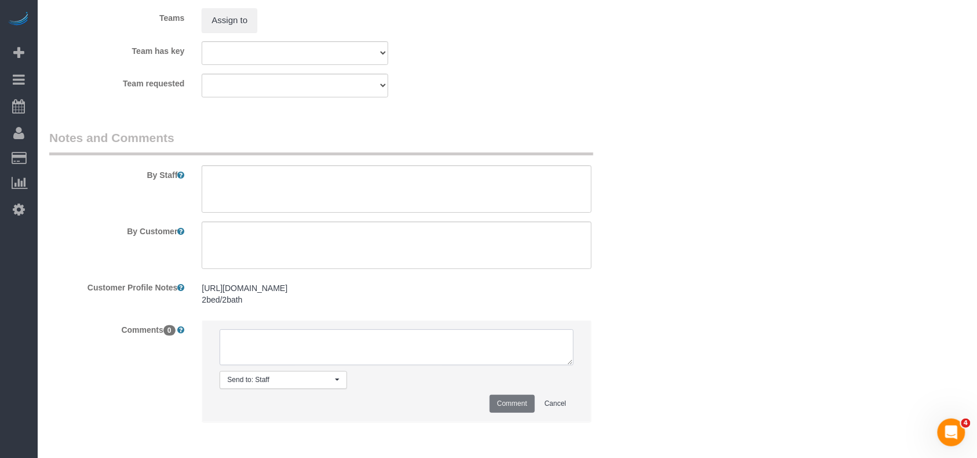
click at [311, 344] on textarea at bounding box center [397, 347] width 354 height 36
type textarea "cmr is aware Ebony is not available"
click at [527, 408] on button "Comment" at bounding box center [512, 403] width 45 height 18
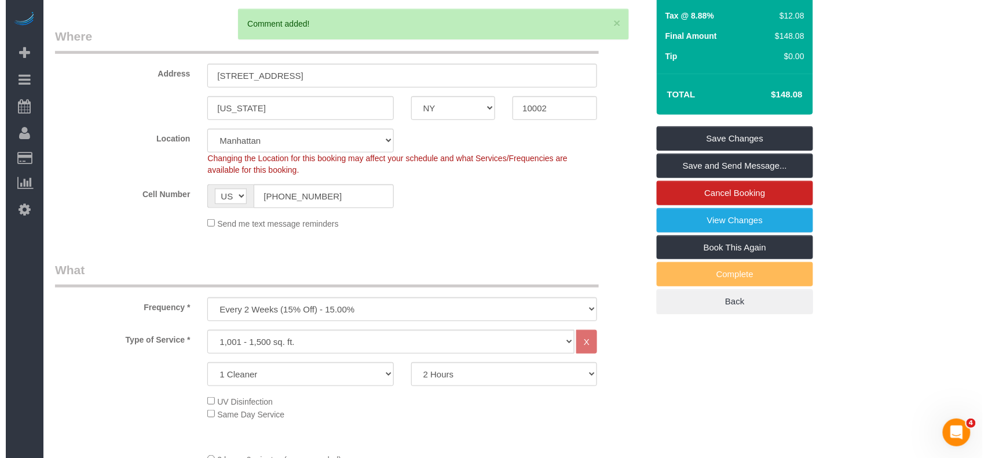
scroll to position [0, 0]
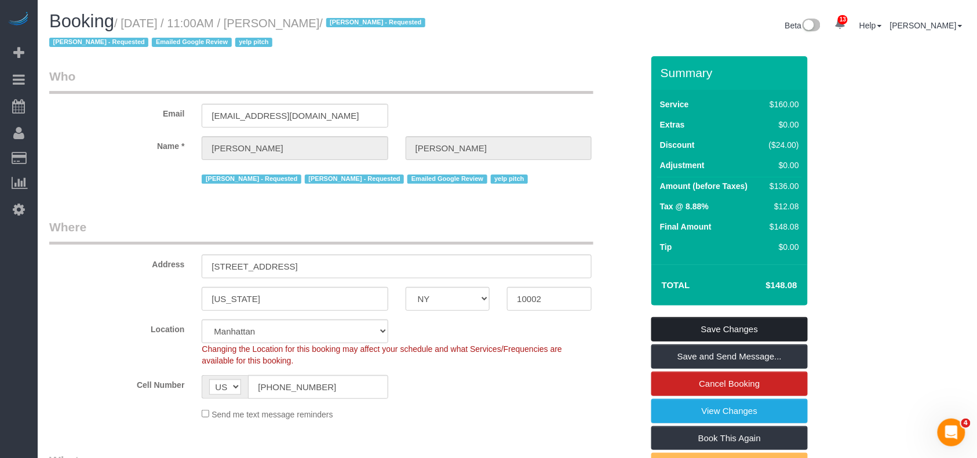
click at [724, 333] on link "Save Changes" at bounding box center [729, 329] width 156 height 24
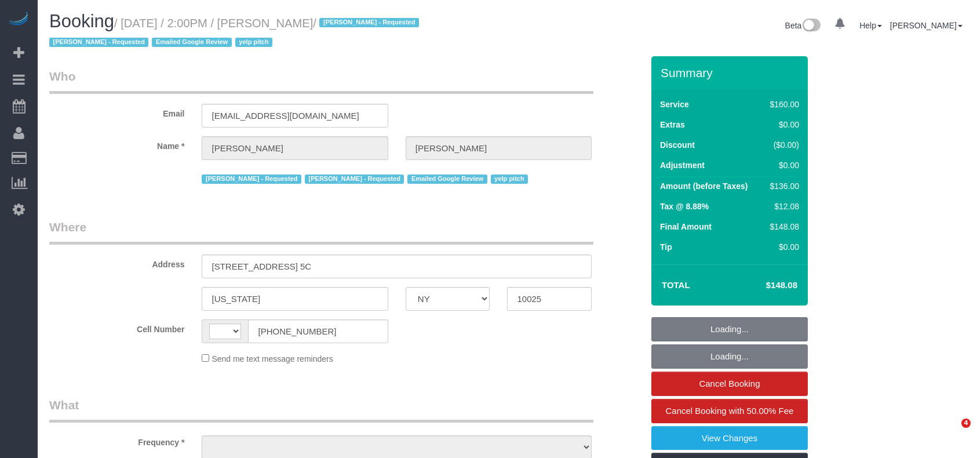
select select "NY"
select select "string:[GEOGRAPHIC_DATA]"
select select "number:89"
select select "number:90"
select select "number:15"
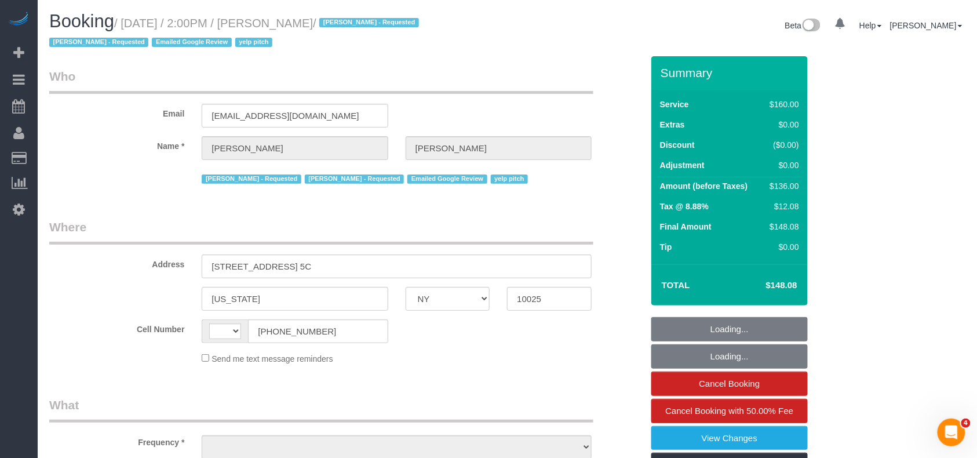
select select "number:5"
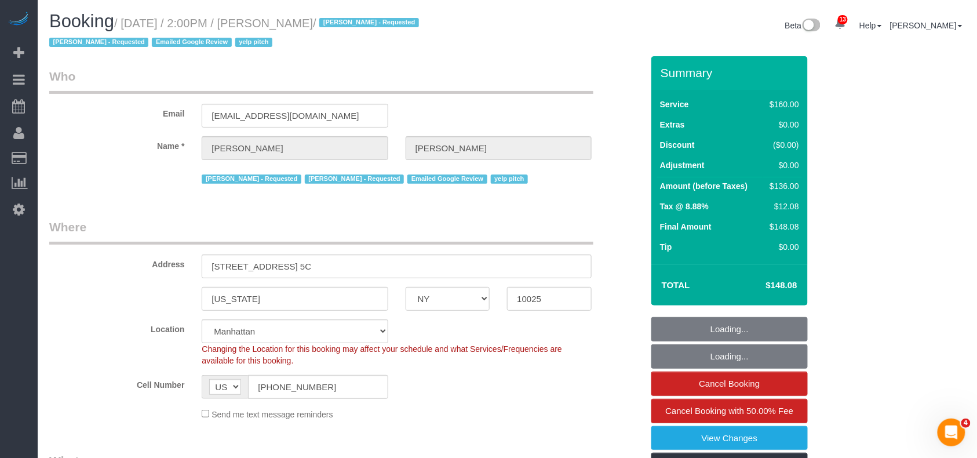
select select "object:1390"
select select "string:stripe-pm_1QRzRA4VGloSiKo7MxeDpcVH"
select select "spot1"
